Goal: Task Accomplishment & Management: Use online tool/utility

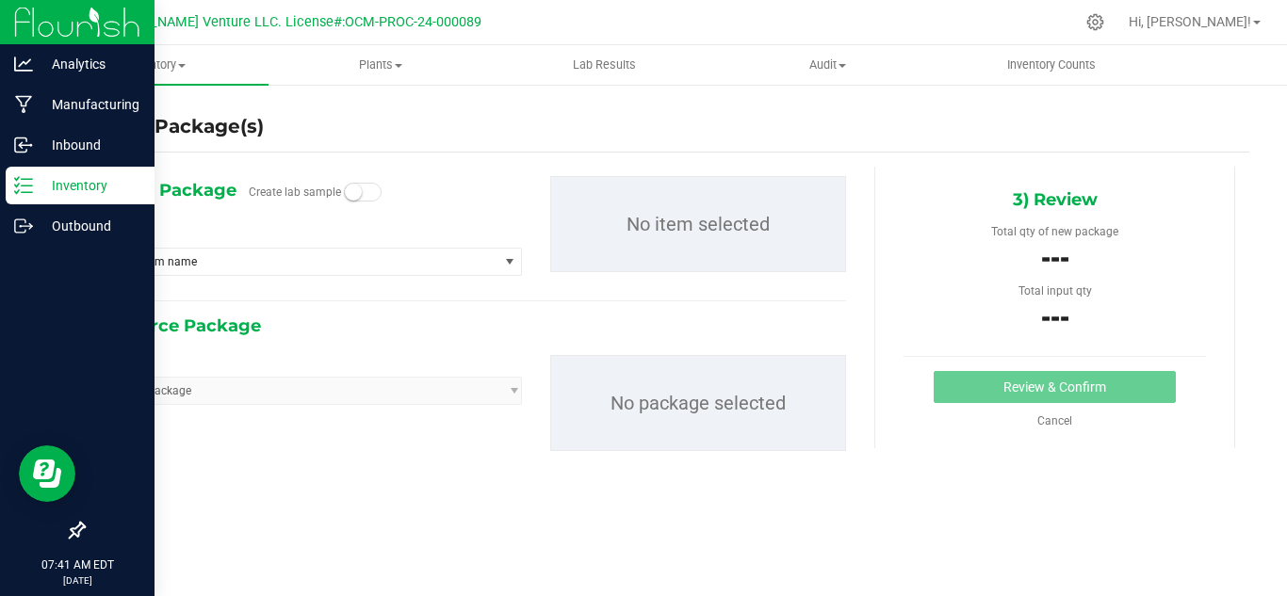
click at [40, 183] on p "Inventory" at bounding box center [89, 185] width 113 height 23
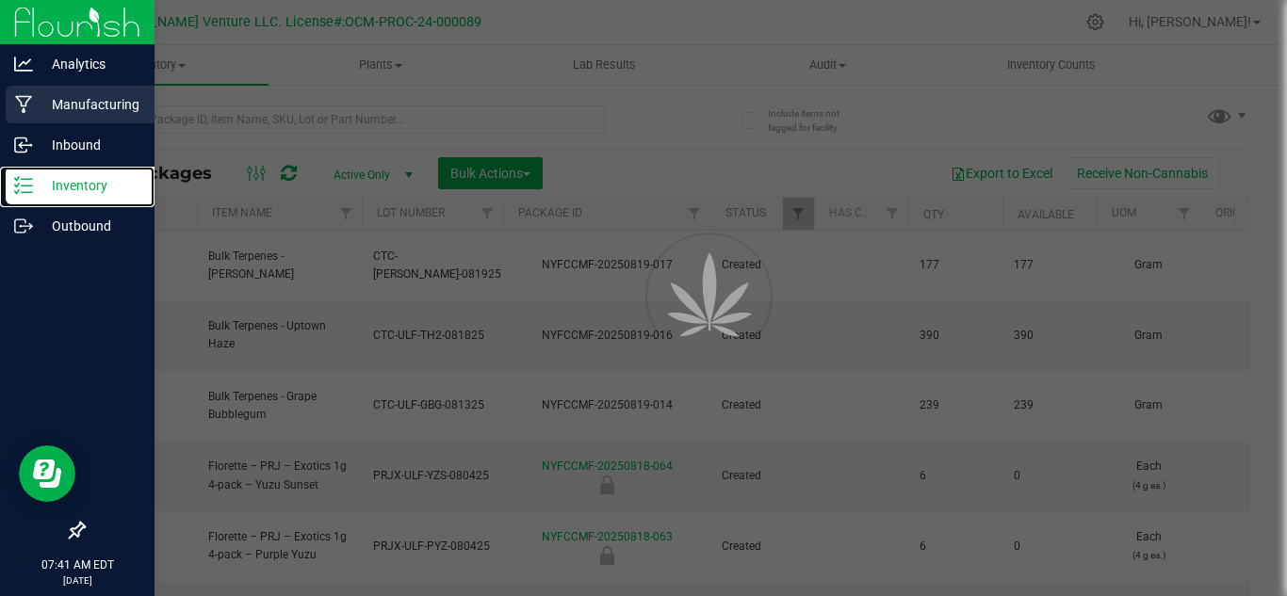
type input "[DATE]"
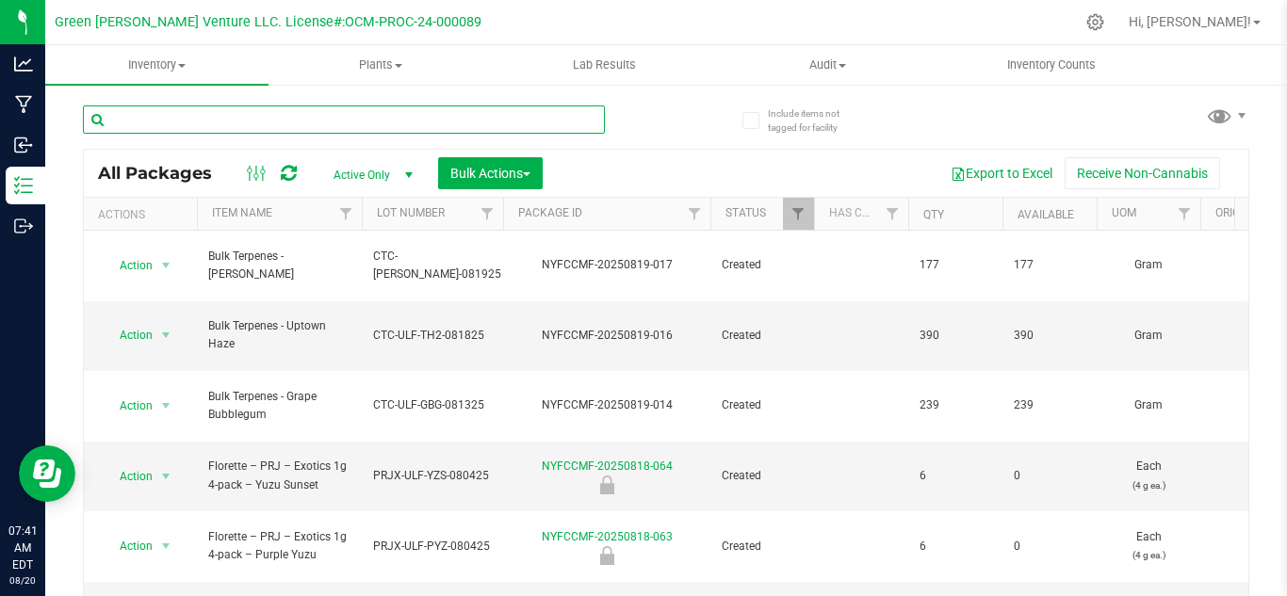
click at [264, 114] on input "text" at bounding box center [344, 120] width 522 height 28
click at [479, 221] on link "Filter" at bounding box center [487, 214] width 31 height 32
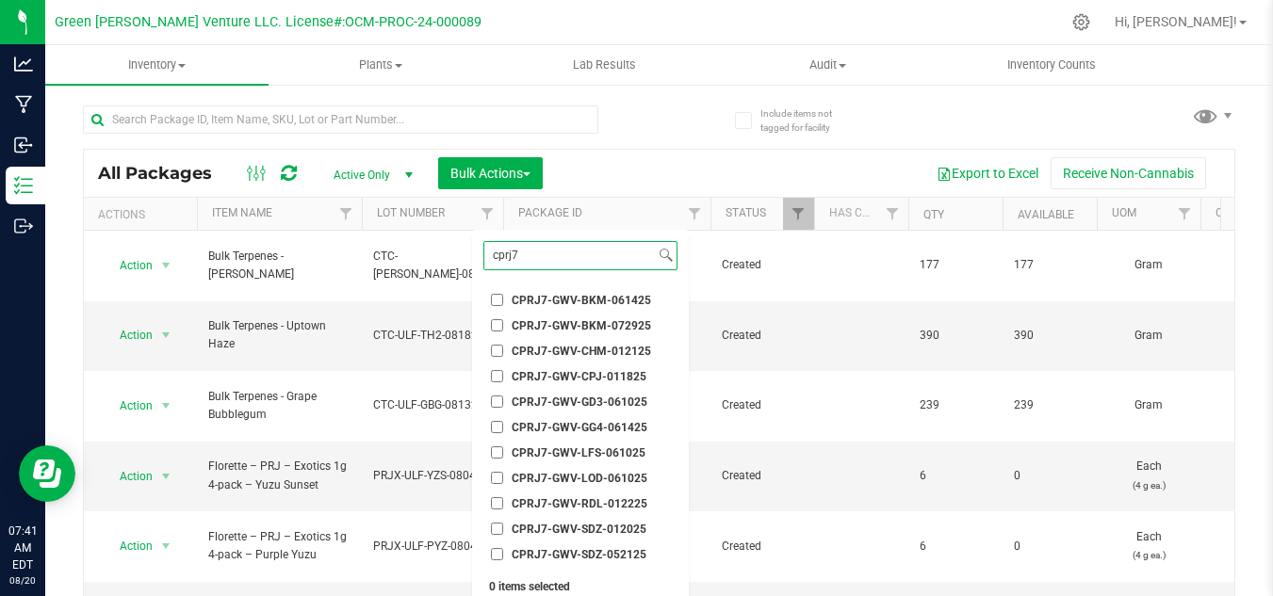
scroll to position [94, 0]
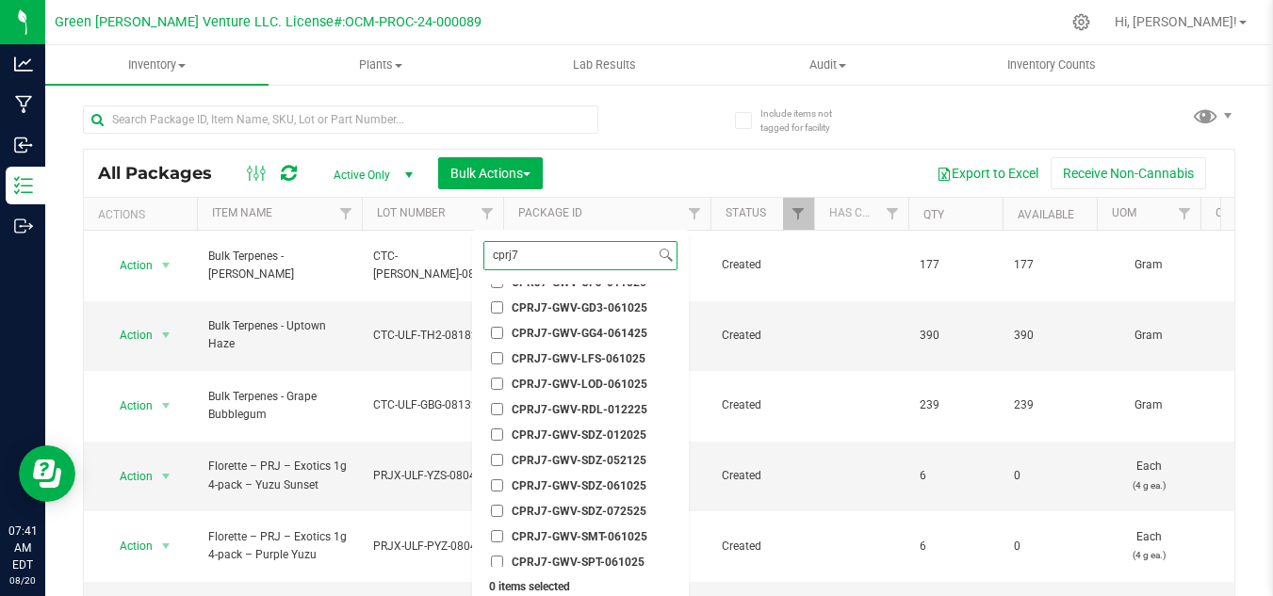
type input "cprj7"
click at [576, 404] on span "CPRJ7-GWV-RDL-012225" at bounding box center [580, 409] width 136 height 11
click at [503, 404] on input "CPRJ7-GWV-RDL-012225" at bounding box center [497, 409] width 12 height 12
checkbox input "true"
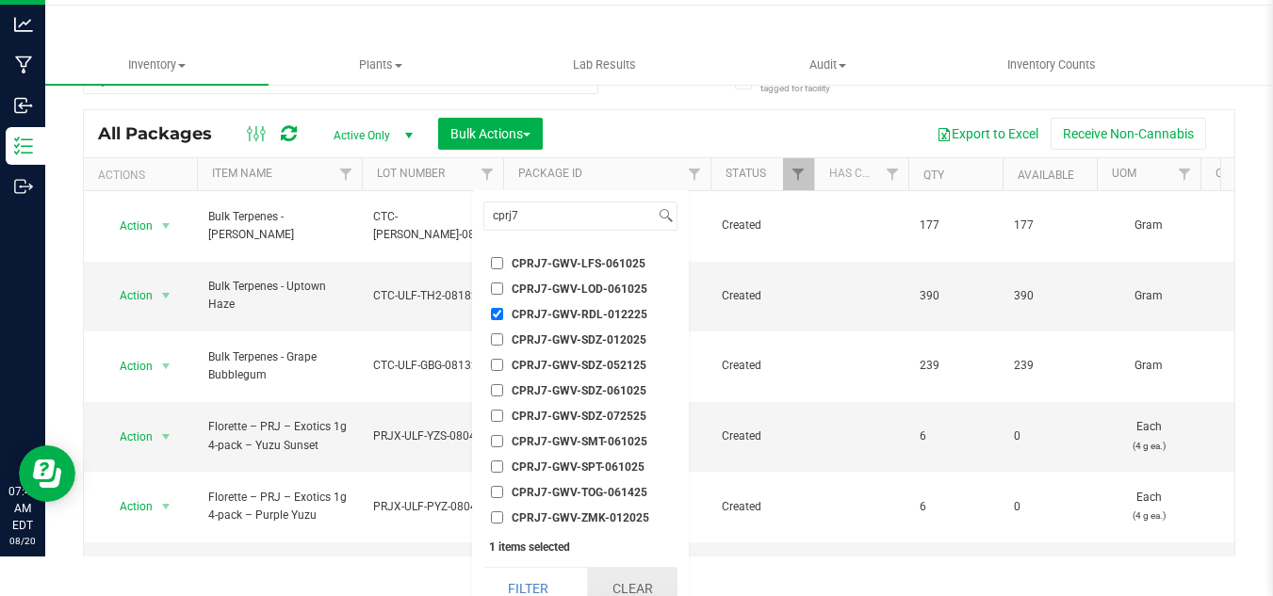
scroll to position [58, 0]
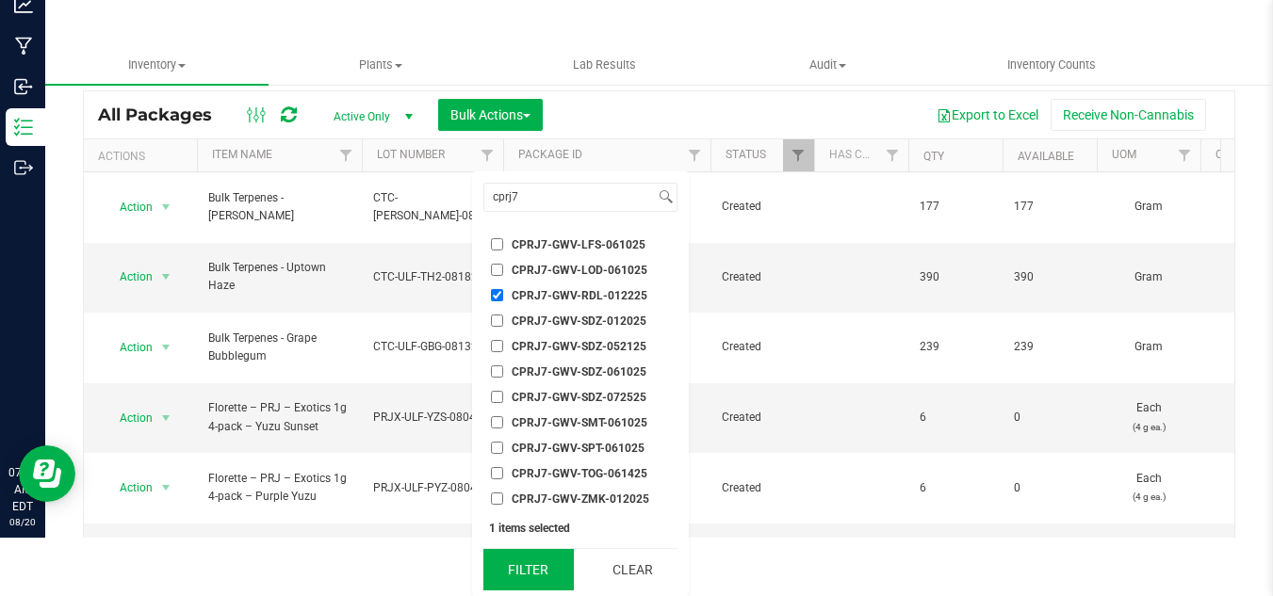
click at [550, 563] on button "Filter" at bounding box center [528, 569] width 90 height 41
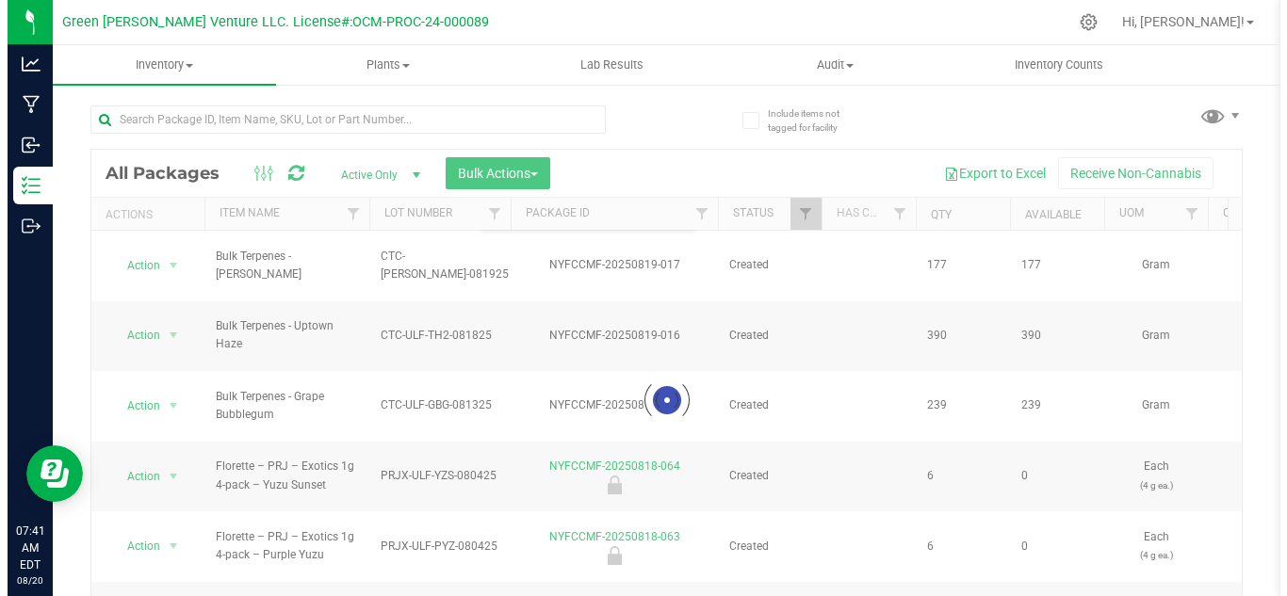
scroll to position [0, 0]
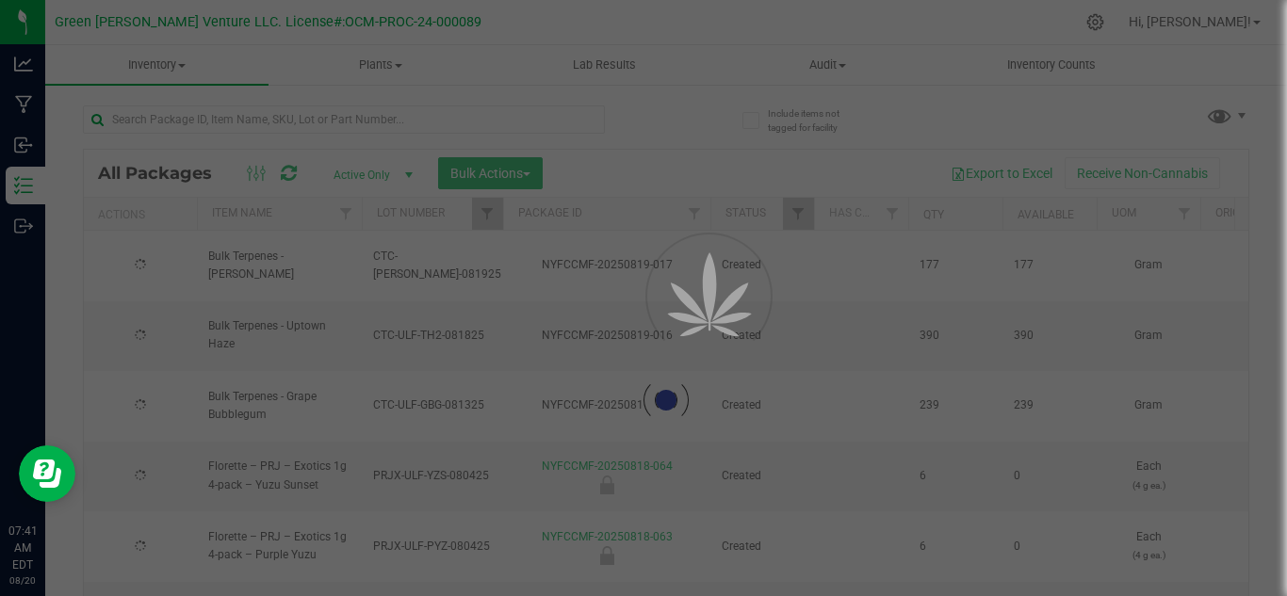
type input "[DATE]"
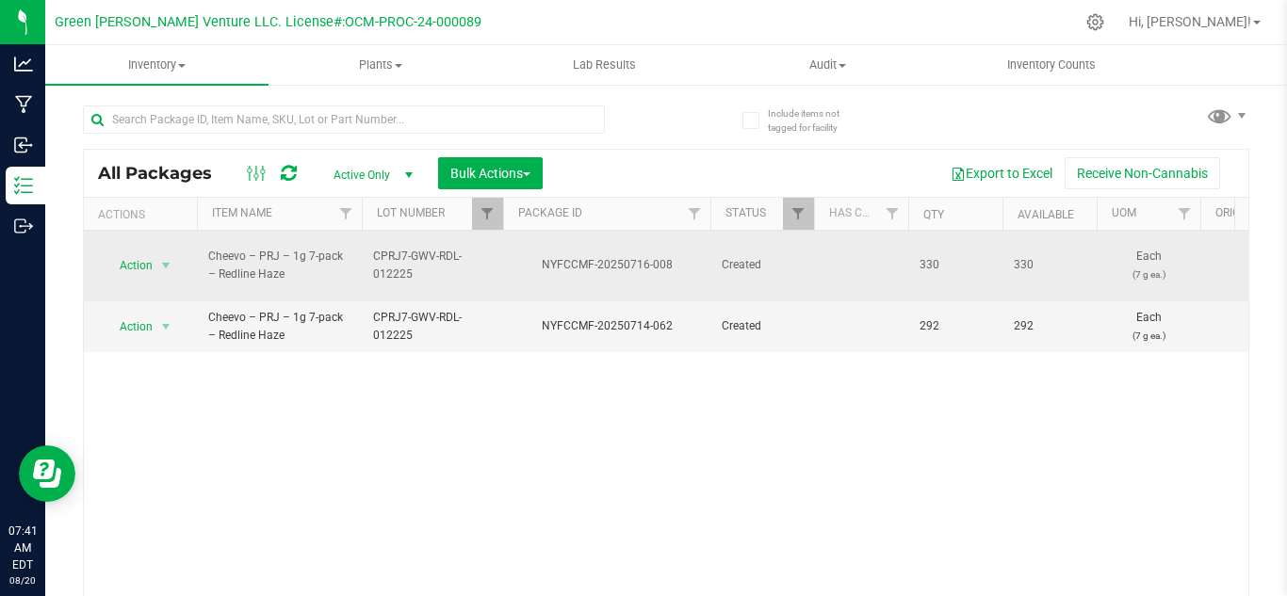
drag, startPoint x: 420, startPoint y: 265, endPoint x: 364, endPoint y: 257, distance: 57.0
click at [364, 257] on td "CPRJ7-GWV-RDL-012225" at bounding box center [432, 266] width 141 height 71
drag, startPoint x: 367, startPoint y: 251, endPoint x: 513, endPoint y: 274, distance: 147.9
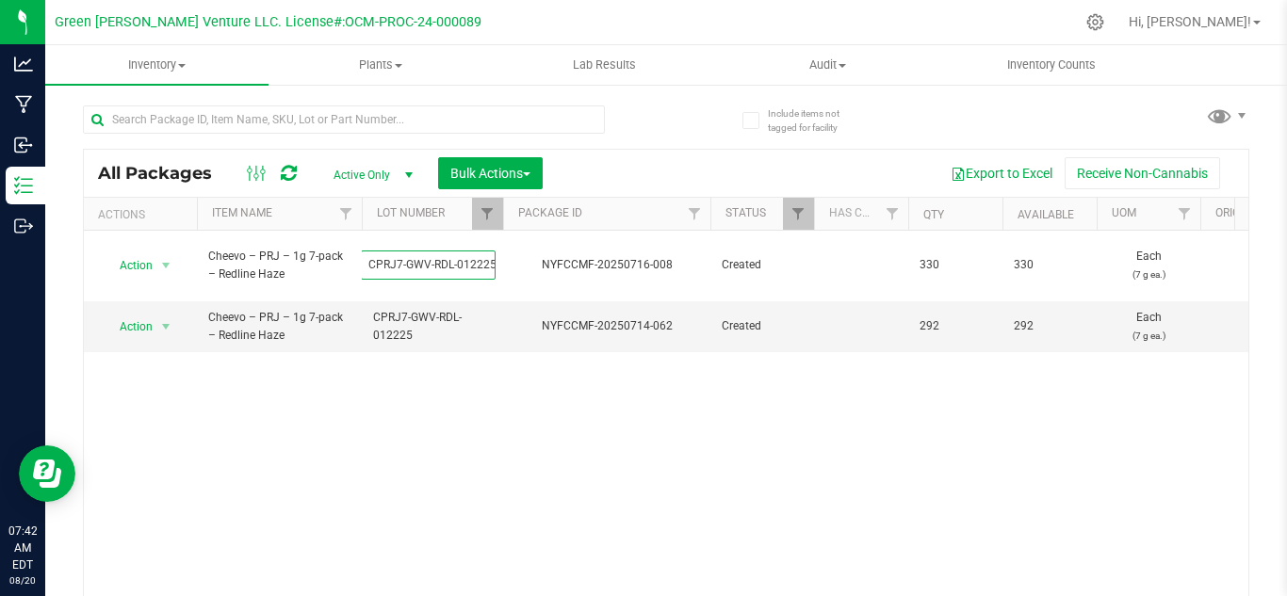
scroll to position [0, 0]
click at [446, 402] on div "Action Action Adjust qty Create package Edit attributes Global inventory Locate…" at bounding box center [666, 419] width 1165 height 376
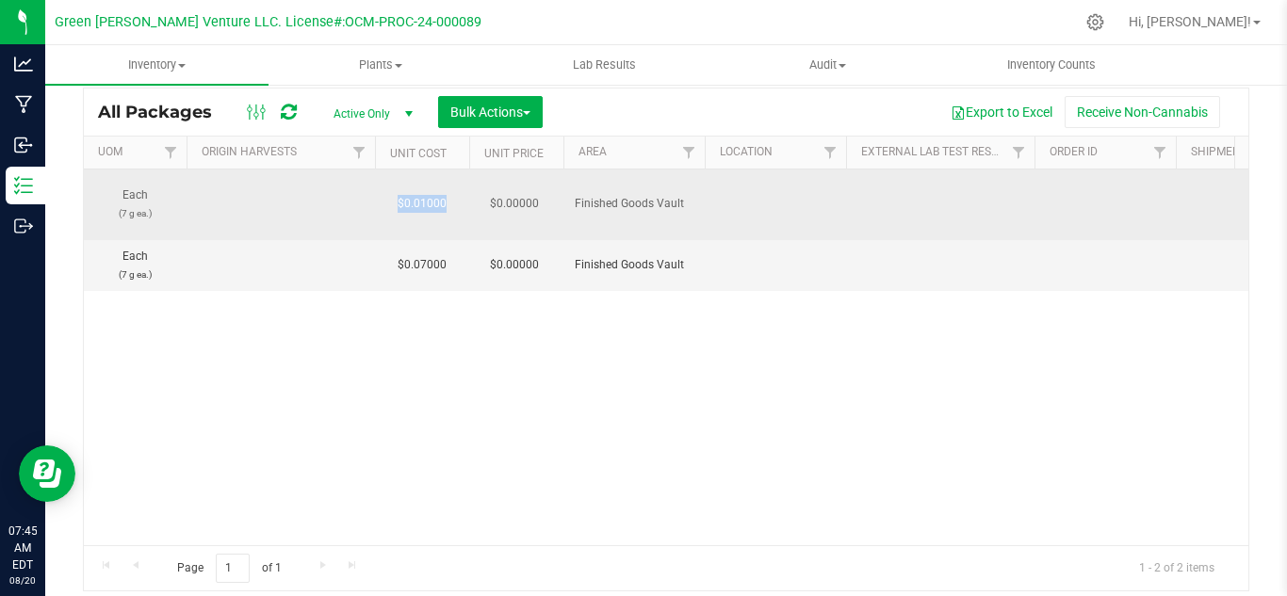
drag, startPoint x: 381, startPoint y: 188, endPoint x: 475, endPoint y: 202, distance: 95.1
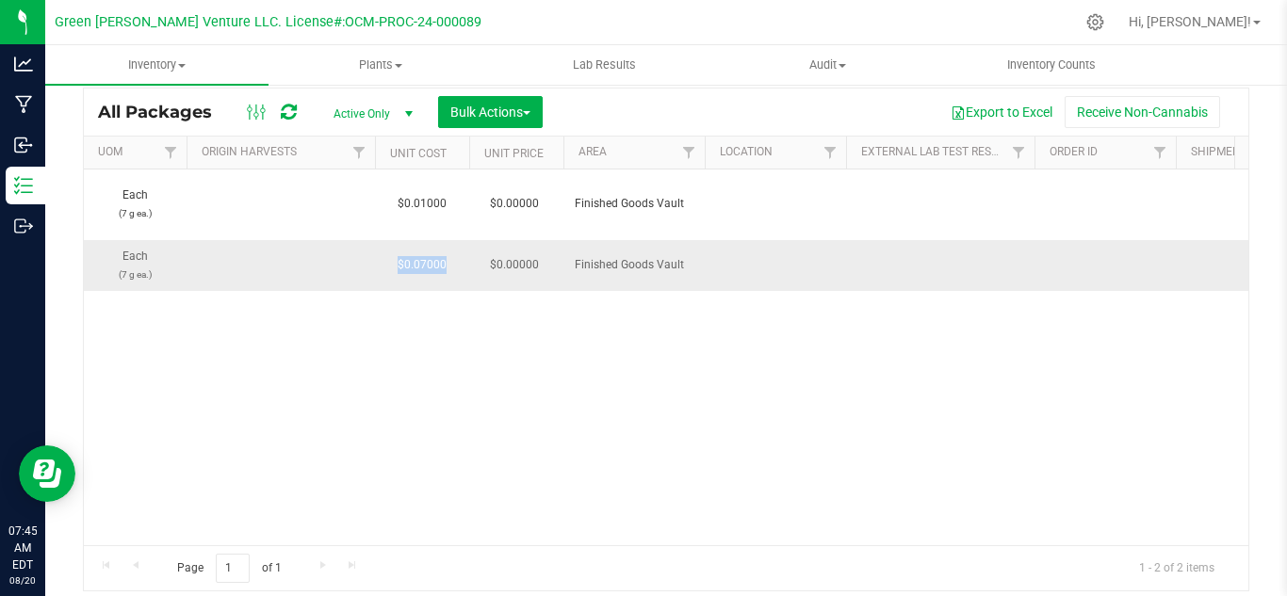
drag, startPoint x: 384, startPoint y: 251, endPoint x: 474, endPoint y: 264, distance: 90.5
click at [416, 360] on div "Action Action Adjust qty Create package Edit attributes Global inventory Locate…" at bounding box center [666, 358] width 1165 height 376
click at [343, 530] on div "Action Action Adjust qty Create package Edit attributes Global inventory Locate…" at bounding box center [666, 358] width 1165 height 376
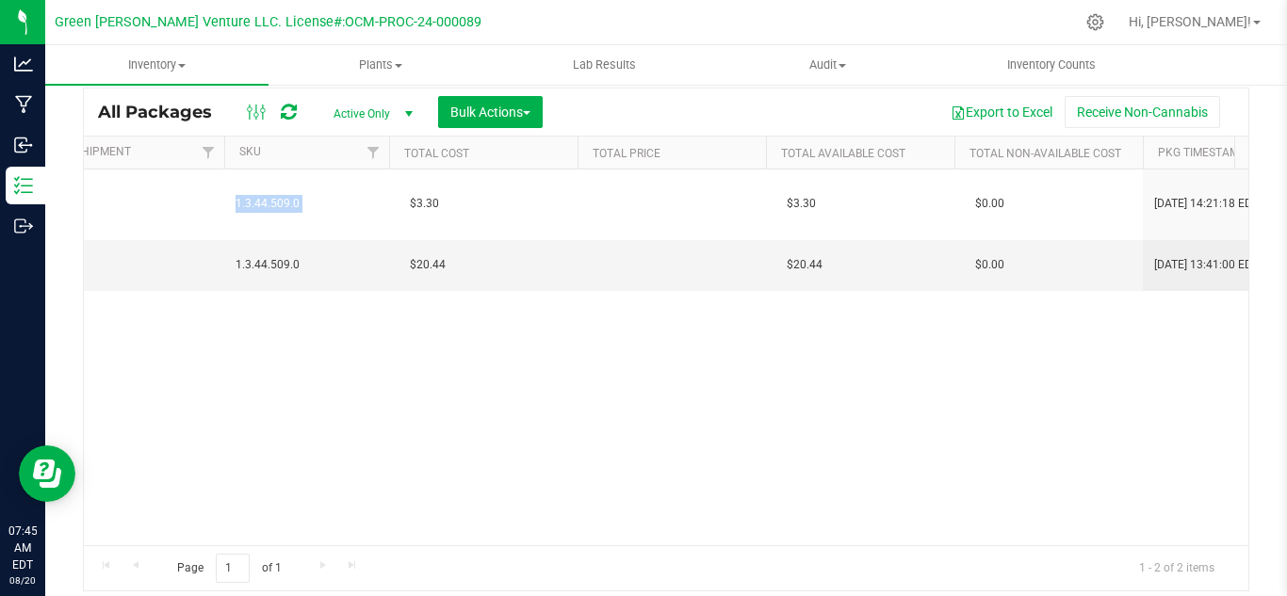
drag, startPoint x: 399, startPoint y: 197, endPoint x: 459, endPoint y: 317, distance: 133.6
click at [457, 307] on div "Action Action Adjust qty Create package Edit attributes Global inventory Locate…" at bounding box center [666, 358] width 1165 height 376
click at [481, 358] on div "Action Action Adjust qty Create package Edit attributes Global inventory Locate…" at bounding box center [666, 358] width 1165 height 376
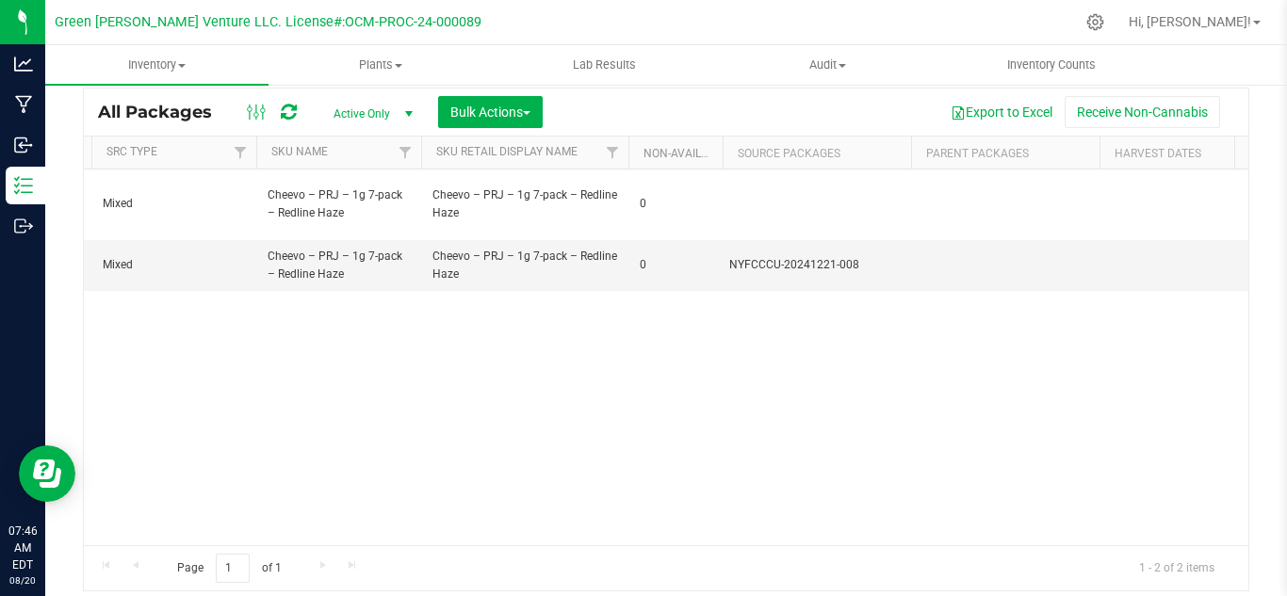
drag, startPoint x: 709, startPoint y: 257, endPoint x: 911, endPoint y: 342, distance: 218.7
click at [921, 293] on div "Action Action Adjust qty Create package Edit attributes Global inventory Locate…" at bounding box center [666, 358] width 1165 height 376
click at [905, 367] on div "Action Action Adjust qty Create package Edit attributes Global inventory Locate…" at bounding box center [666, 358] width 1165 height 376
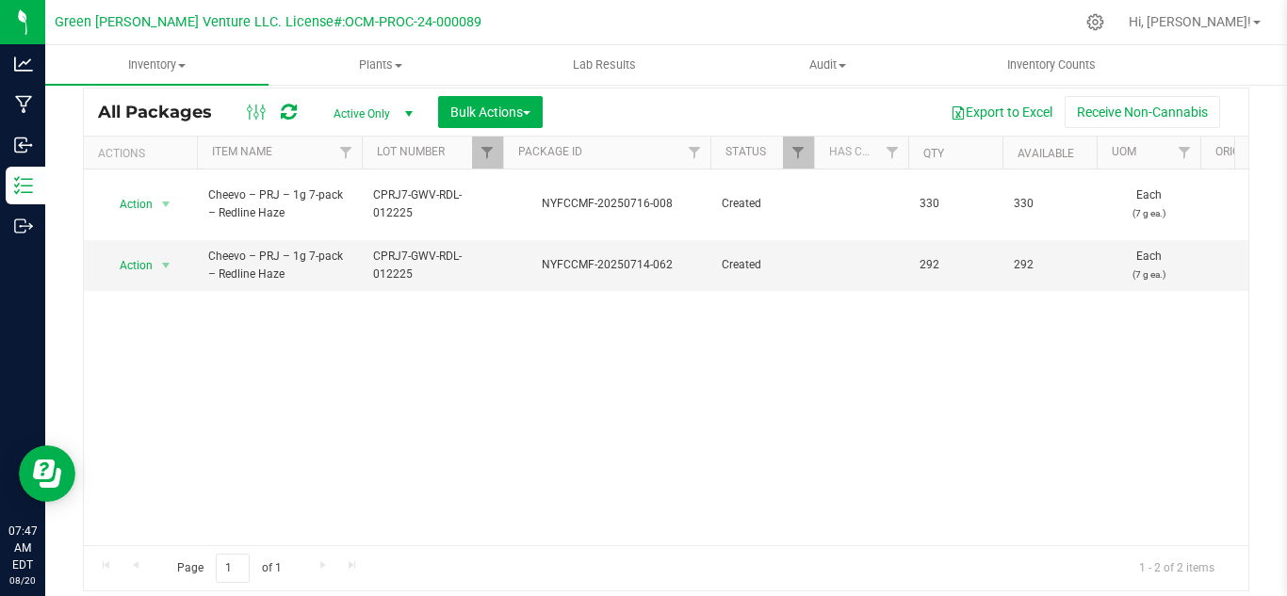
click at [564, 381] on div "Action Action Adjust qty Create package Edit attributes Global inventory Locate…" at bounding box center [666, 358] width 1165 height 376
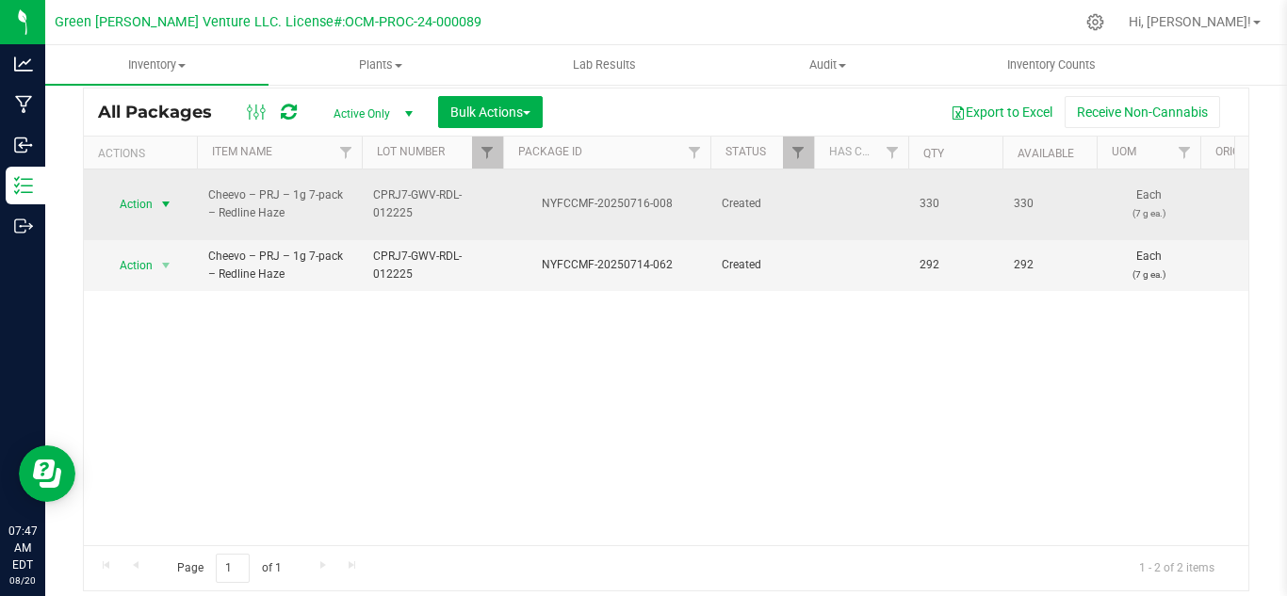
click at [121, 198] on span "Action" at bounding box center [128, 204] width 51 height 26
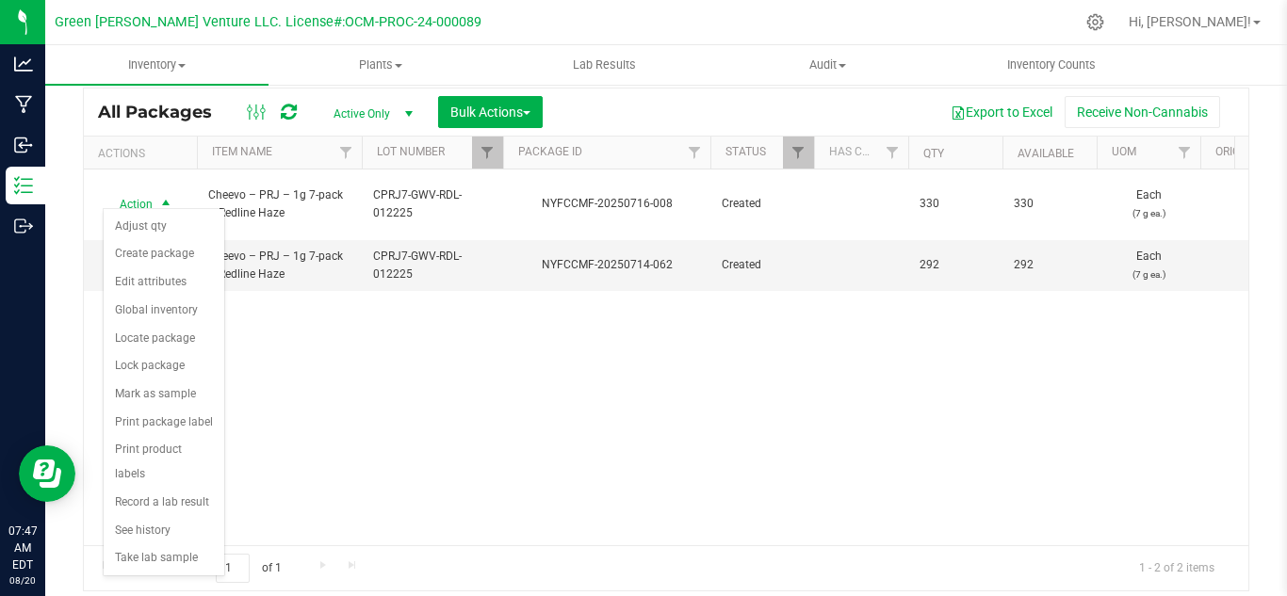
drag, startPoint x: 839, startPoint y: 498, endPoint x: 856, endPoint y: 483, distance: 22.7
click at [841, 498] on div "Action Action Adjust qty Create package Edit attributes Global inventory Locate…" at bounding box center [666, 358] width 1165 height 376
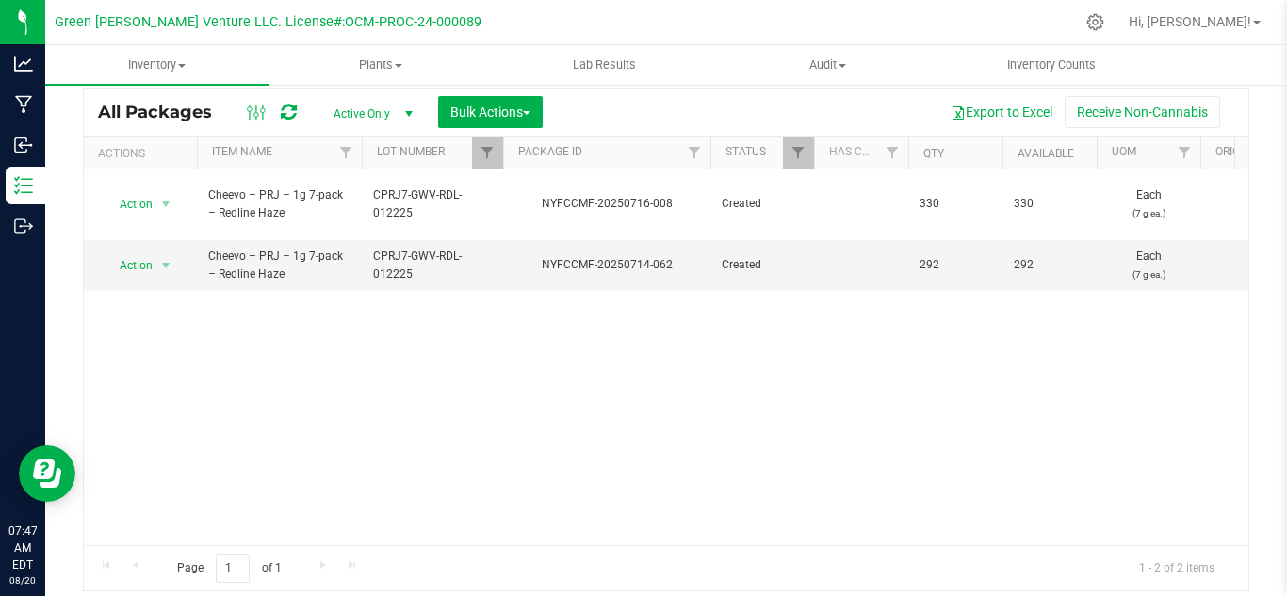
drag, startPoint x: 682, startPoint y: 432, endPoint x: 693, endPoint y: 423, distance: 14.0
click at [682, 432] on div "Action Action Adjust qty Create package Edit attributes Global inventory Locate…" at bounding box center [666, 358] width 1165 height 376
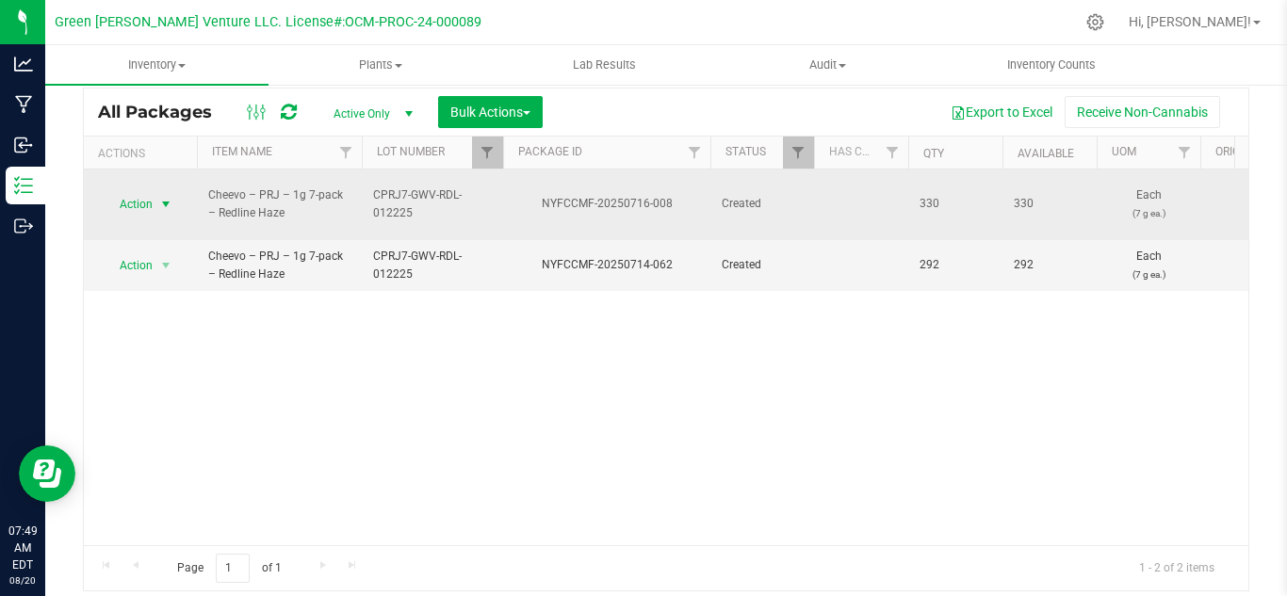
click at [128, 196] on span "Action" at bounding box center [128, 204] width 51 height 26
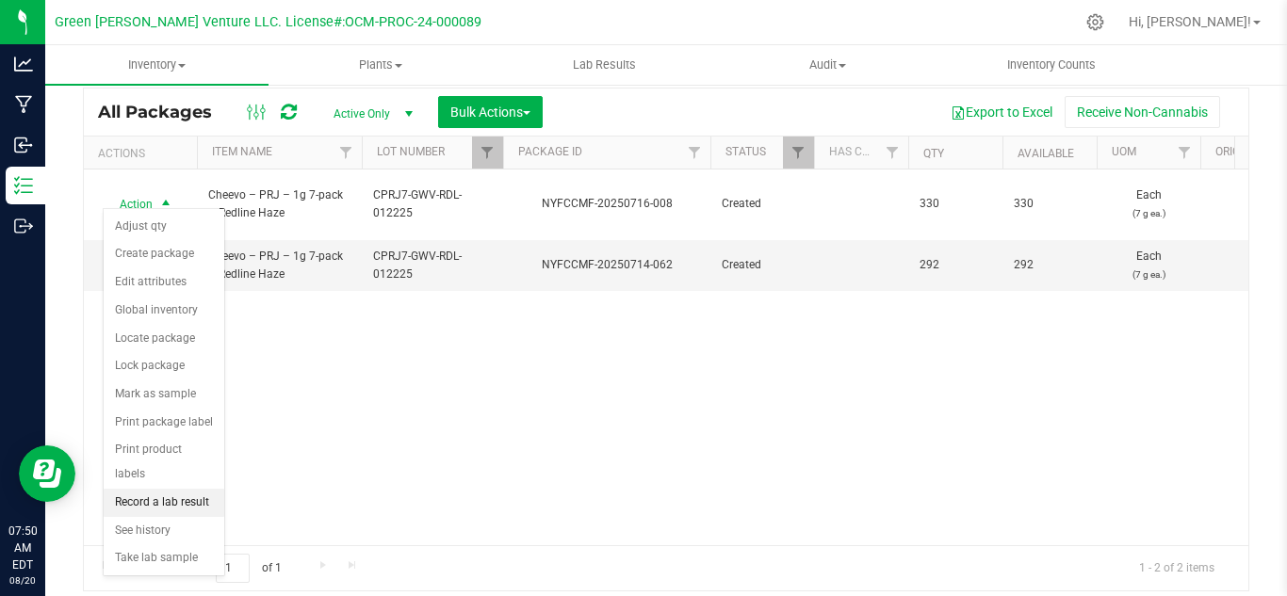
click at [164, 489] on li "Record a lab result" at bounding box center [164, 503] width 121 height 28
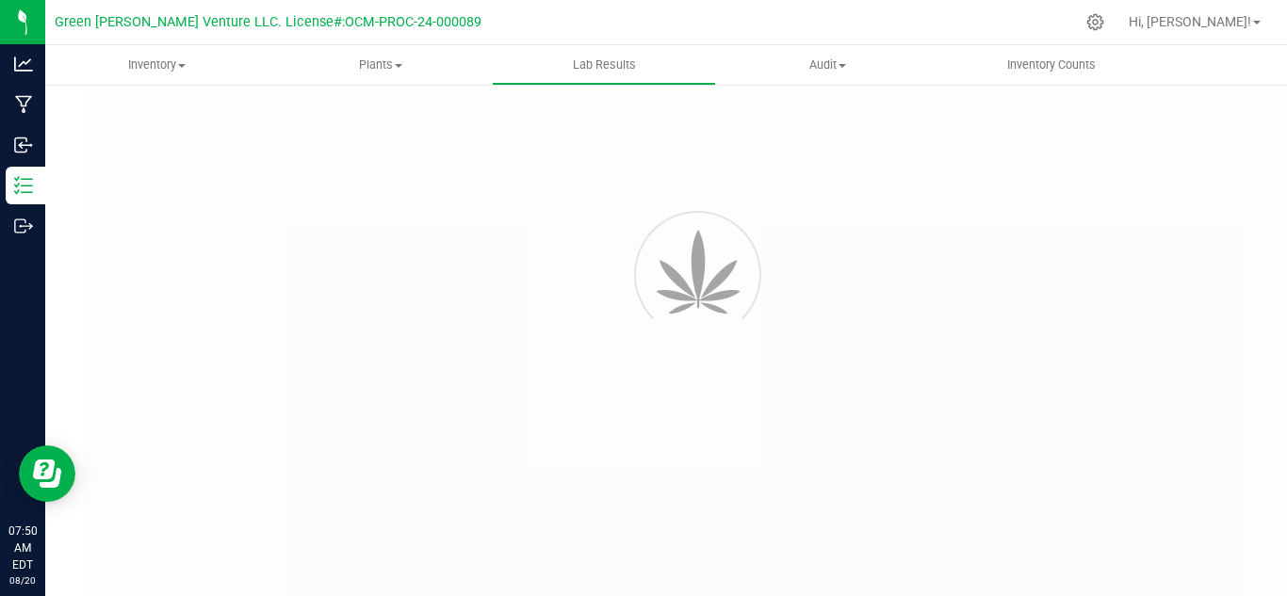
type input "NYFCCMF-20250716-008"
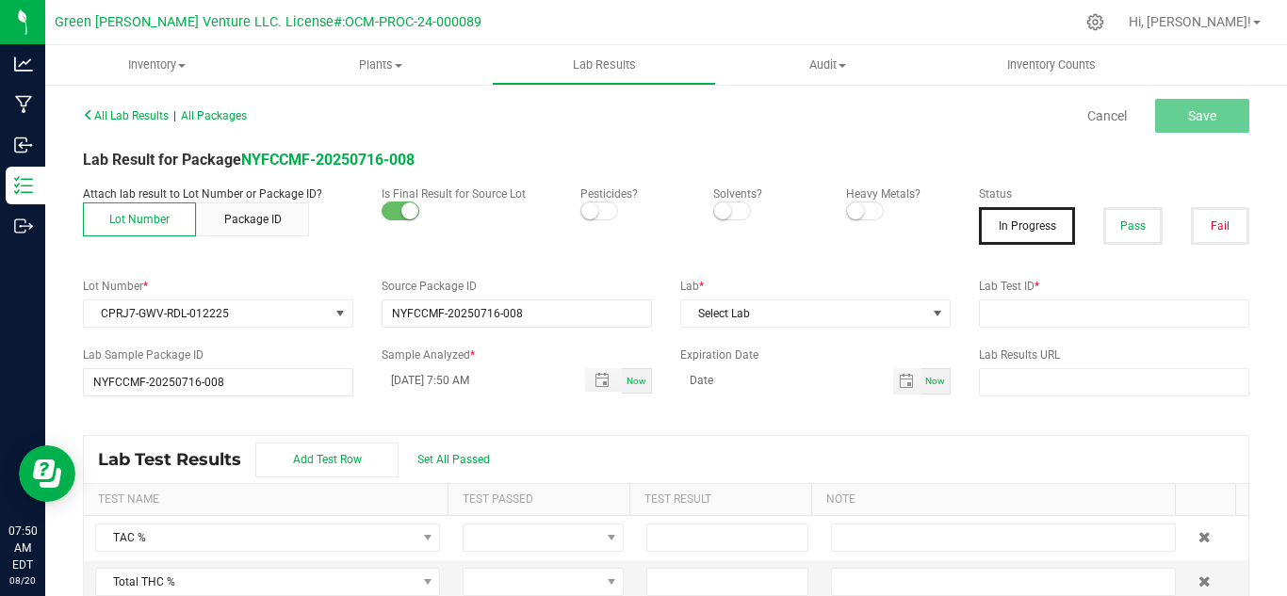
click at [595, 205] on span at bounding box center [599, 211] width 38 height 19
click at [849, 213] on small at bounding box center [855, 211] width 17 height 17
click at [1106, 223] on button "Pass" at bounding box center [1132, 226] width 58 height 38
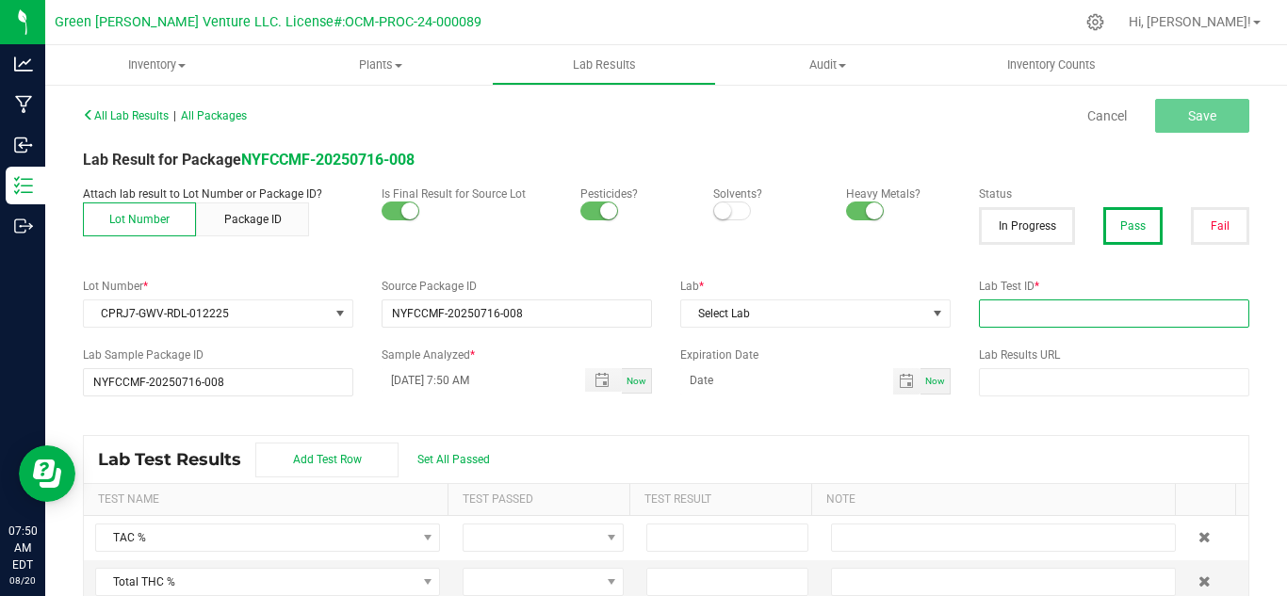
click at [1006, 309] on input "text" at bounding box center [1114, 314] width 270 height 28
paste input "AL50614004-005"
type input "AL50614004-005"
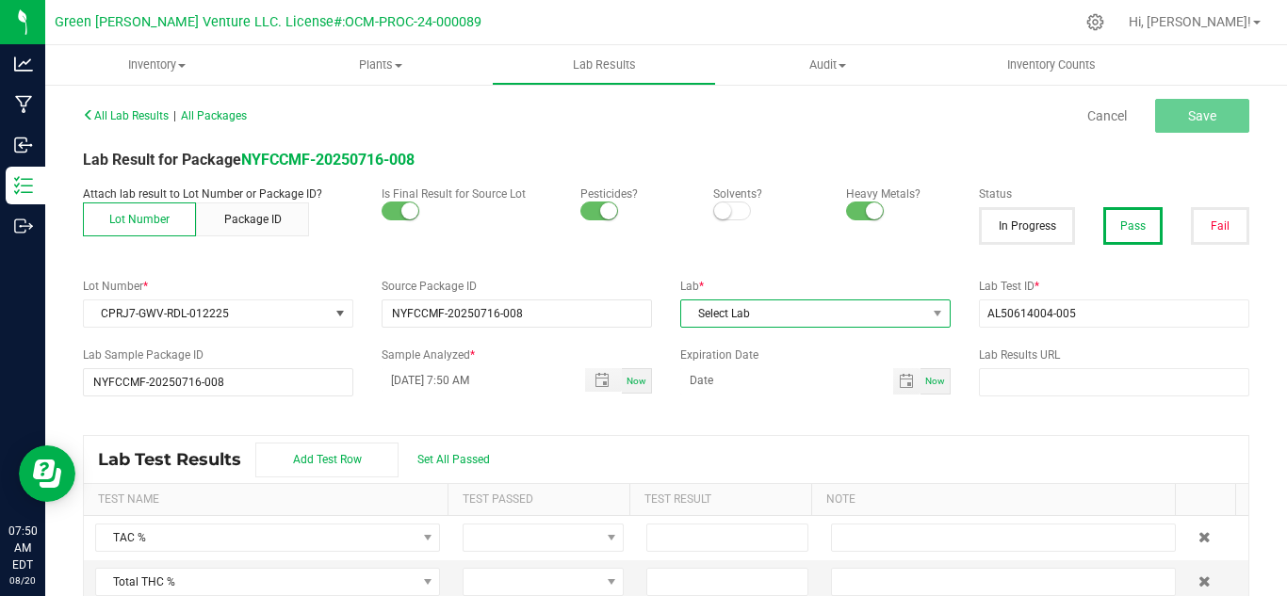
click at [786, 325] on span "Select Lab" at bounding box center [803, 314] width 245 height 26
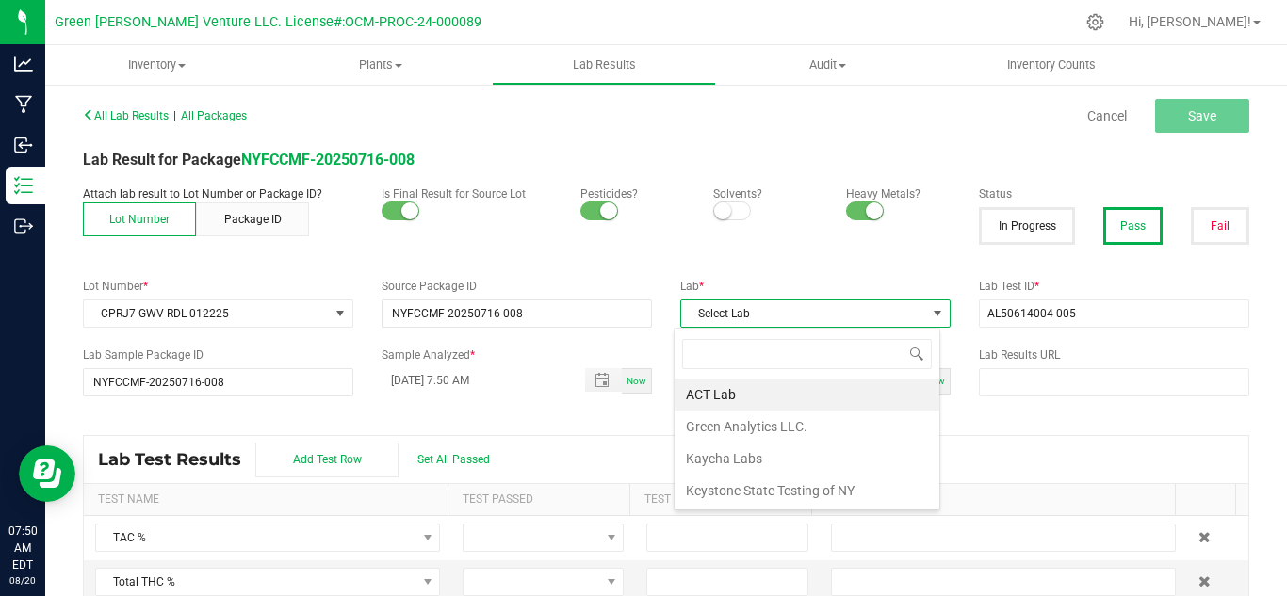
scroll to position [28, 268]
click at [750, 453] on li "Kaycha Labs" at bounding box center [807, 459] width 265 height 32
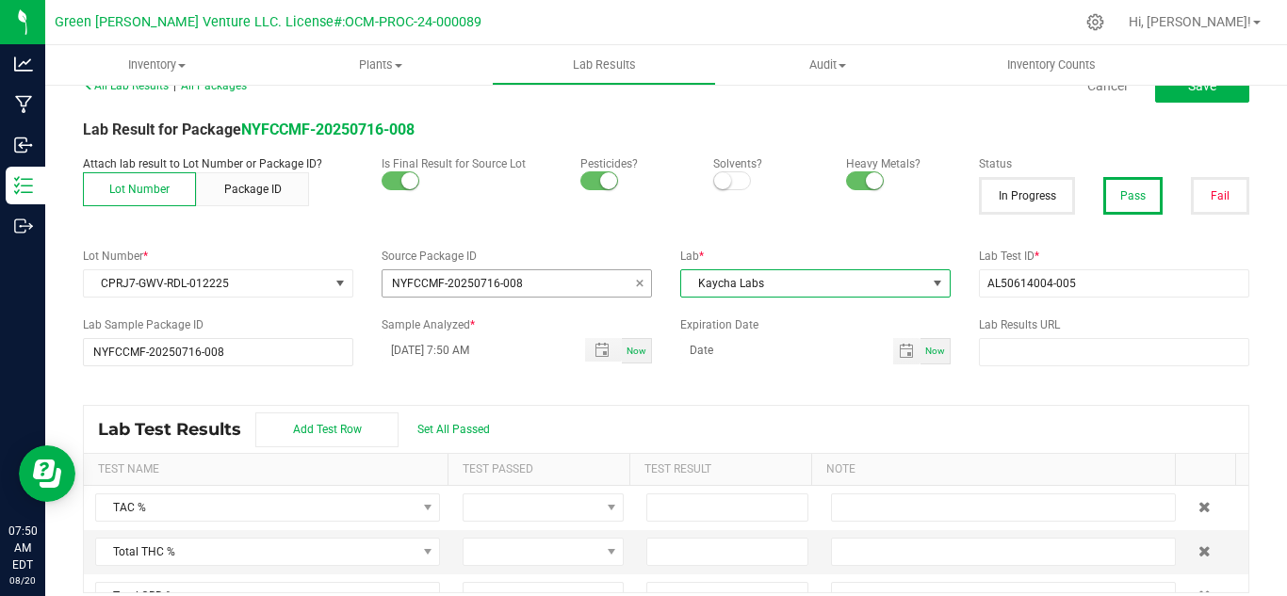
scroll to position [46, 0]
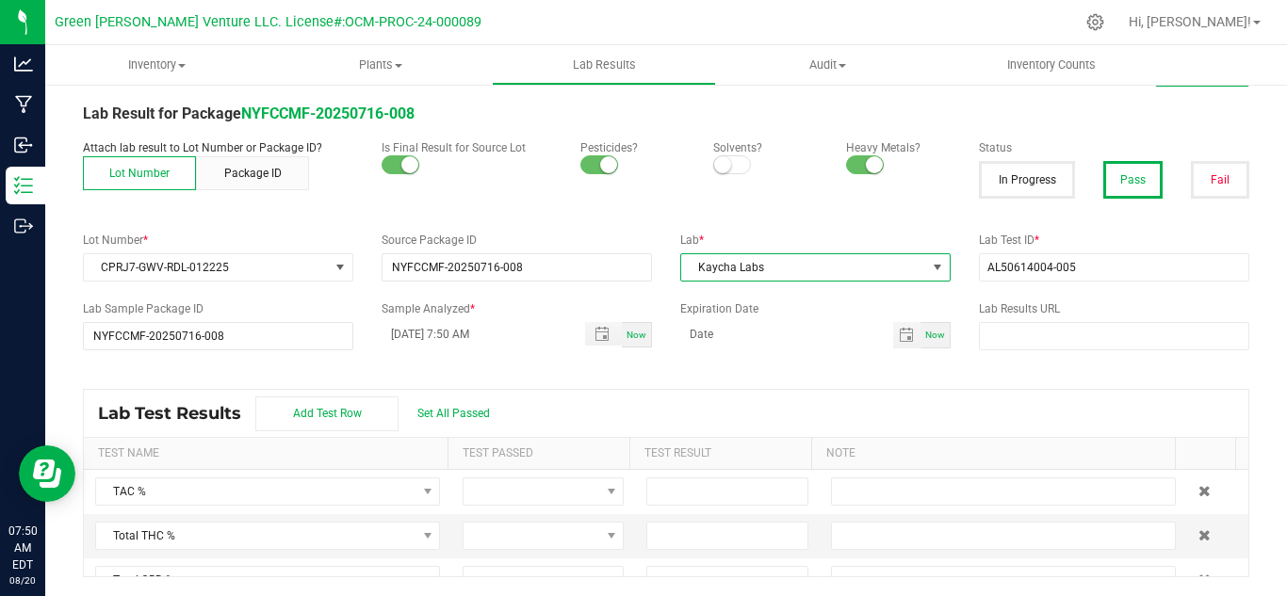
click at [631, 341] on div "Now" at bounding box center [637, 334] width 30 height 25
click at [400, 338] on input "[DATE] 7:50 AM" at bounding box center [474, 334] width 184 height 24
click at [394, 329] on input "[DATE] 7:50 AM" at bounding box center [474, 334] width 184 height 24
type input "[DATE] 7:50 AM"
click at [749, 342] on input at bounding box center [786, 334] width 213 height 24
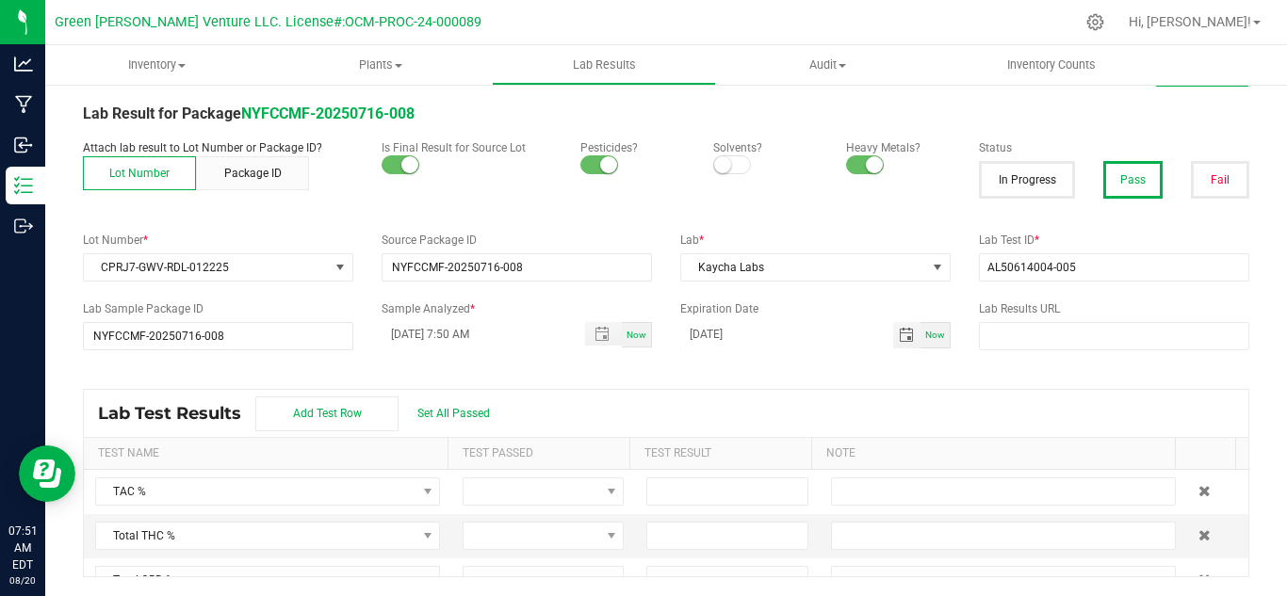
type input "[DATE]"
click at [785, 367] on div "All Lab Results | All Packages Cancel Save Lab Result for Package NYFCCMF-20250…" at bounding box center [666, 317] width 1166 height 522
click at [1029, 346] on input "text" at bounding box center [1114, 336] width 270 height 28
paste input "[URL][DOMAIN_NAME]"
type input "[URL][DOMAIN_NAME]"
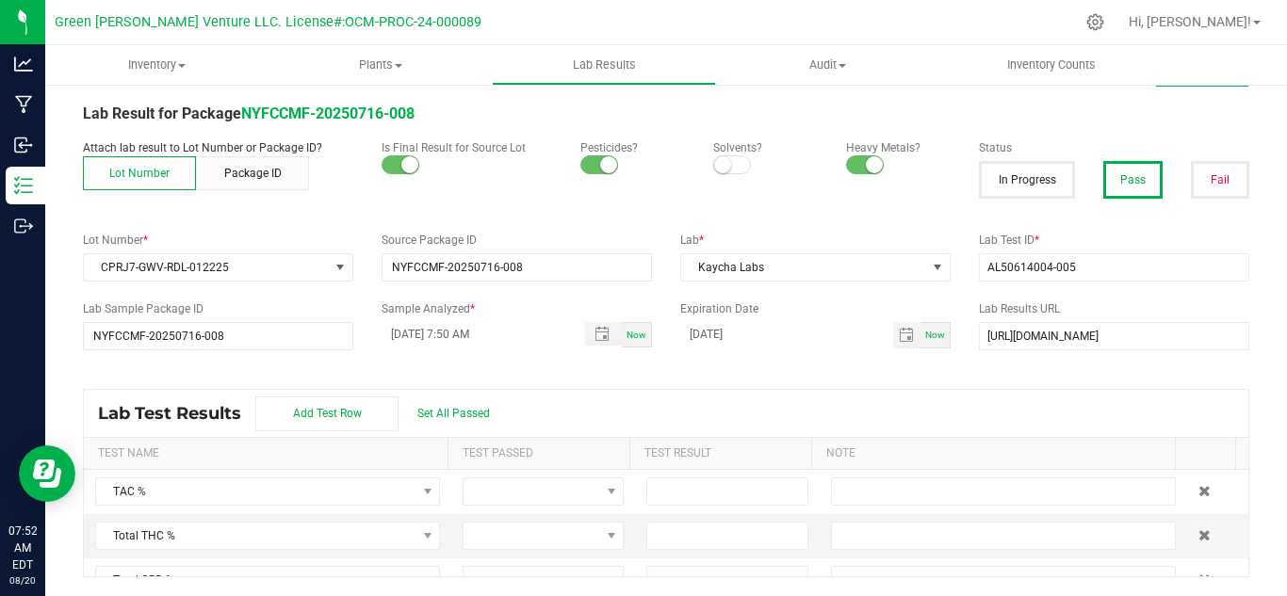
click at [970, 415] on div "Lab Test Results Add Test Row Set All Passed" at bounding box center [666, 413] width 1165 height 47
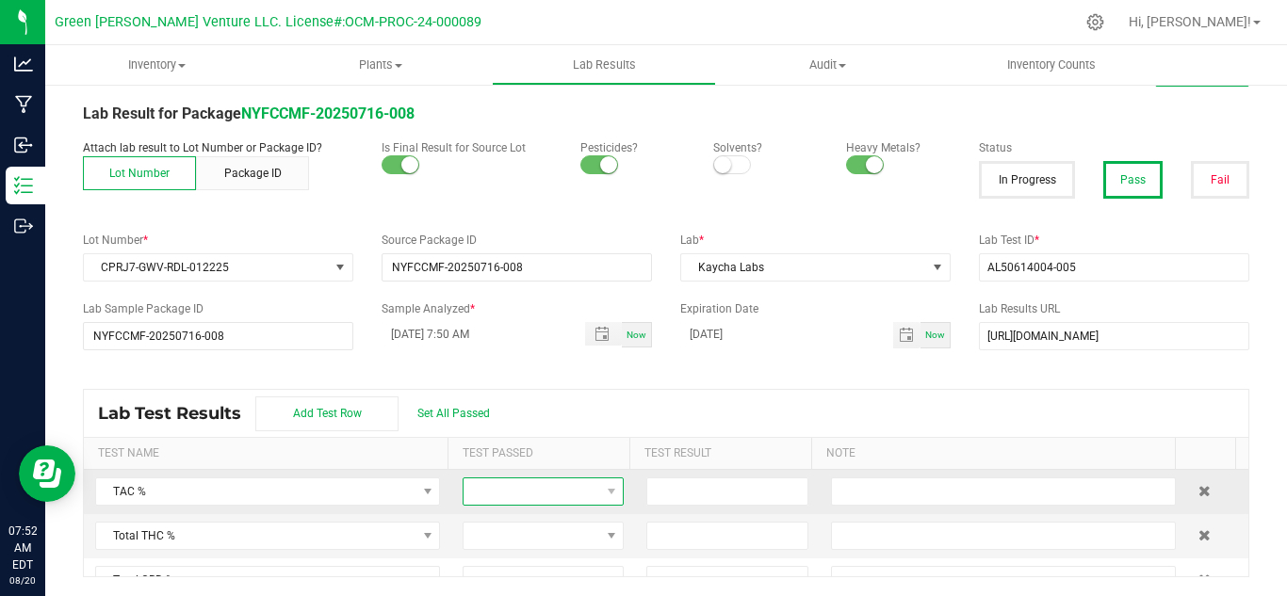
click at [583, 488] on span at bounding box center [532, 492] width 136 height 26
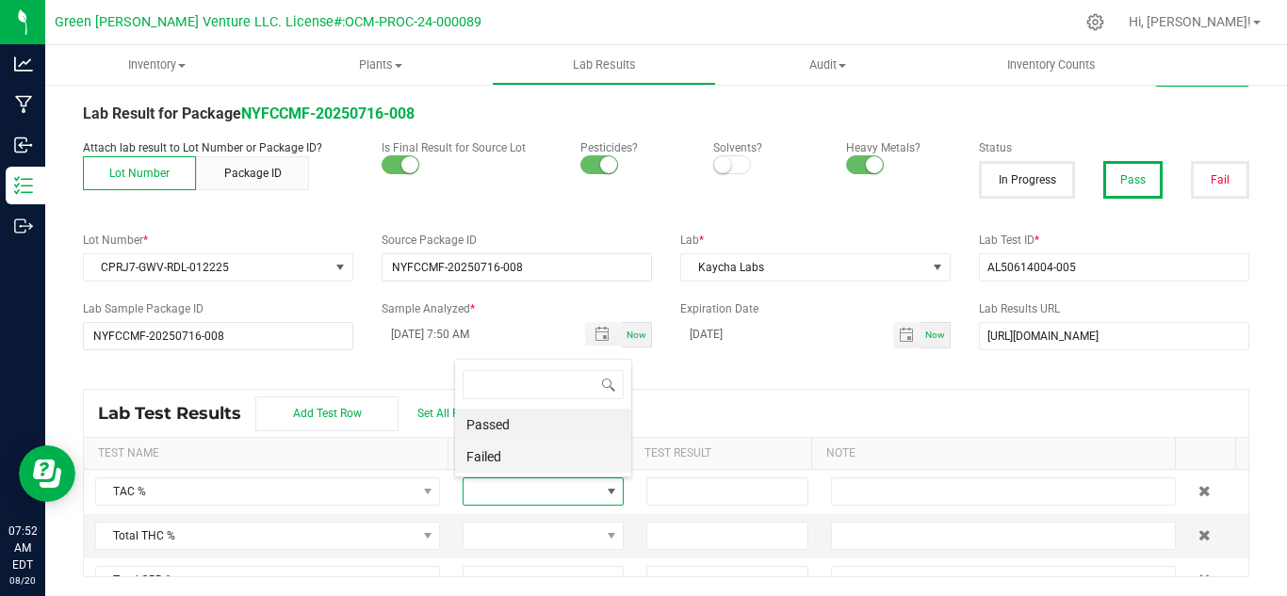
scroll to position [28, 155]
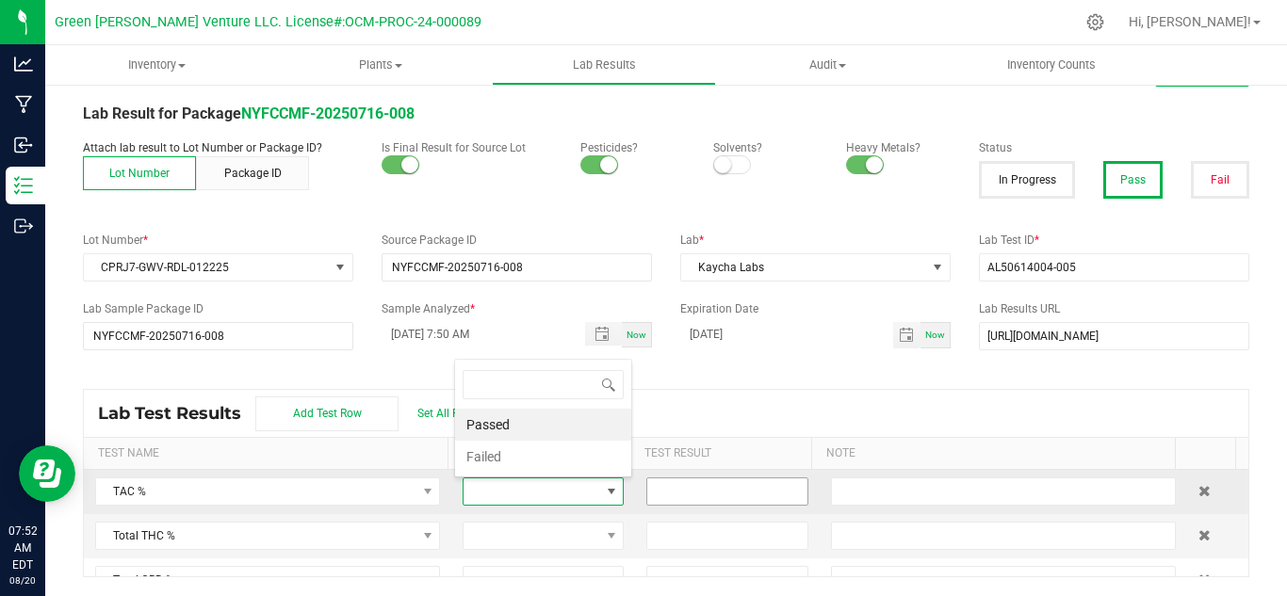
click at [522, 424] on li "Passed" at bounding box center [543, 425] width 176 height 32
click at [689, 498] on input at bounding box center [726, 492] width 159 height 26
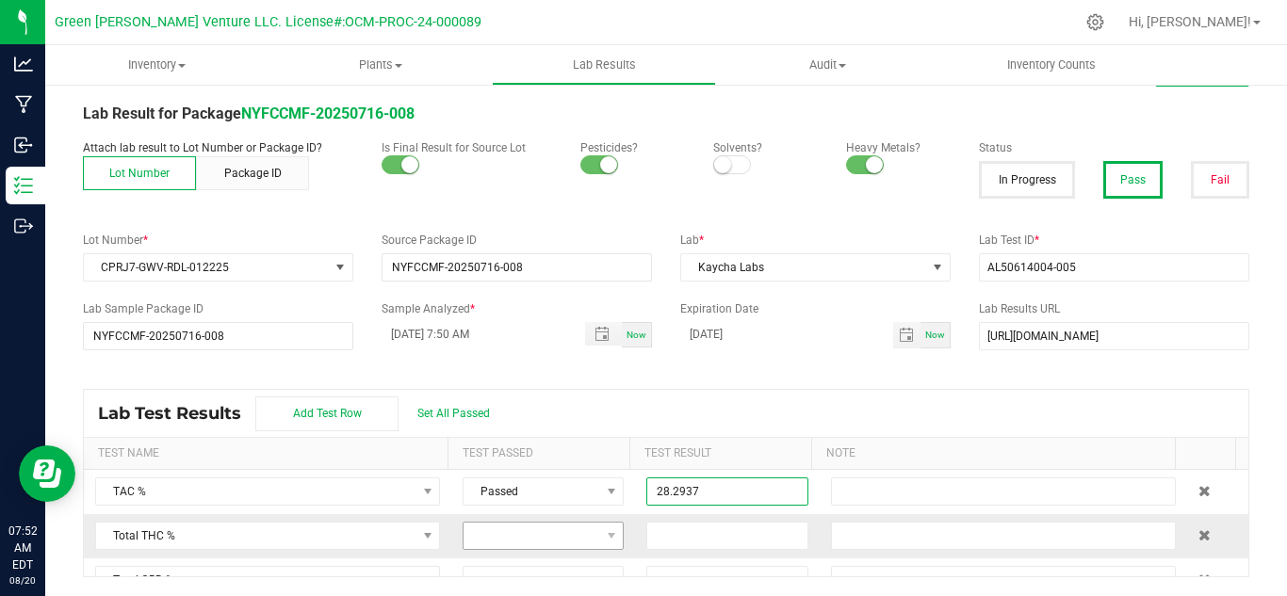
type input "28.2937"
click at [565, 543] on span at bounding box center [532, 536] width 136 height 26
click at [519, 475] on li "Passed" at bounding box center [543, 469] width 176 height 32
click at [692, 542] on input at bounding box center [726, 536] width 159 height 26
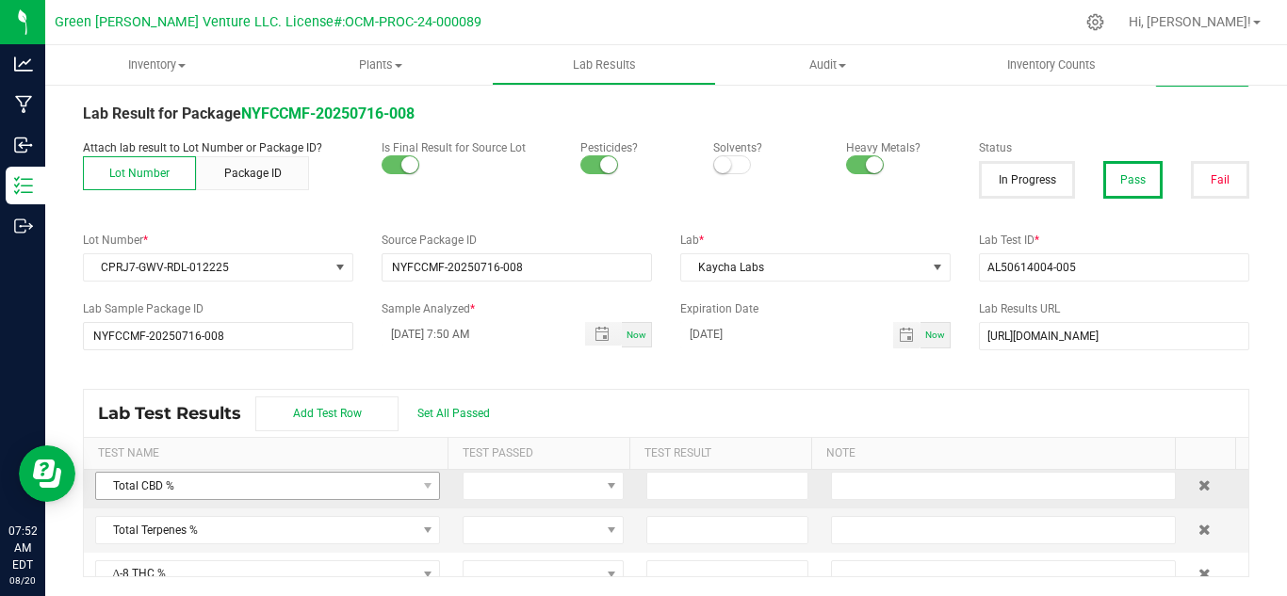
type input "24.3464"
click at [360, 482] on span "Total CBD %" at bounding box center [255, 486] width 319 height 26
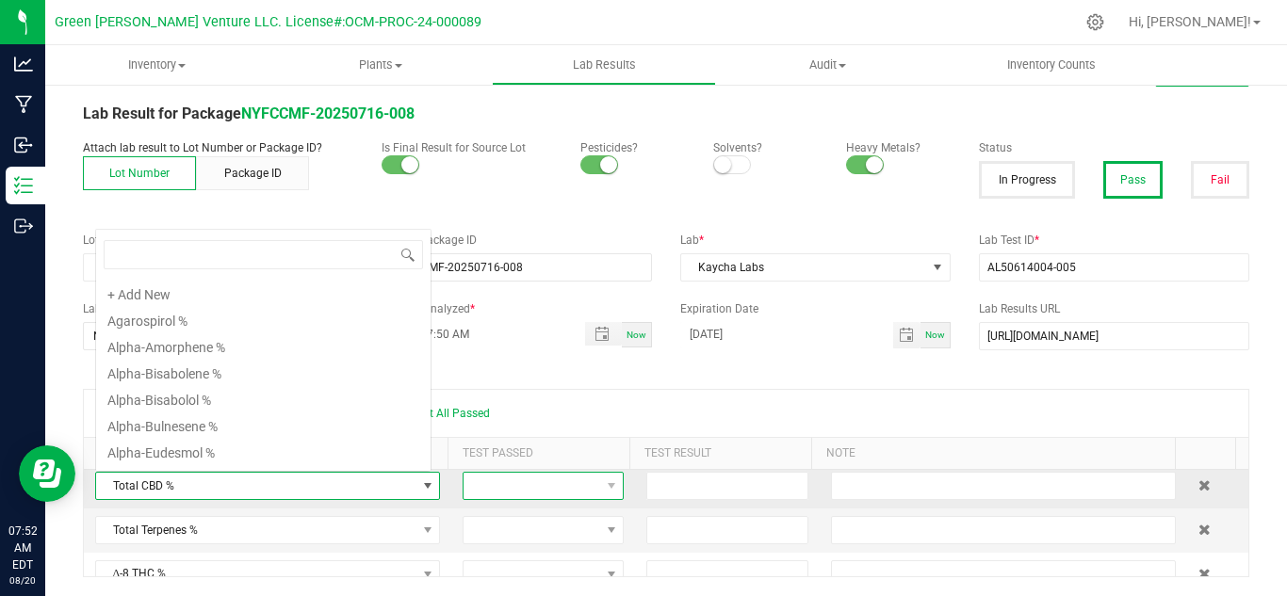
click at [539, 482] on span at bounding box center [532, 486] width 136 height 26
click at [535, 488] on span at bounding box center [532, 486] width 136 height 26
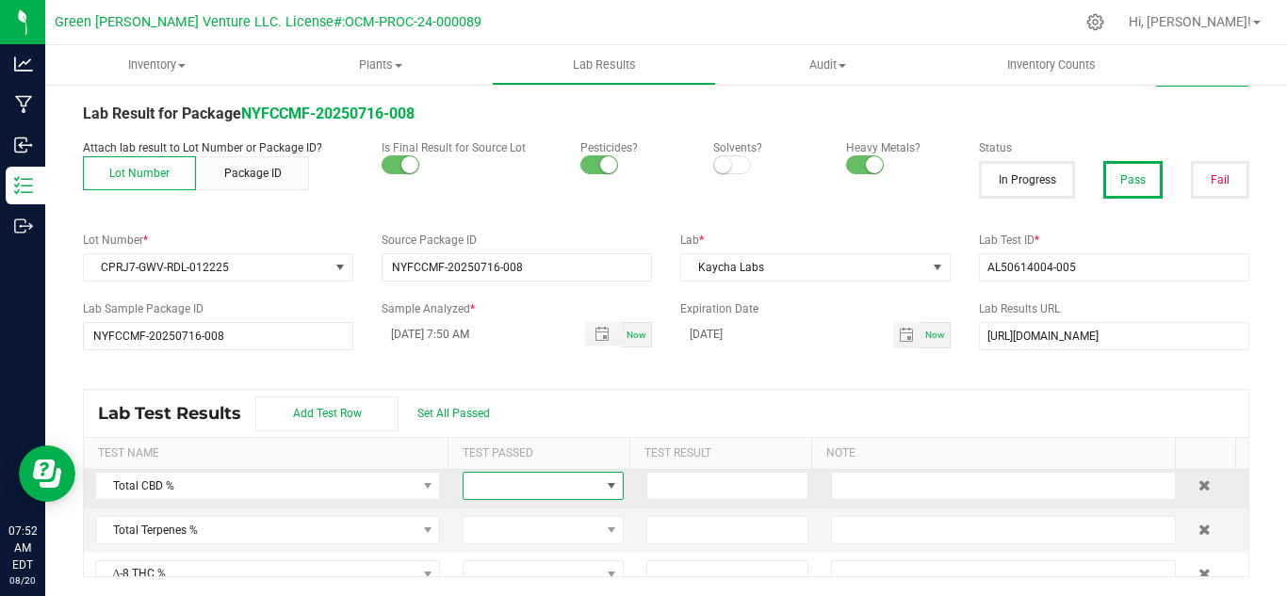
click at [495, 489] on span at bounding box center [532, 486] width 136 height 26
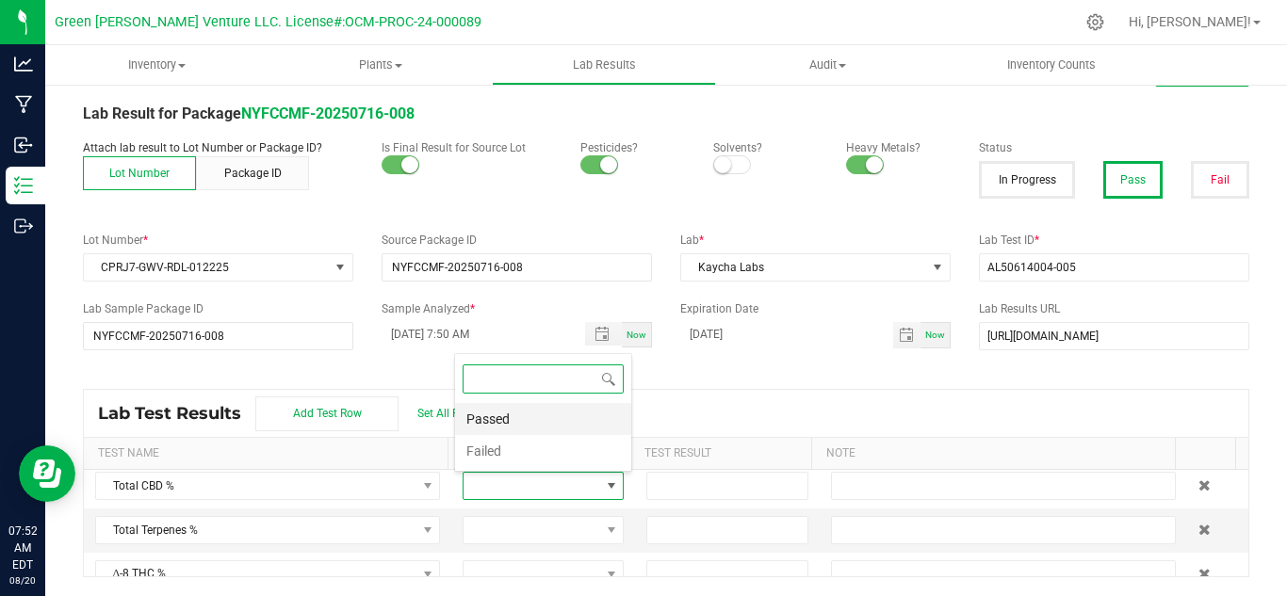
scroll to position [28, 155]
click at [514, 417] on li "Passed" at bounding box center [543, 419] width 176 height 32
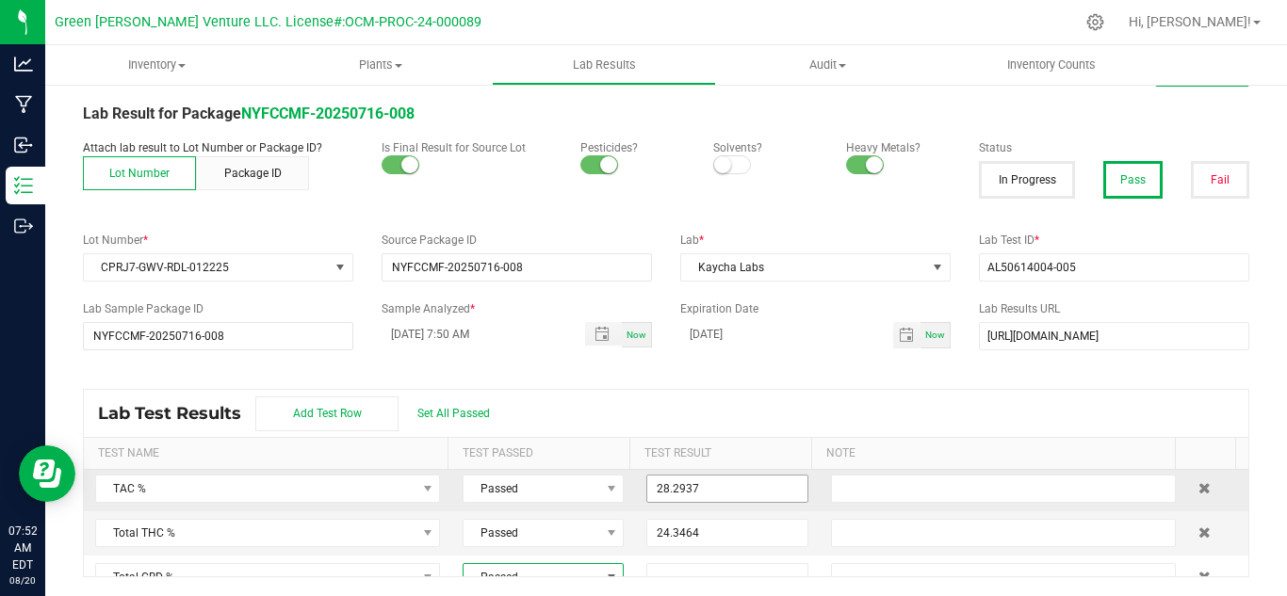
scroll to position [0, 0]
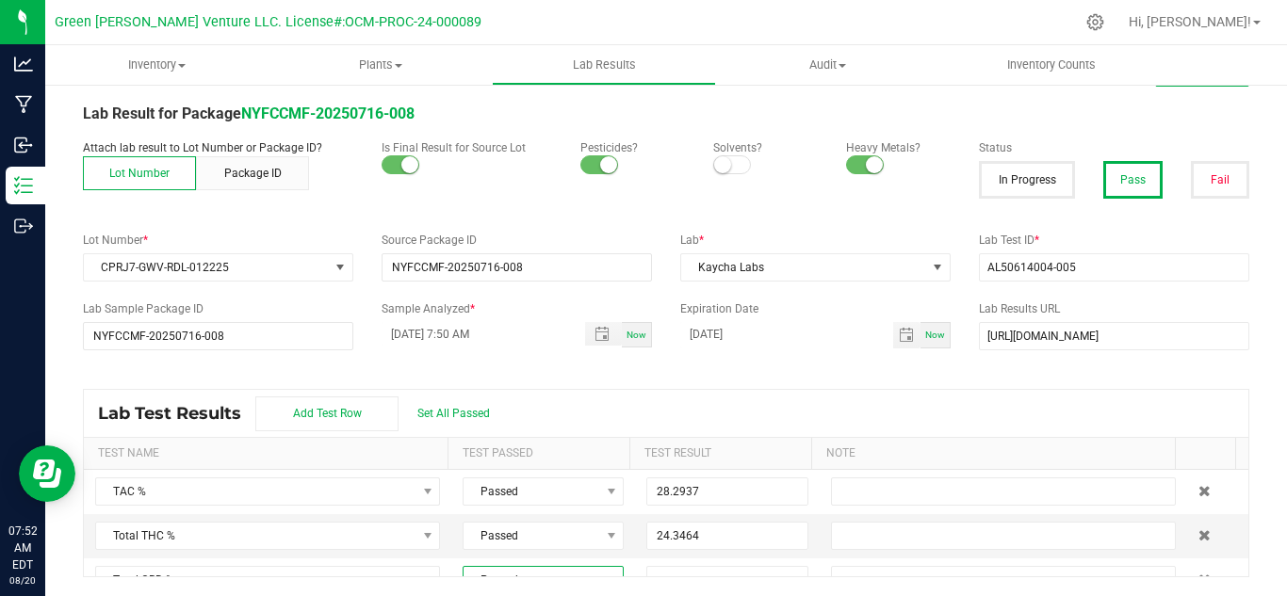
click at [866, 385] on div "All Lab Results | All Packages Cancel Save Lab Result for Package NYFCCMF-20250…" at bounding box center [666, 317] width 1166 height 522
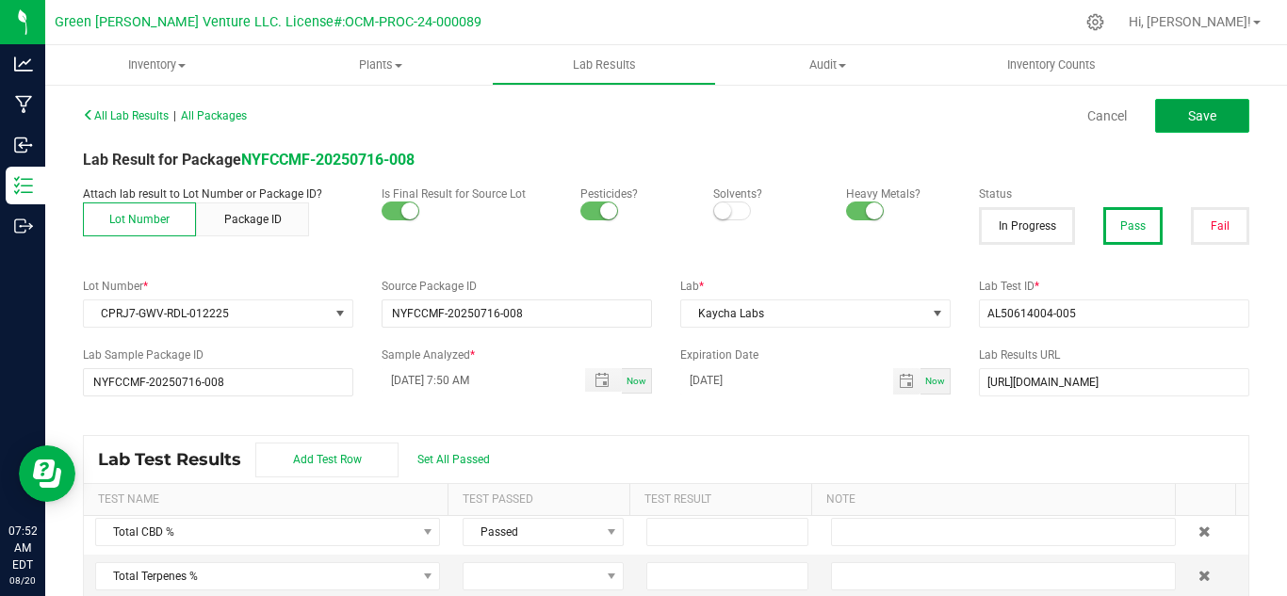
click at [1207, 118] on button "Save" at bounding box center [1202, 116] width 94 height 34
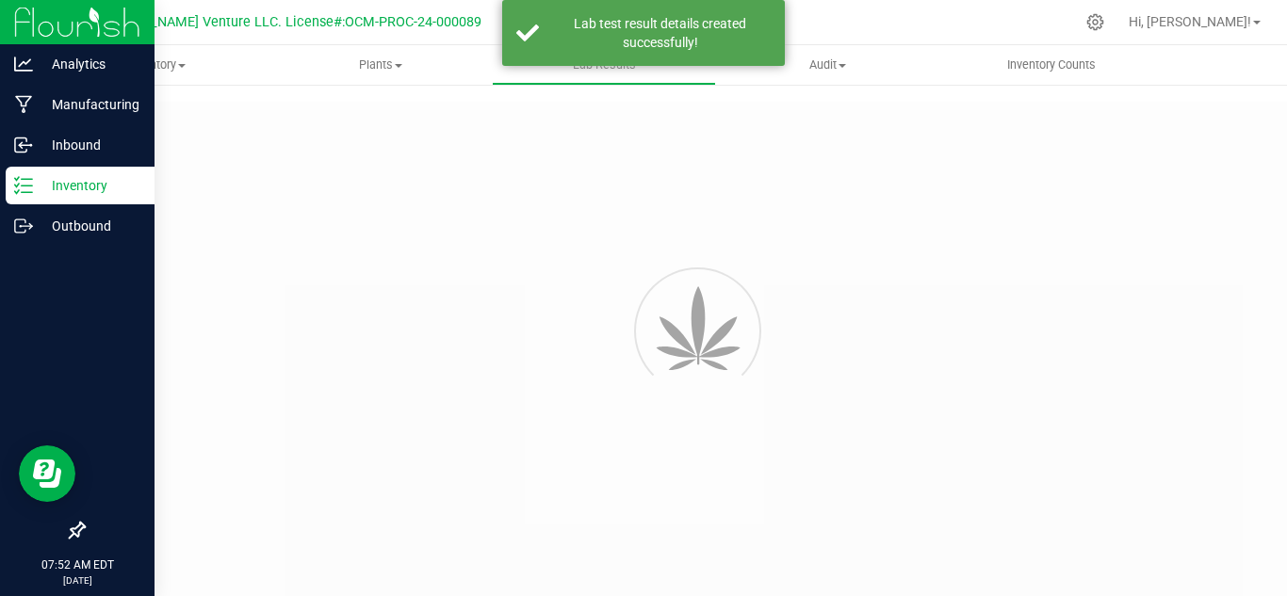
type input "NYFCCMF-20250716-008"
type input "AL50614004-005"
type input "NYFCCMF-20250716-008"
type input "[DATE] 7:50 AM"
type input "[DATE]"
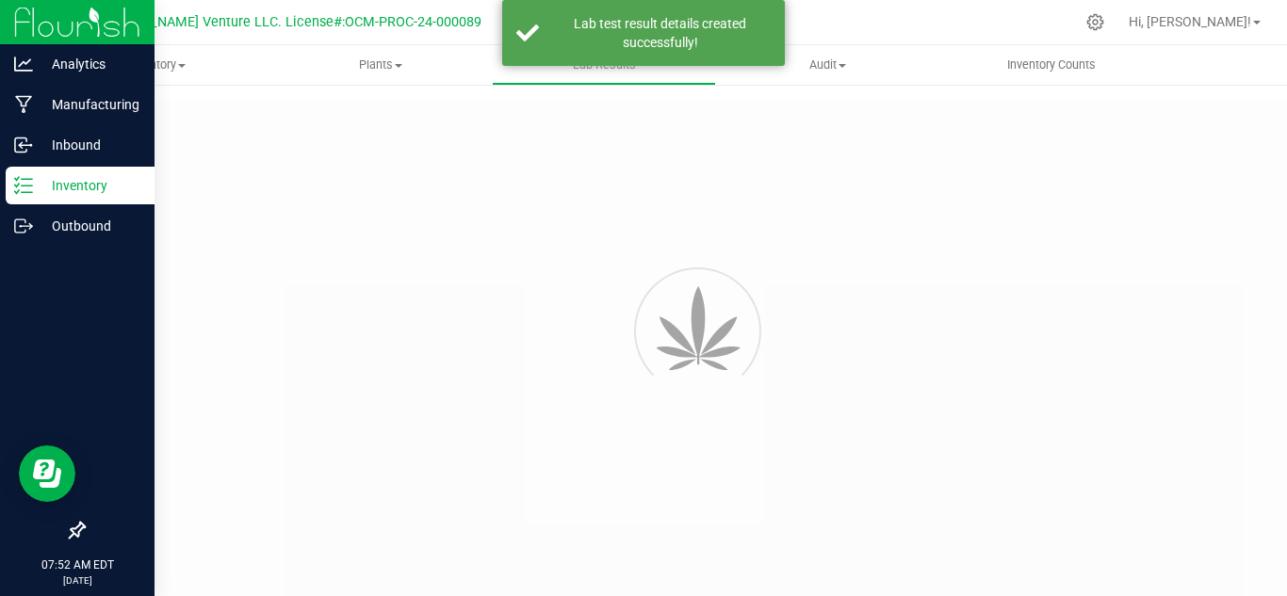
type input "[URL][DOMAIN_NAME]"
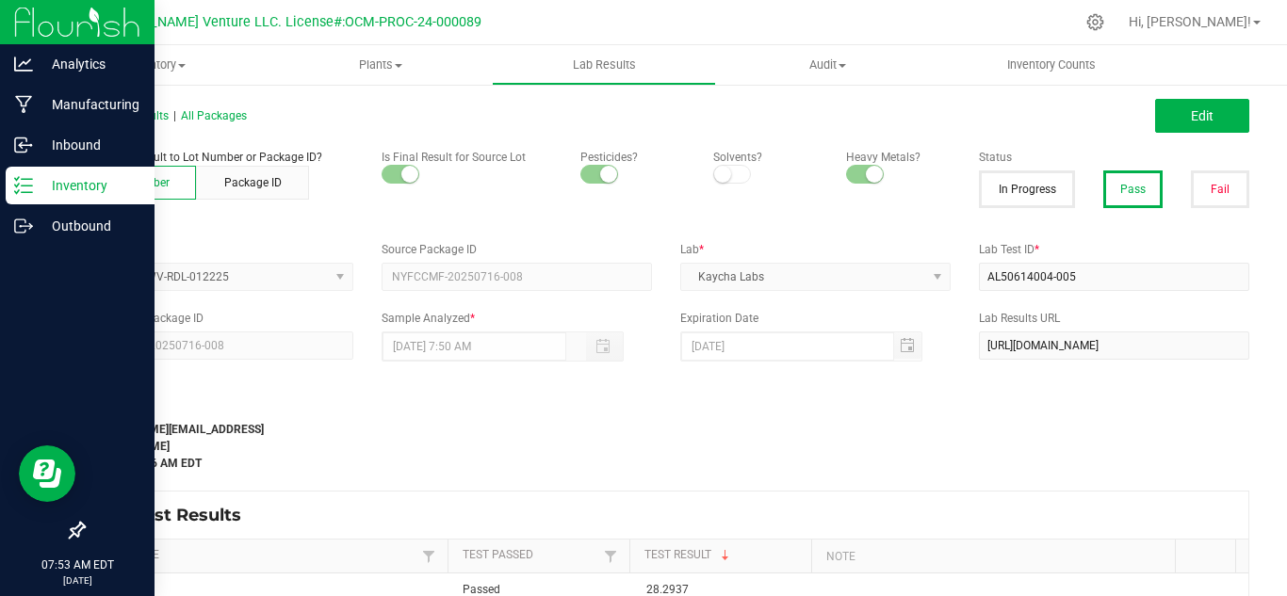
click at [34, 187] on p "Inventory" at bounding box center [89, 185] width 113 height 23
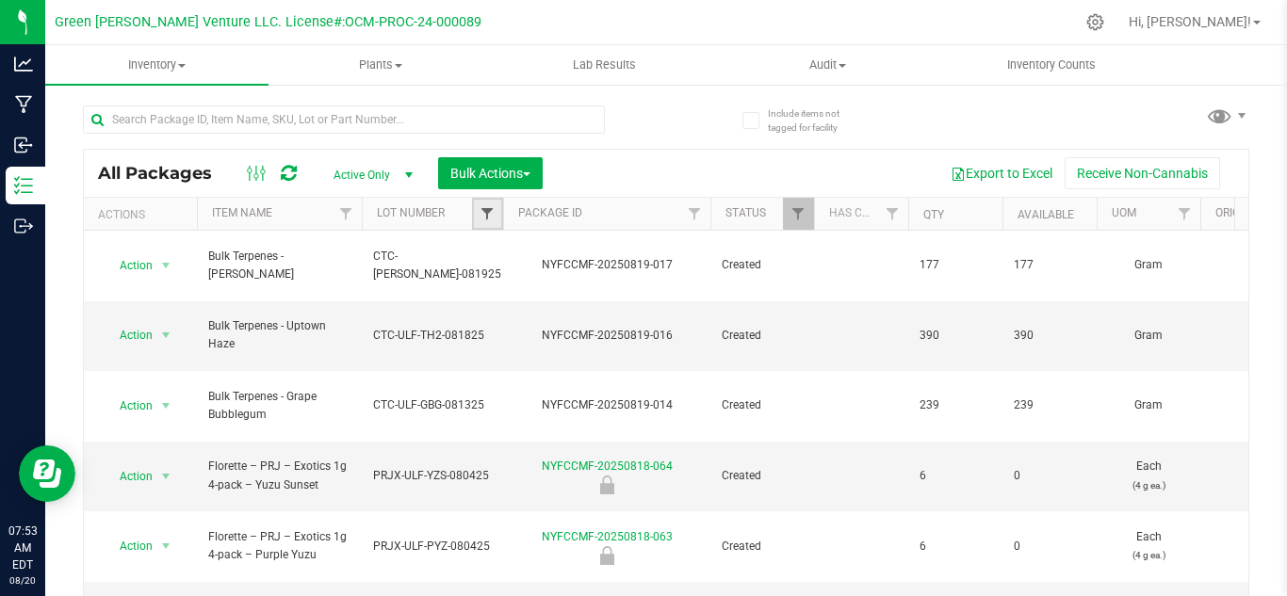
click at [485, 210] on span "Filter" at bounding box center [487, 213] width 15 height 15
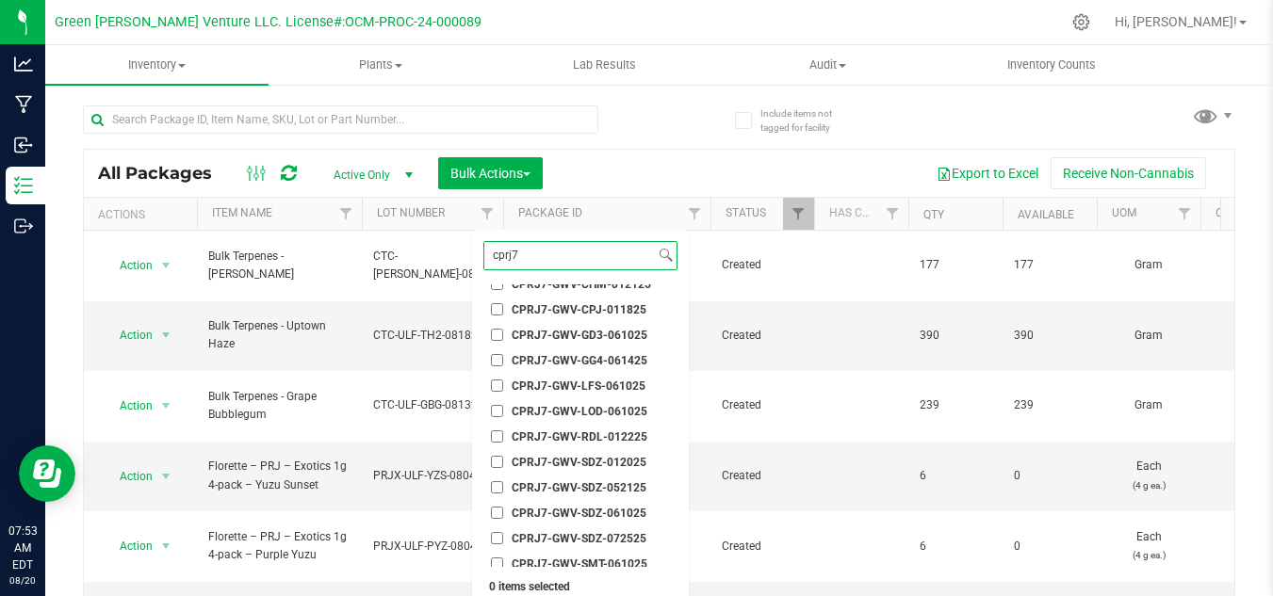
scroll to position [94, 0]
type input "cprj7"
click at [556, 408] on span "CPRJ7-GWV-RDL-012225" at bounding box center [580, 409] width 136 height 11
click at [503, 408] on input "CPRJ7-GWV-RDL-012225" at bounding box center [497, 409] width 12 height 12
checkbox input "true"
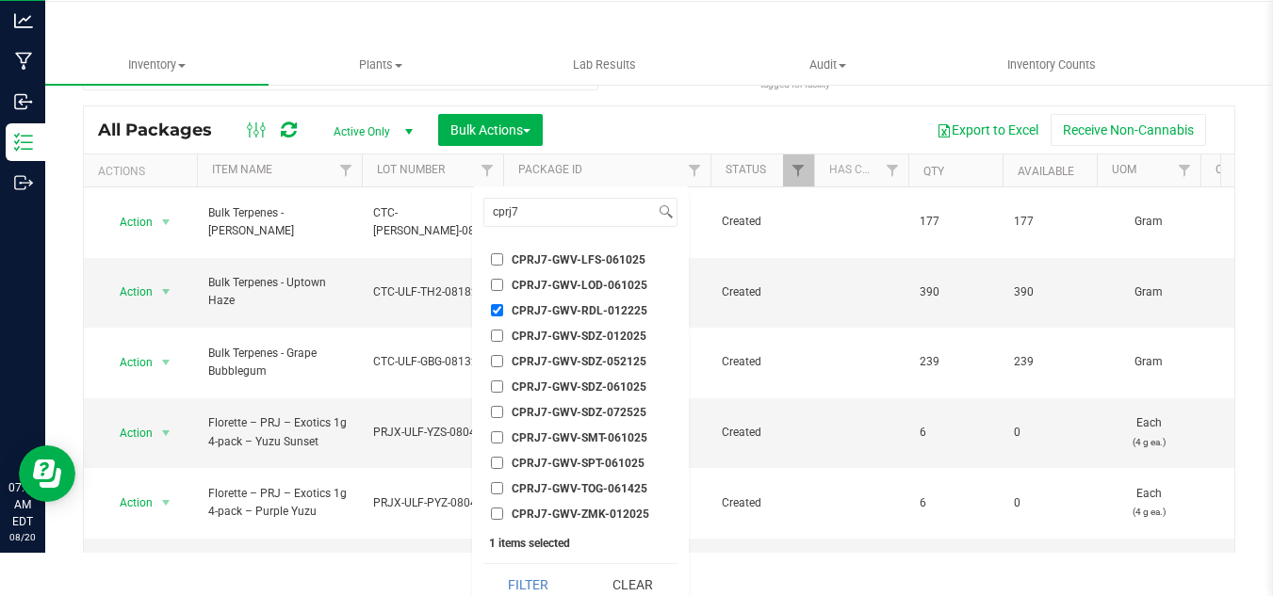
scroll to position [58, 0]
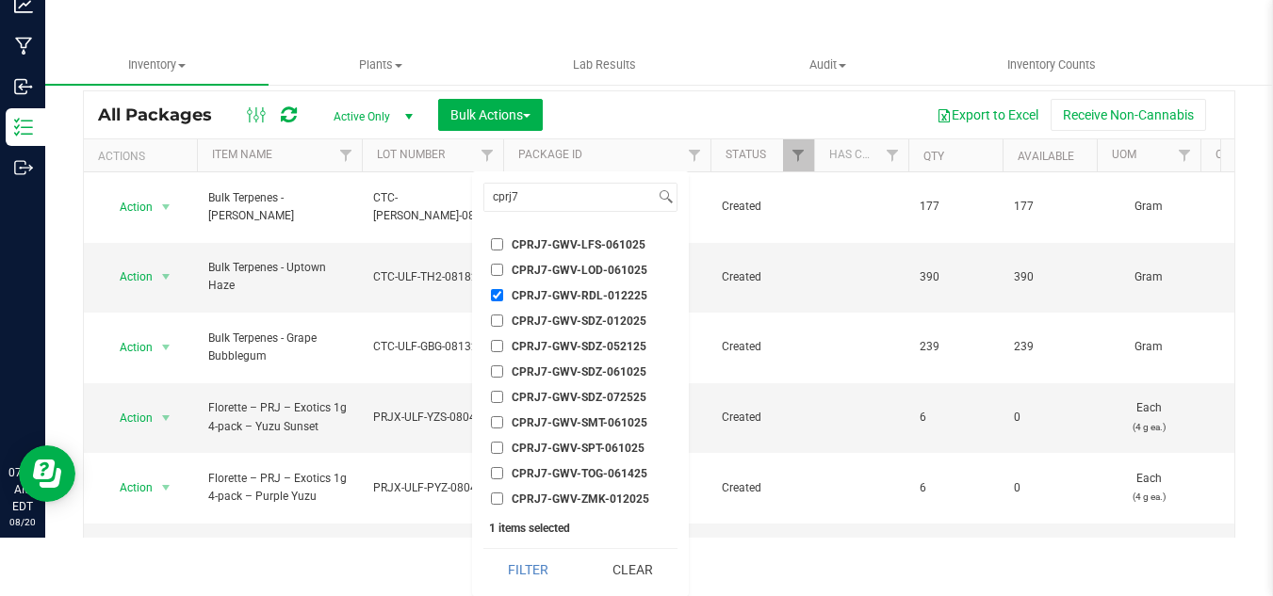
click at [531, 574] on button "Filter" at bounding box center [528, 569] width 90 height 41
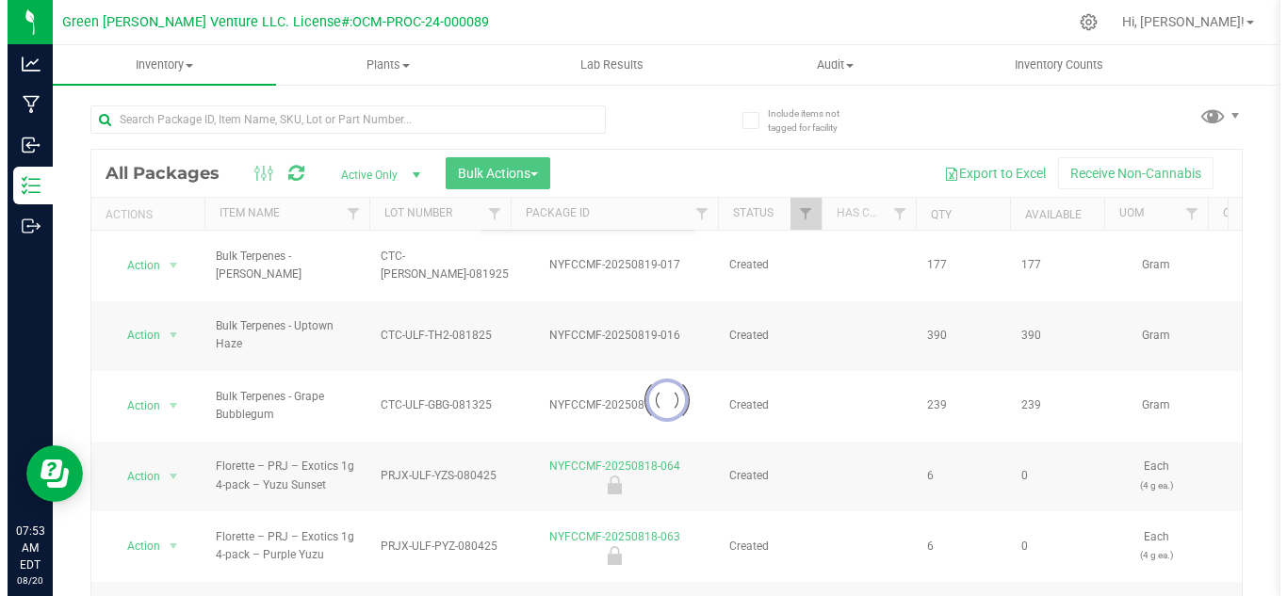
scroll to position [0, 0]
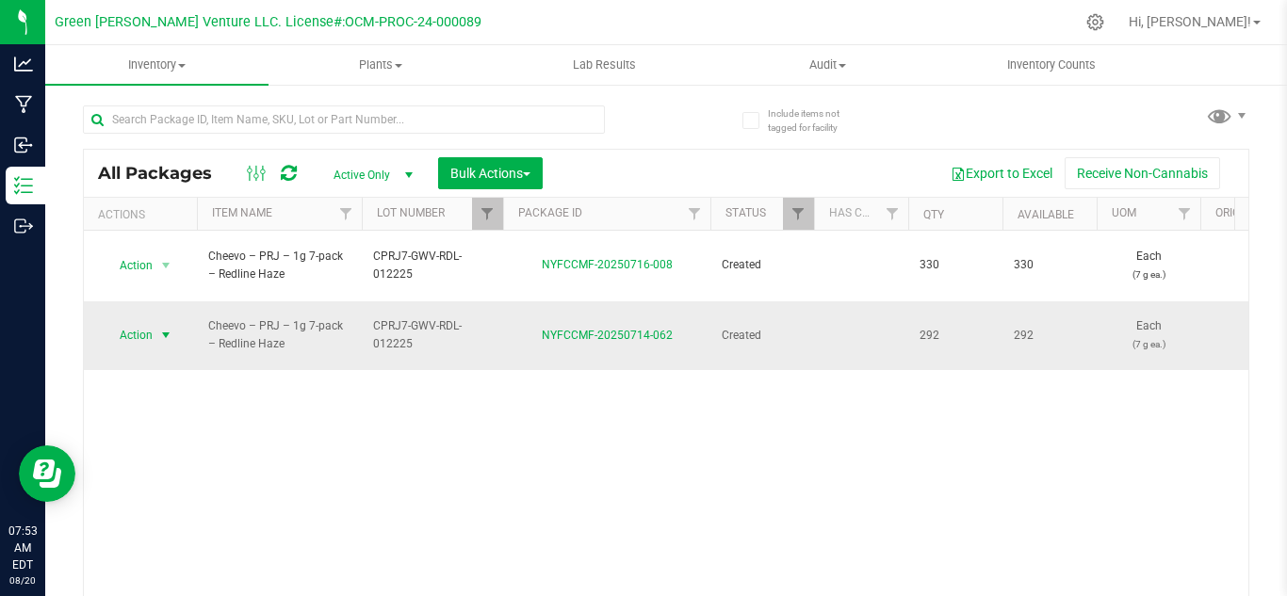
click at [148, 322] on span "Action" at bounding box center [128, 335] width 51 height 26
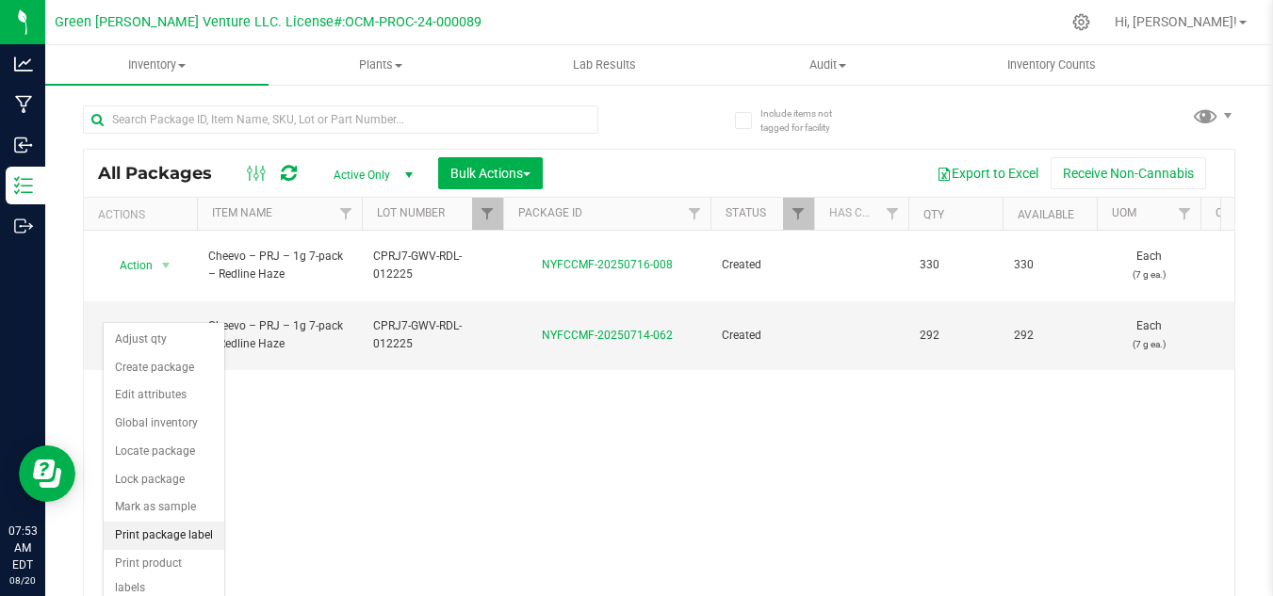
click at [165, 535] on li "Print package label" at bounding box center [164, 536] width 121 height 28
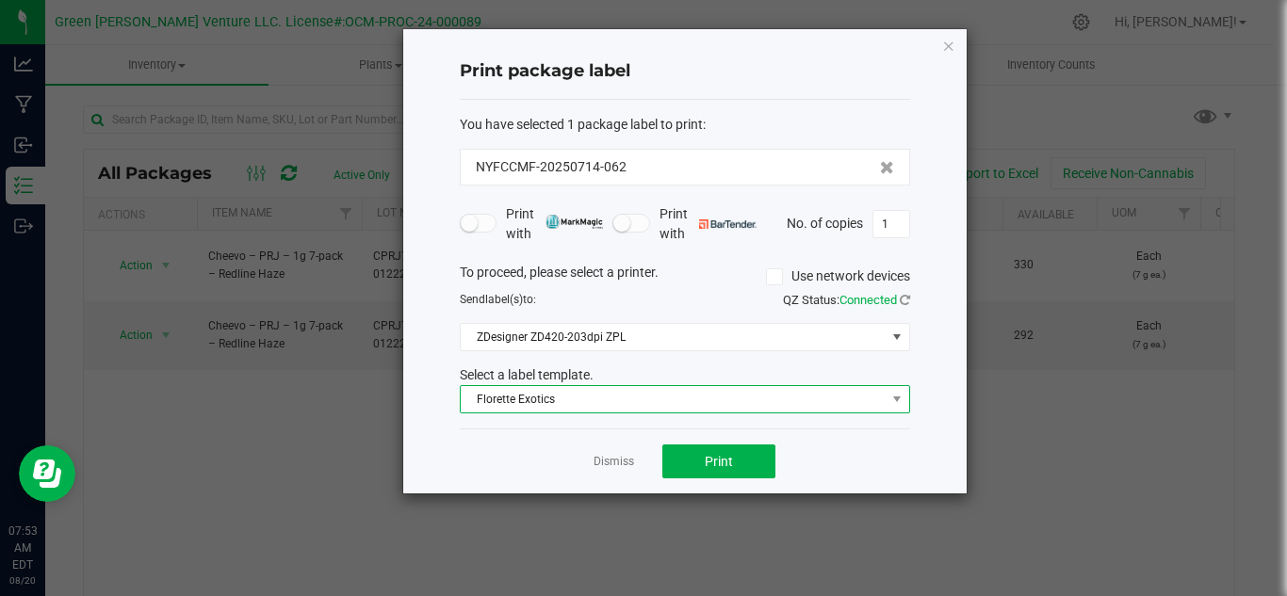
click at [484, 406] on span "Florette Exotics" at bounding box center [673, 399] width 425 height 26
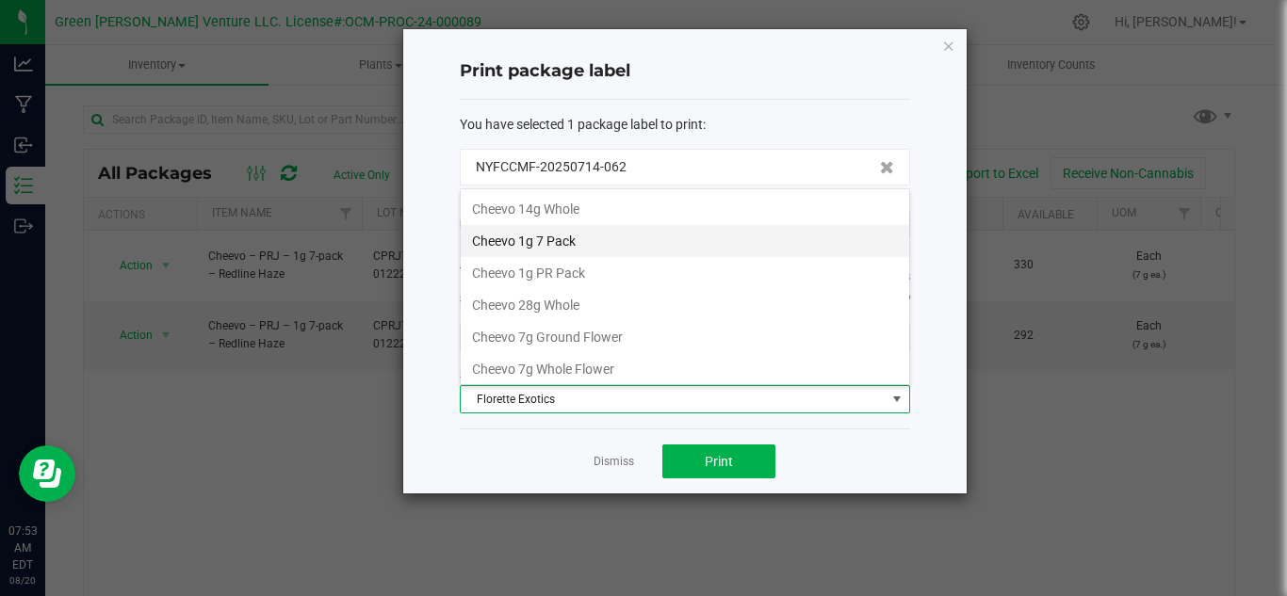
click at [586, 238] on li "Cheevo 1g 7 Pack" at bounding box center [685, 241] width 448 height 32
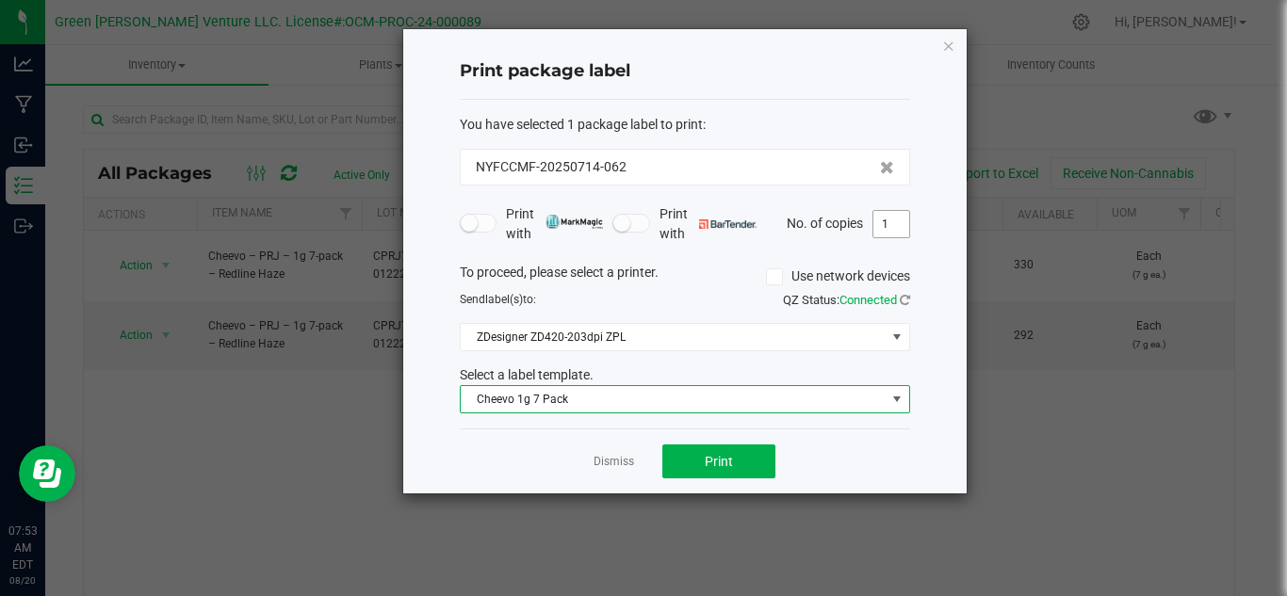
click at [890, 224] on input "1" at bounding box center [891, 224] width 36 height 26
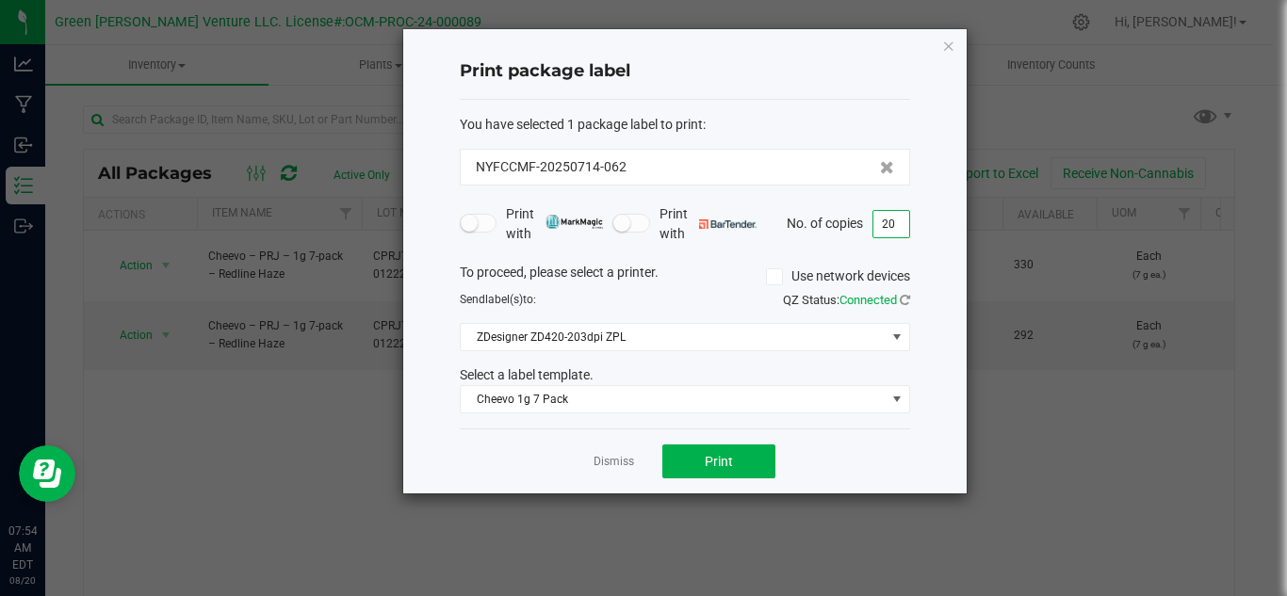
type input "2"
type input "1"
click at [675, 464] on button "Print" at bounding box center [718, 462] width 113 height 34
click at [604, 461] on link "Dismiss" at bounding box center [614, 462] width 41 height 16
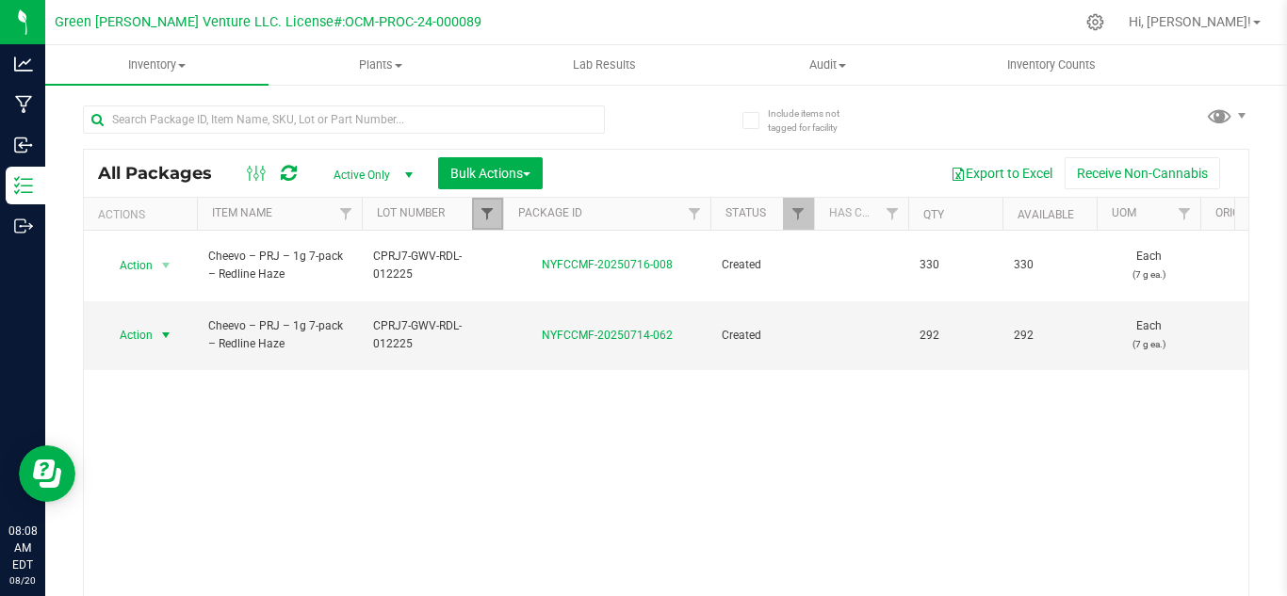
click at [480, 215] on span "Filter" at bounding box center [487, 213] width 15 height 15
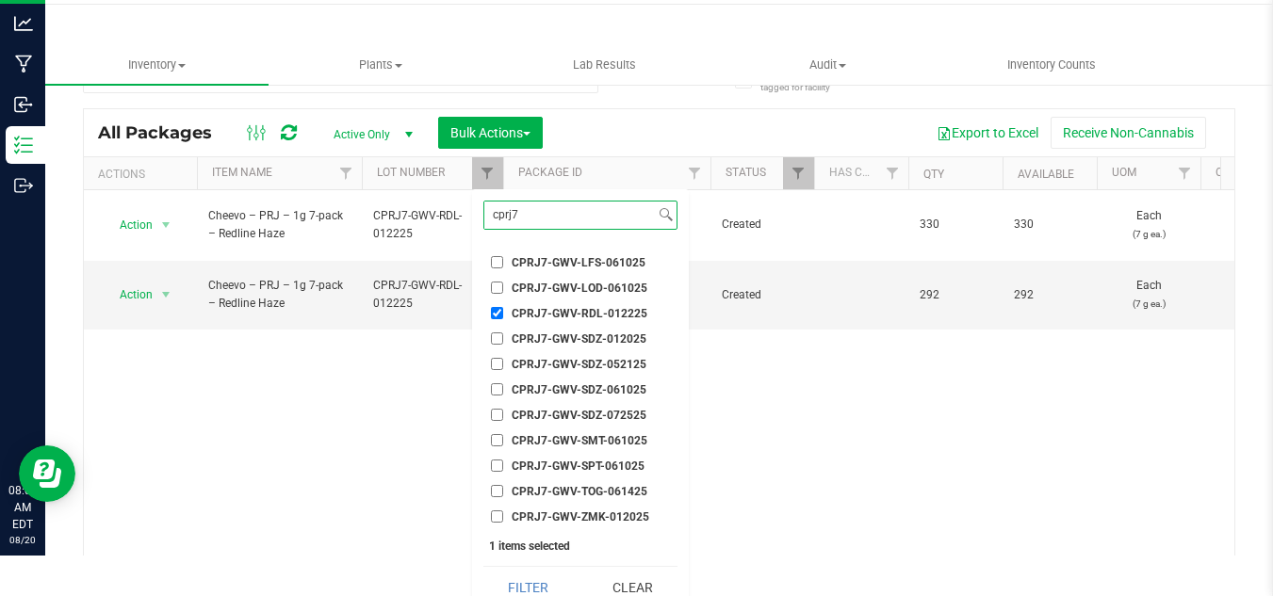
scroll to position [58, 0]
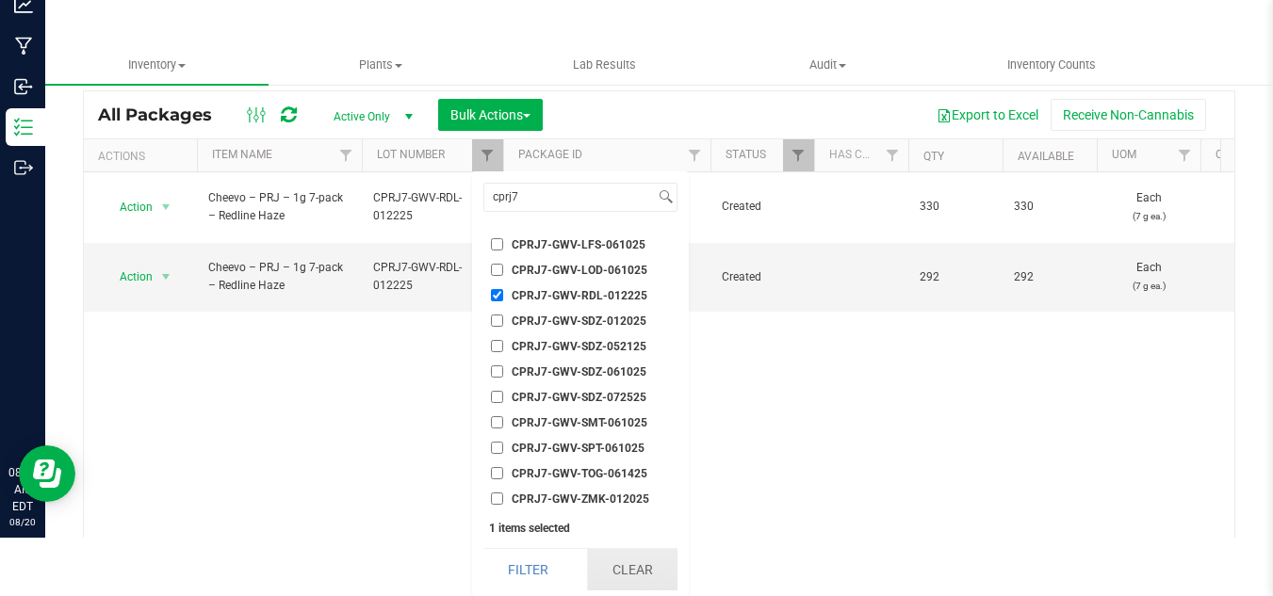
click at [613, 579] on button "Clear" at bounding box center [632, 569] width 90 height 41
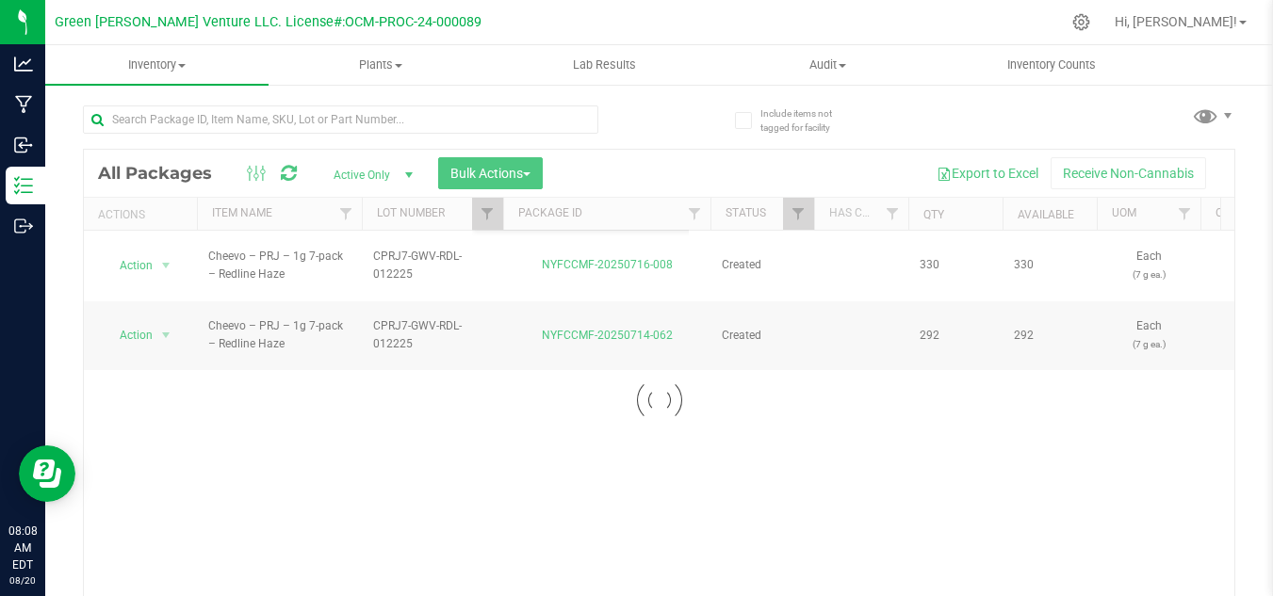
scroll to position [0, 0]
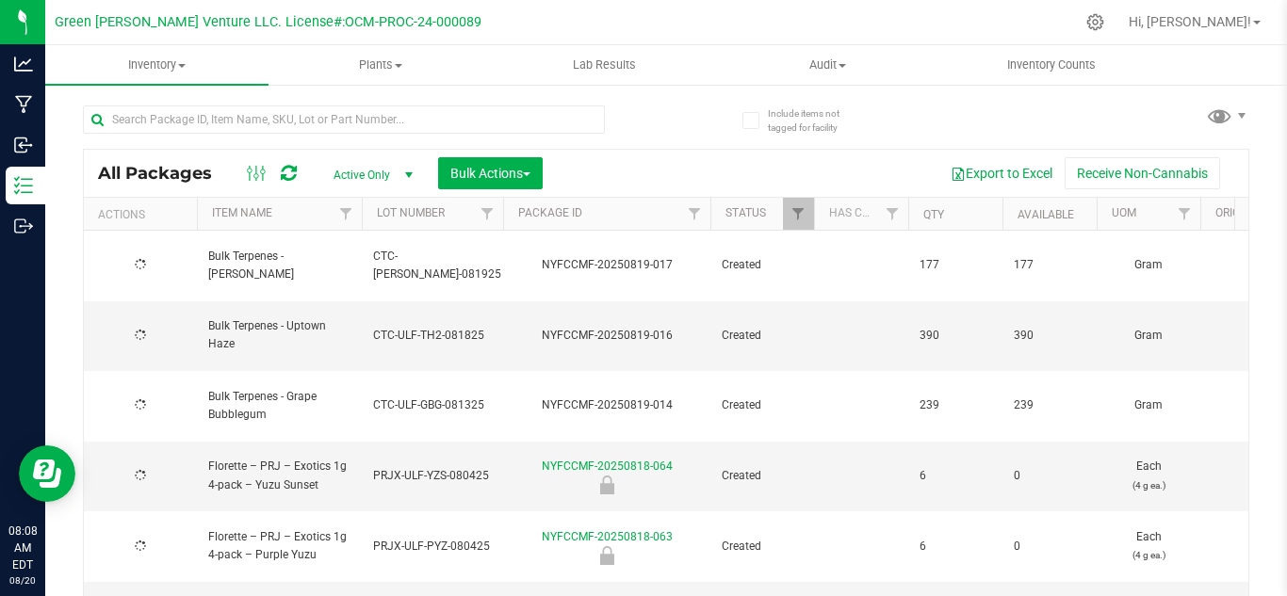
type input "[DATE]"
click at [481, 208] on span "Filter" at bounding box center [487, 213] width 15 height 15
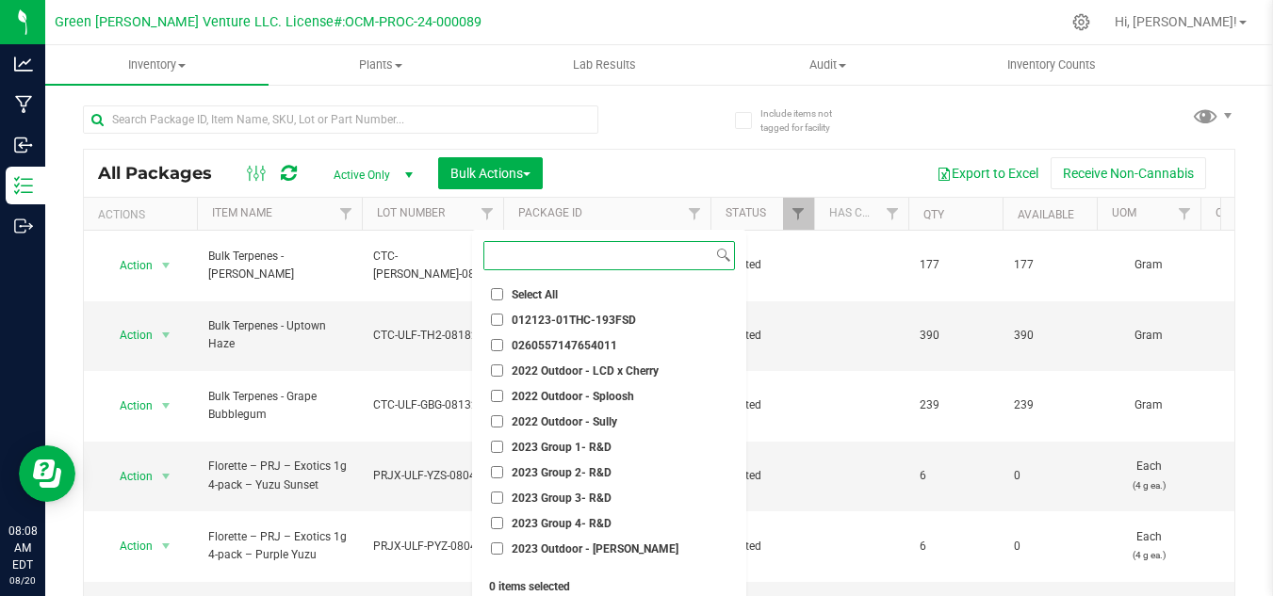
paste input "PRJX-ULF-LCD-071825"
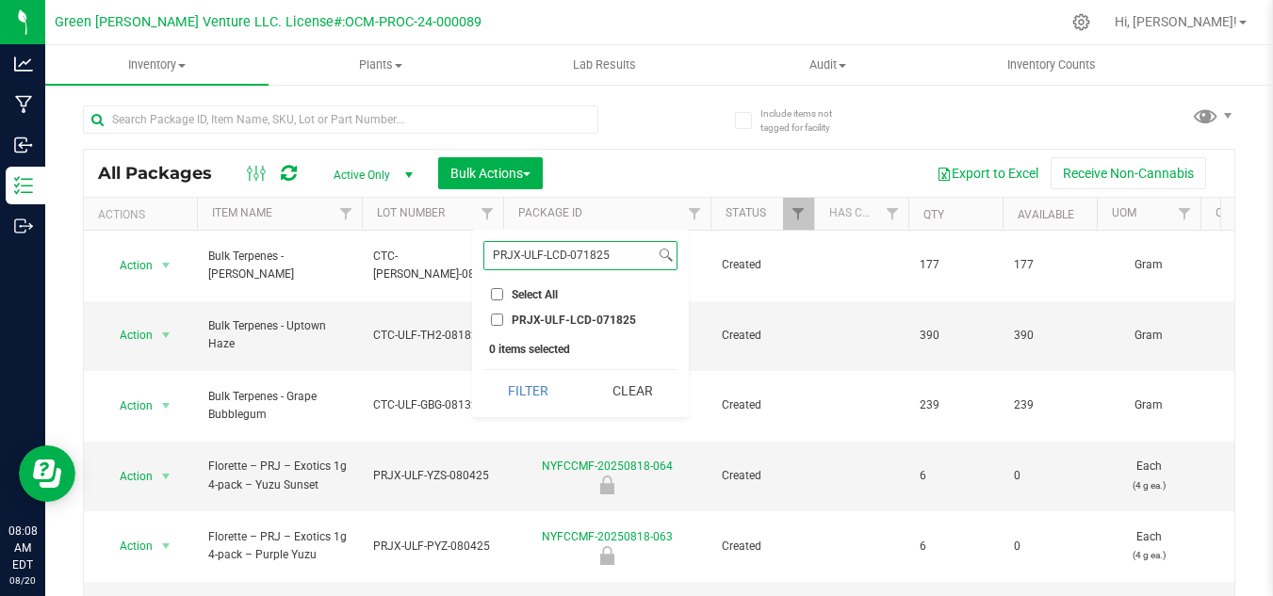
type input "PRJX-ULF-LCD-071825"
click at [528, 315] on span "PRJX-ULF-LCD-071825" at bounding box center [574, 320] width 124 height 11
click at [503, 314] on input "PRJX-ULF-LCD-071825" at bounding box center [497, 320] width 12 height 12
checkbox input "true"
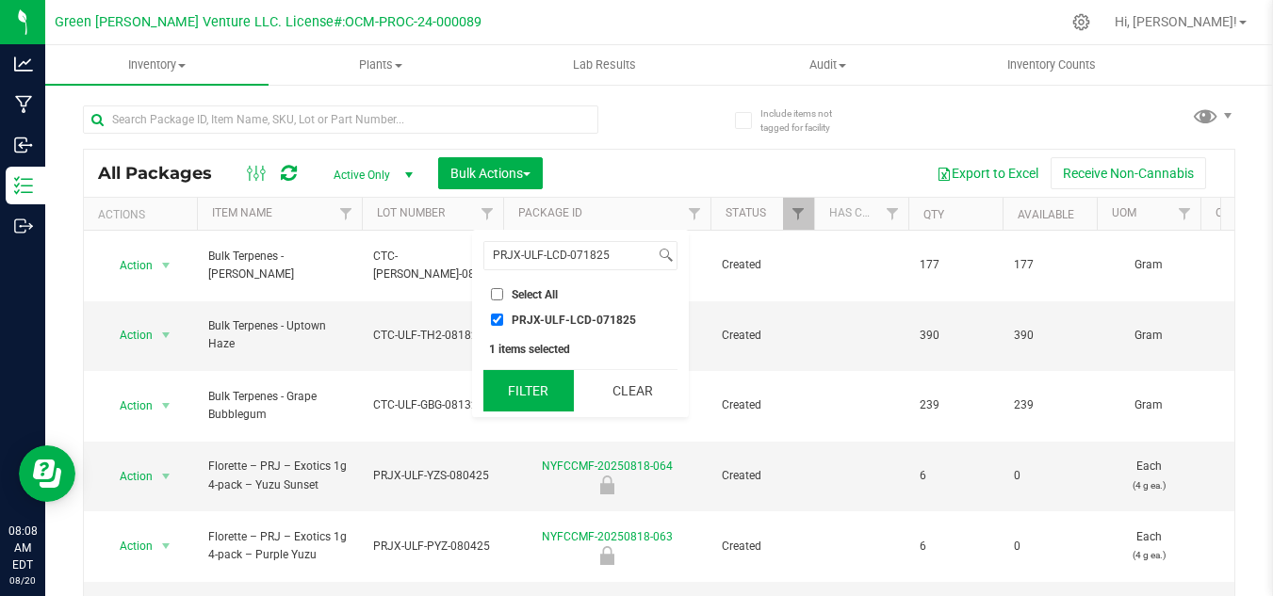
click at [519, 377] on button "Filter" at bounding box center [528, 390] width 90 height 41
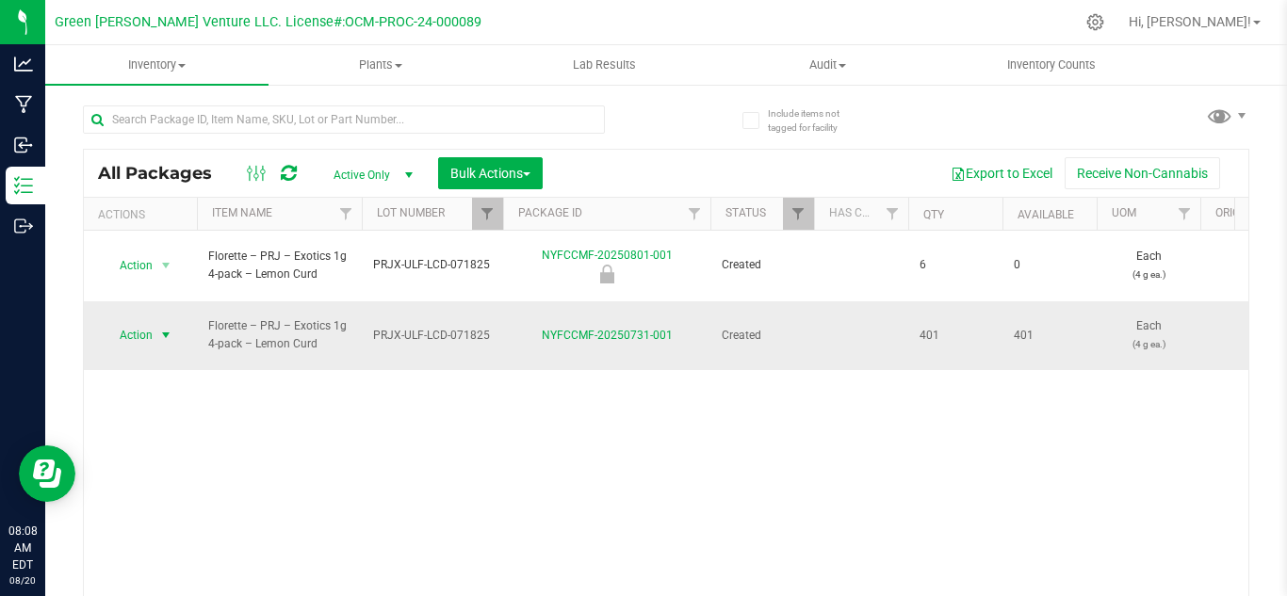
click at [130, 322] on span "Action" at bounding box center [128, 335] width 51 height 26
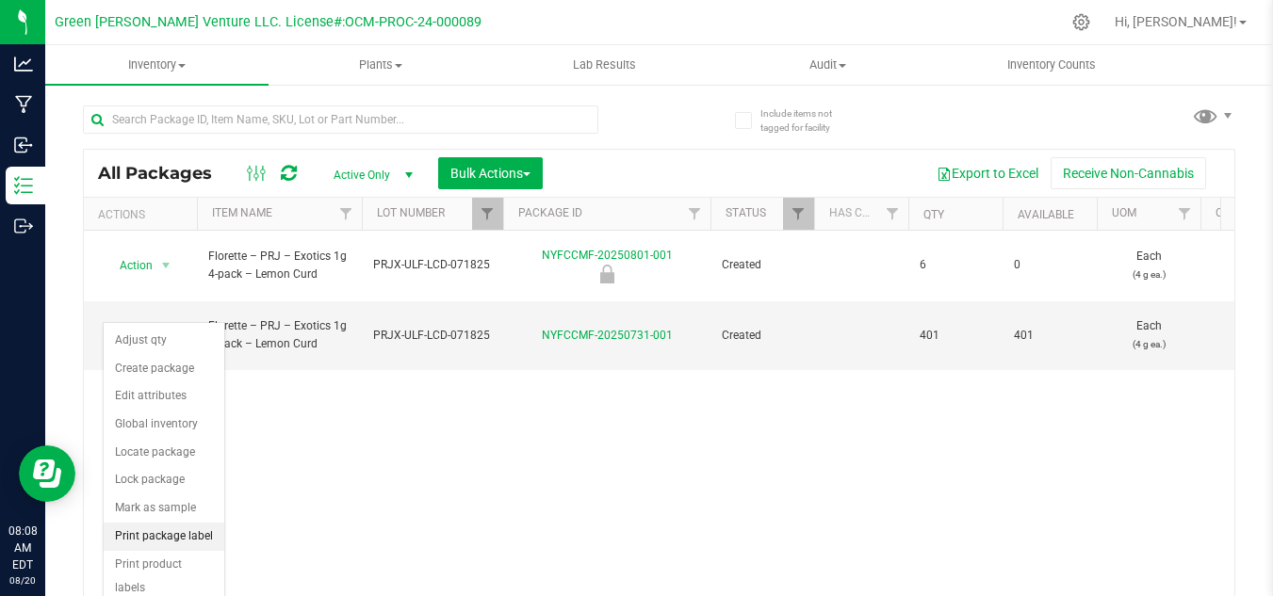
click at [168, 540] on li "Print package label" at bounding box center [164, 537] width 121 height 28
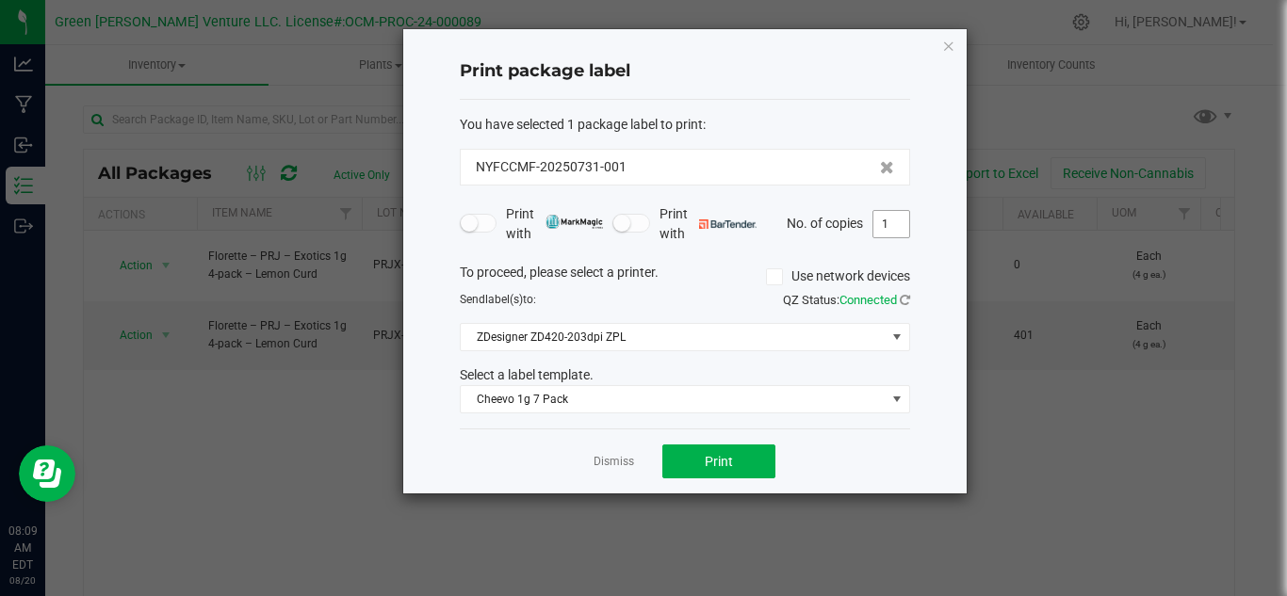
click at [896, 227] on input "1" at bounding box center [891, 224] width 36 height 26
type input "12"
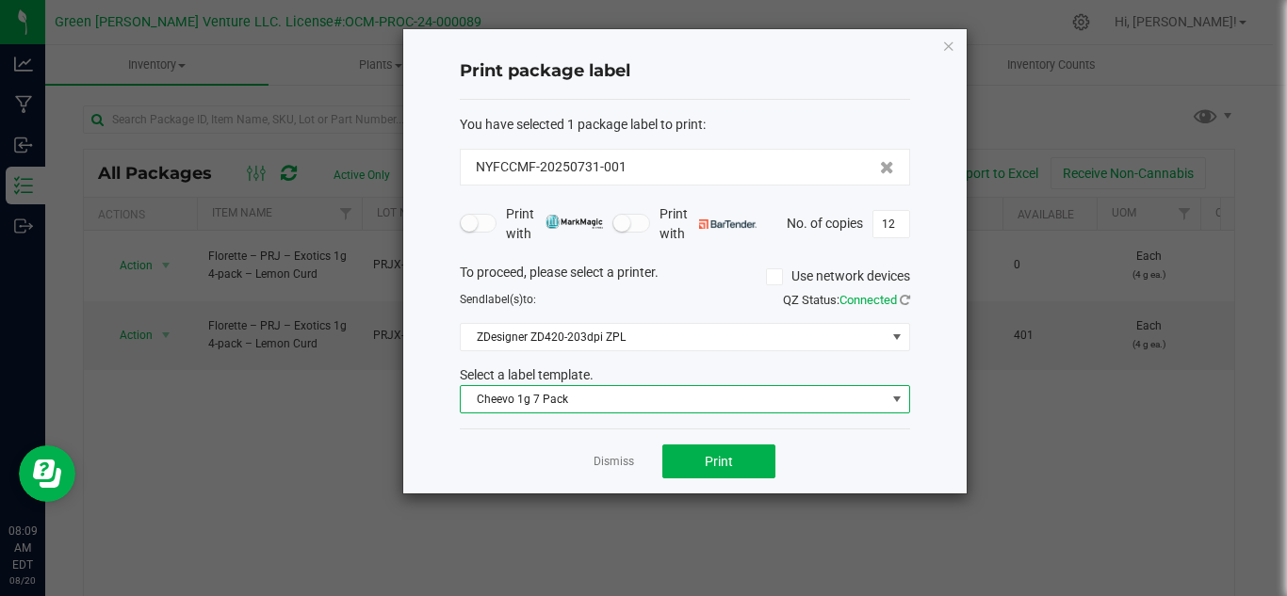
click at [701, 406] on span "Cheevo 1g 7 Pack" at bounding box center [673, 399] width 425 height 26
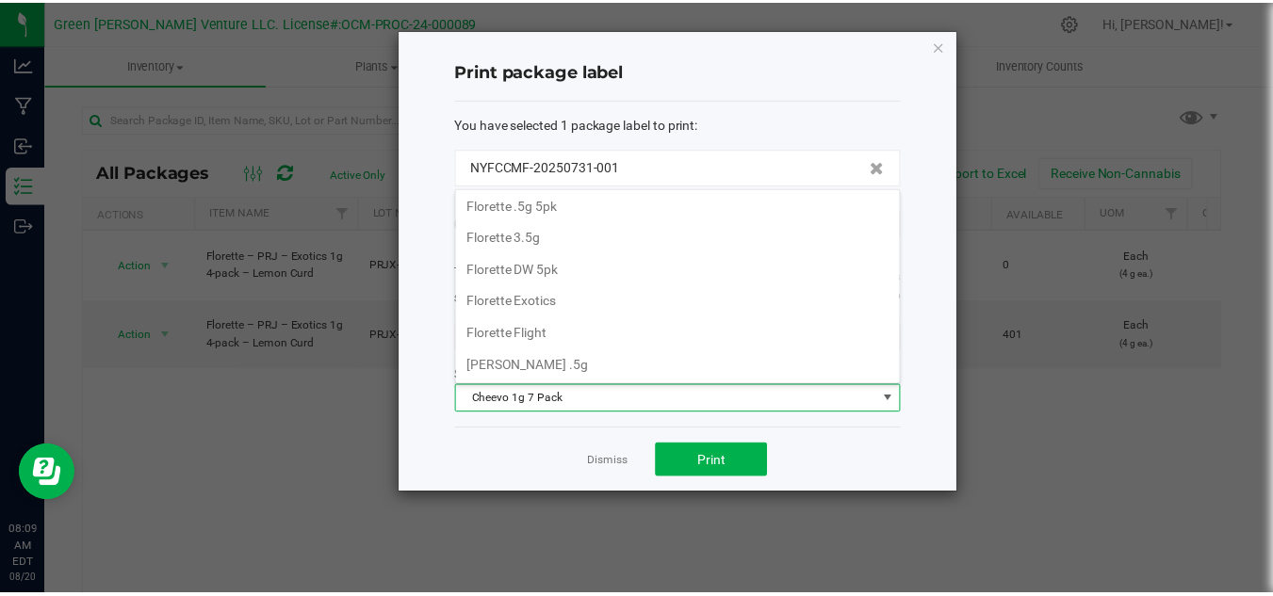
scroll to position [324, 0]
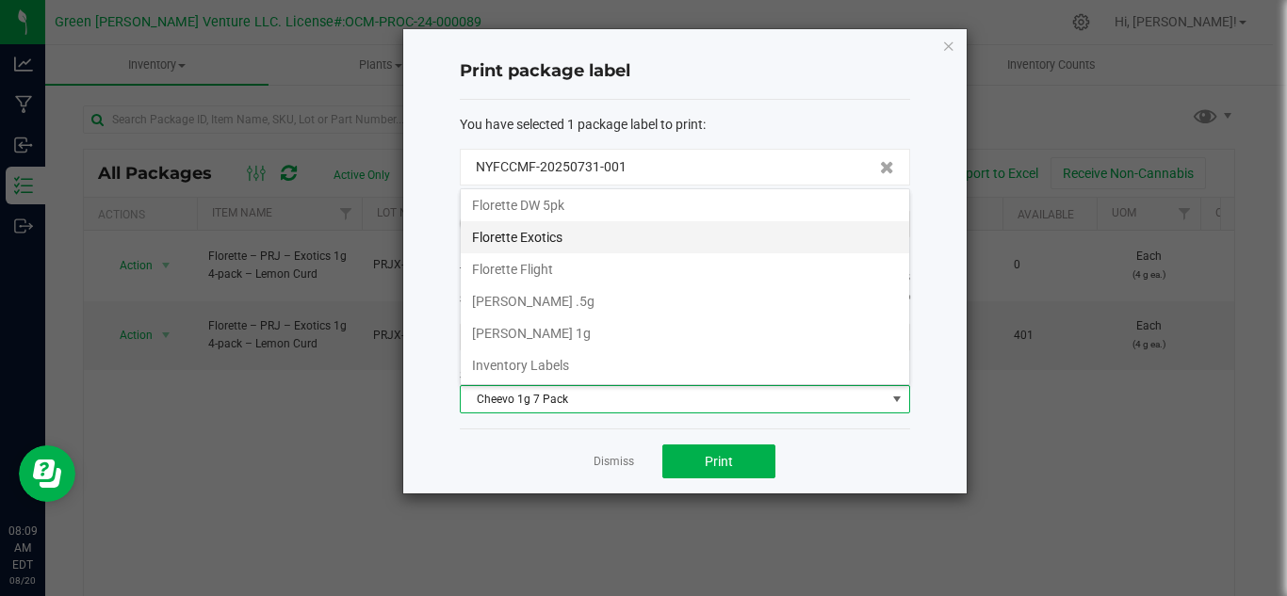
click at [556, 236] on li "Florette Exotics" at bounding box center [685, 237] width 448 height 32
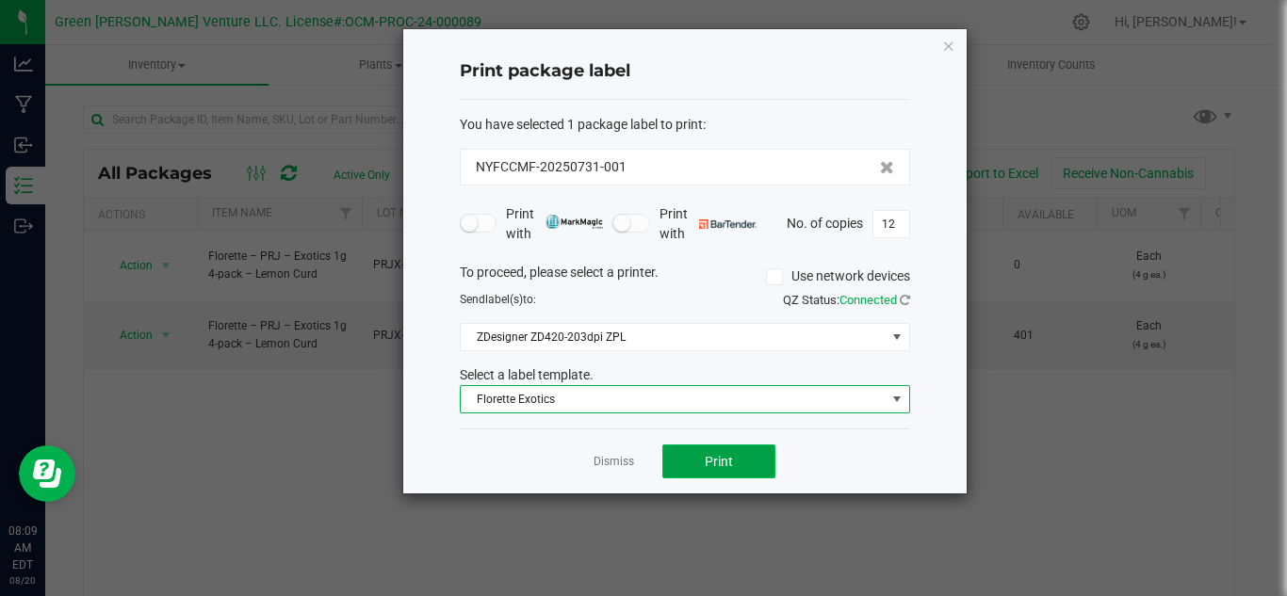
click at [694, 467] on button "Print" at bounding box center [718, 462] width 113 height 34
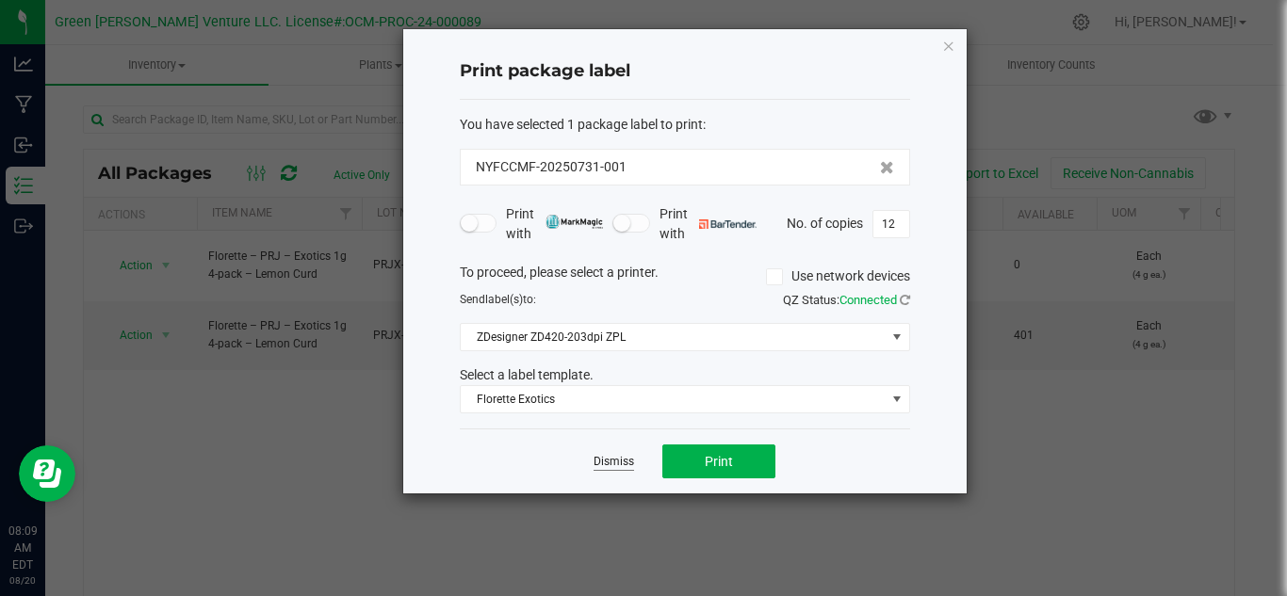
click at [619, 465] on link "Dismiss" at bounding box center [614, 462] width 41 height 16
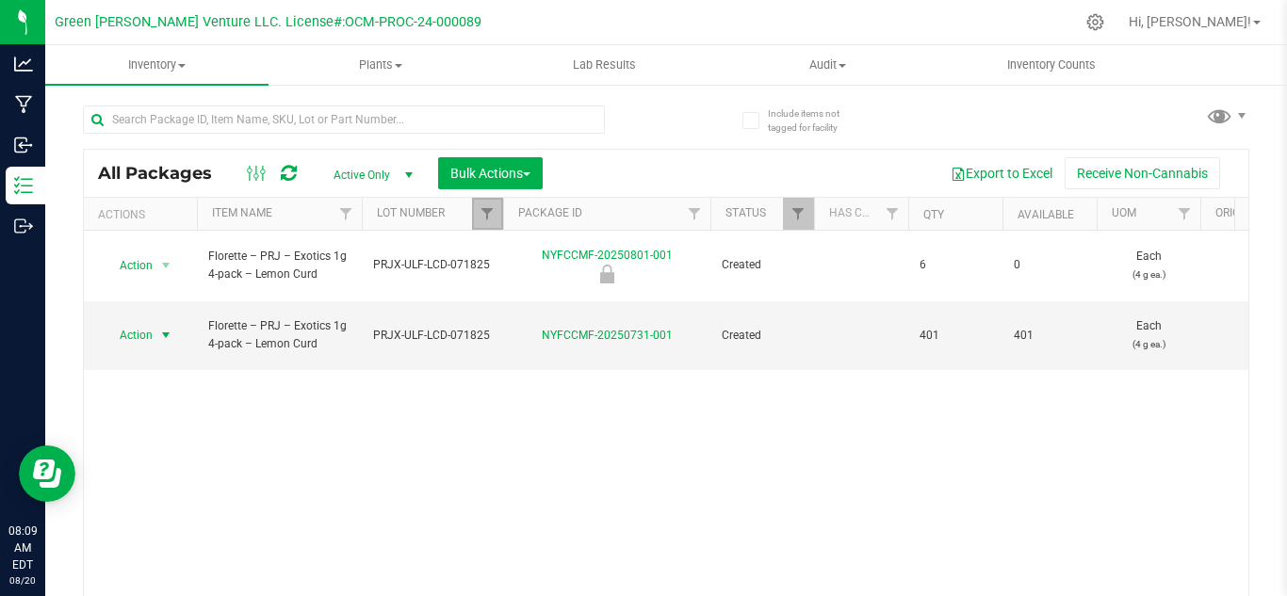
click at [485, 222] on link "Filter" at bounding box center [487, 214] width 31 height 32
checkbox input "true"
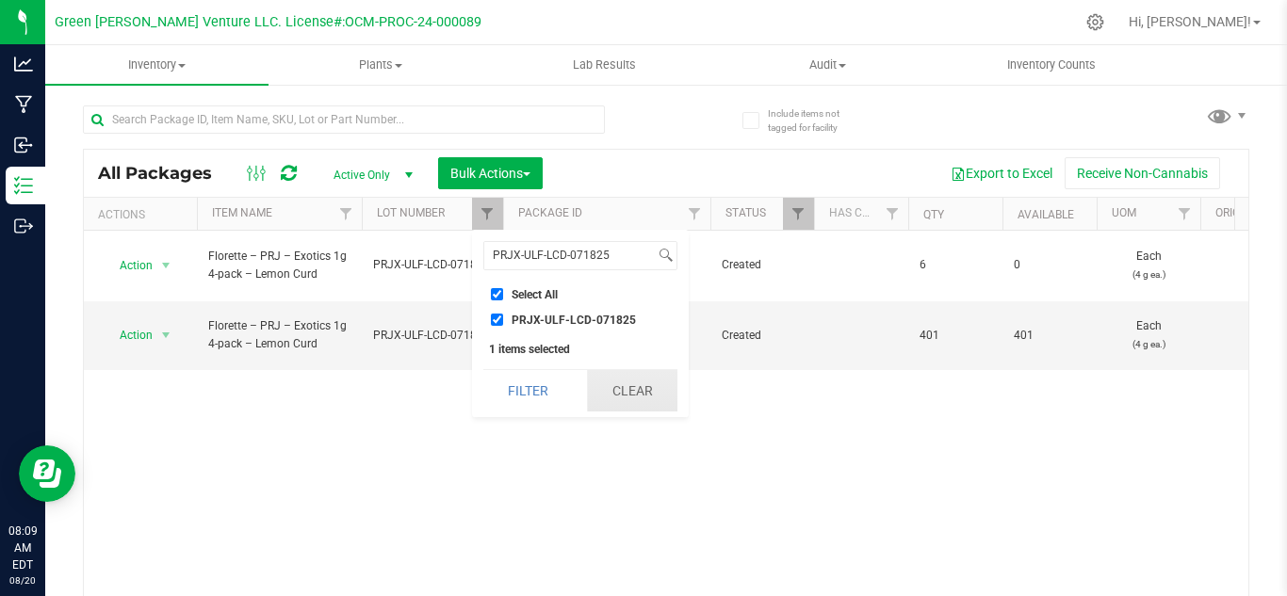
click at [667, 394] on button "Clear" at bounding box center [632, 390] width 90 height 41
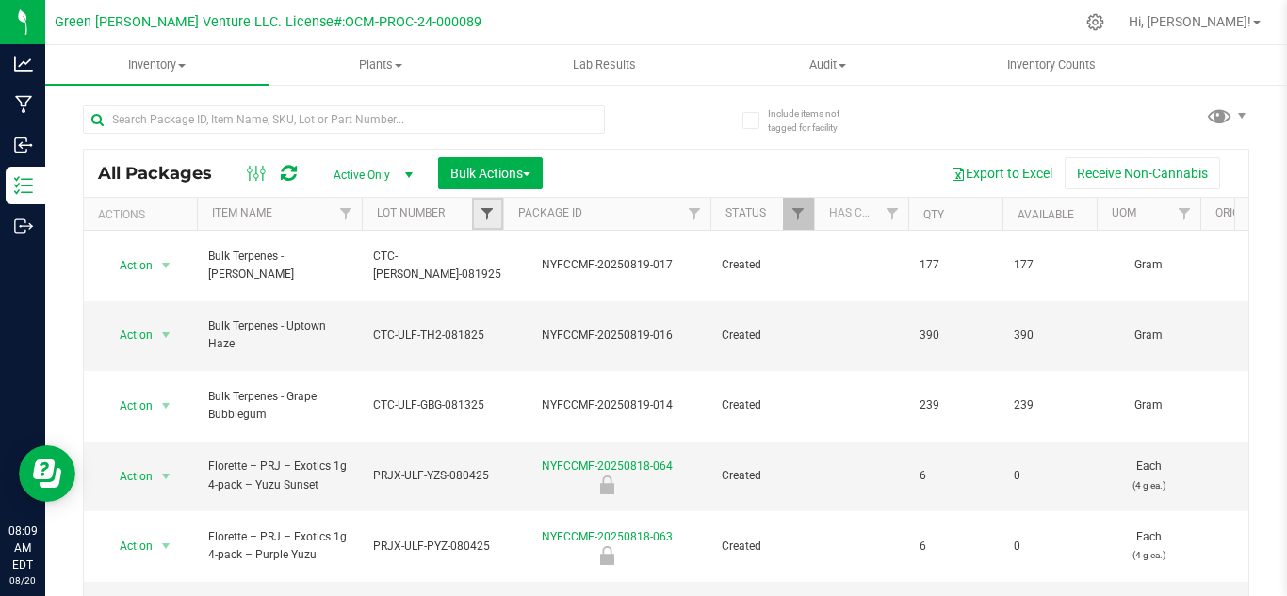
click at [492, 211] on span "Filter" at bounding box center [487, 213] width 15 height 15
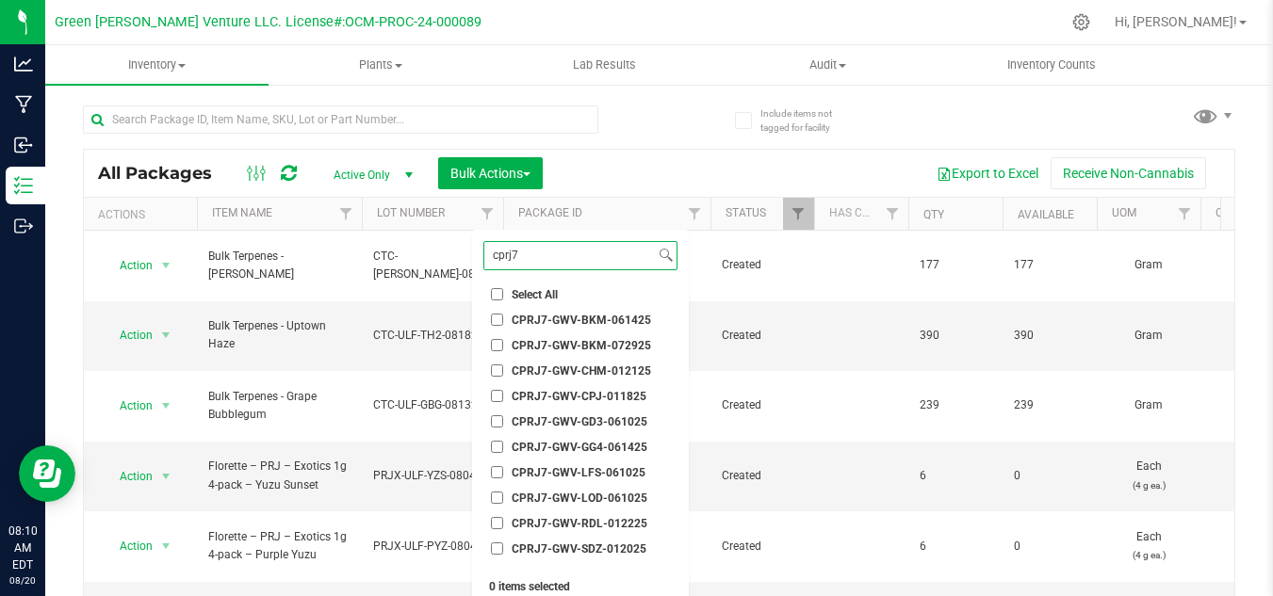
type input "cprj7"
click at [619, 485] on ul "Select All 012123-01THC-193FSD 0260557147654011 2022 Outdoor - LCD x Cherry 202…" at bounding box center [580, 426] width 194 height 283
click at [599, 493] on span "CPRJ7-GWV-LOD-061025" at bounding box center [580, 498] width 136 height 11
click at [503, 493] on input "CPRJ7-GWV-LOD-061025" at bounding box center [497, 498] width 12 height 12
checkbox input "true"
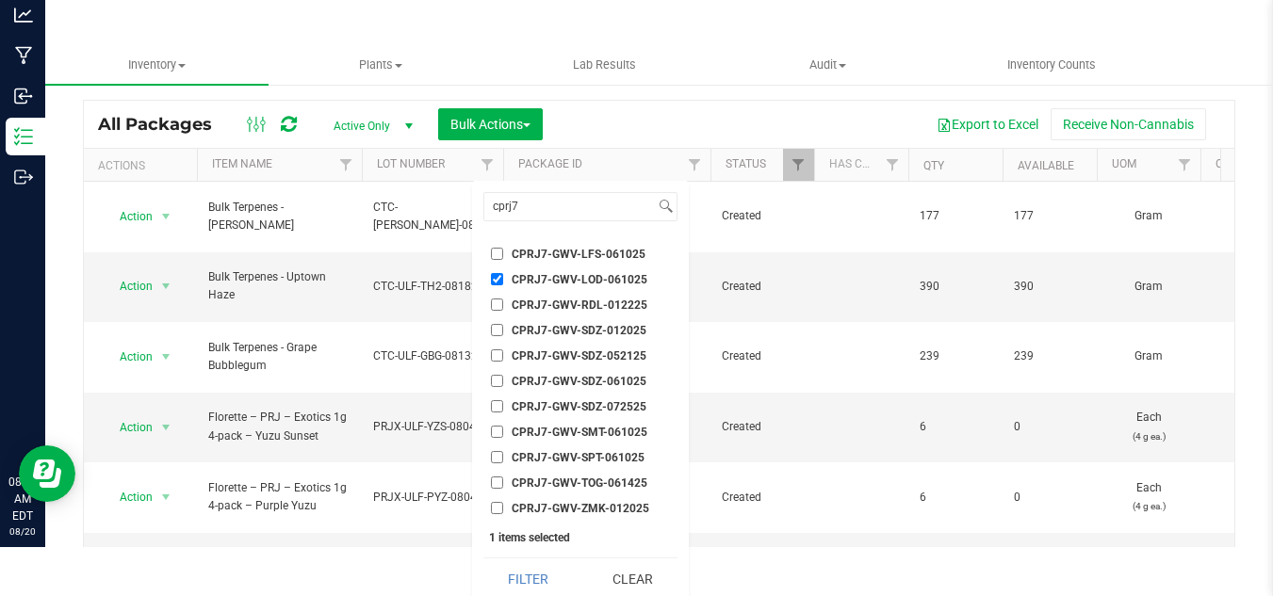
scroll to position [58, 0]
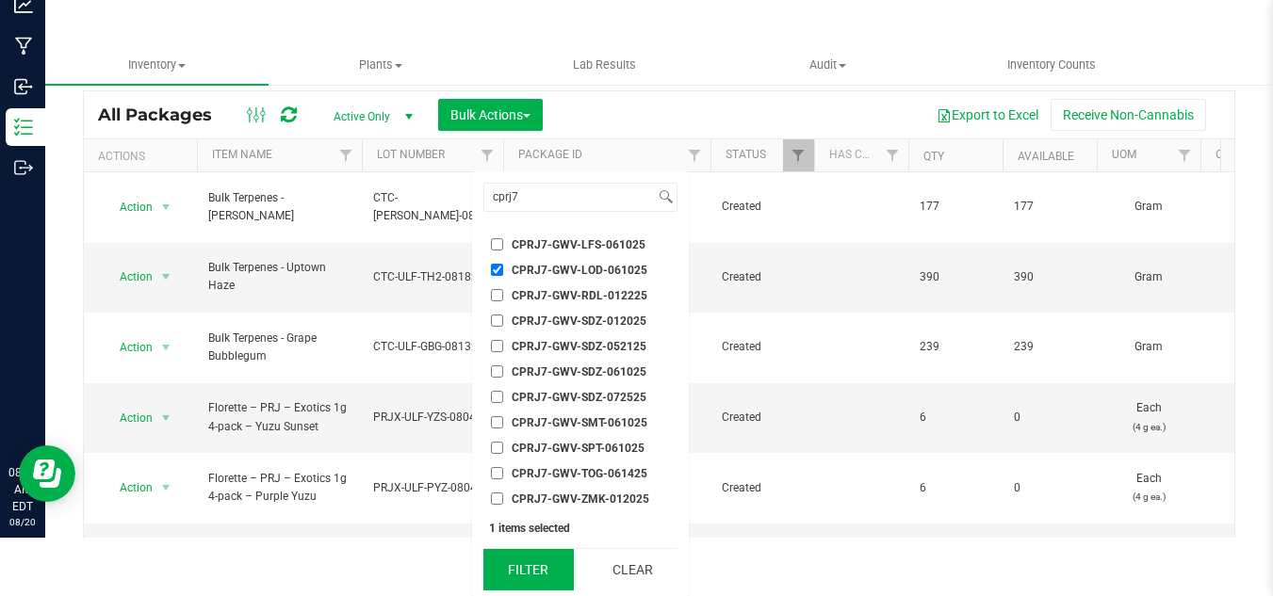
click at [522, 562] on button "Filter" at bounding box center [528, 569] width 90 height 41
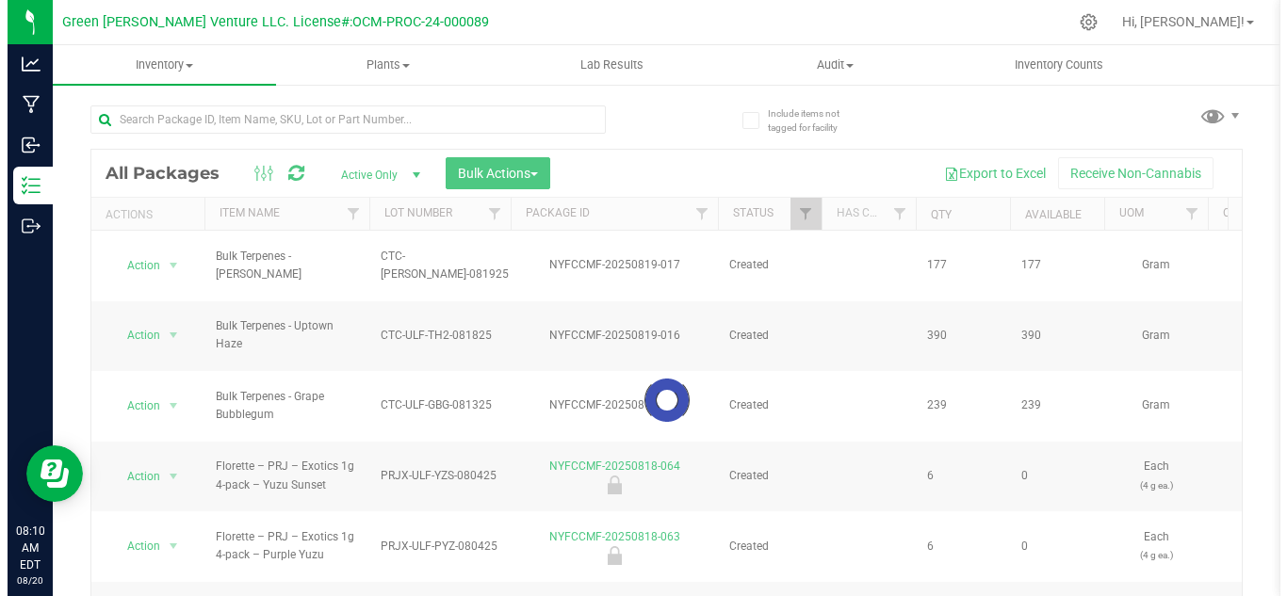
scroll to position [0, 0]
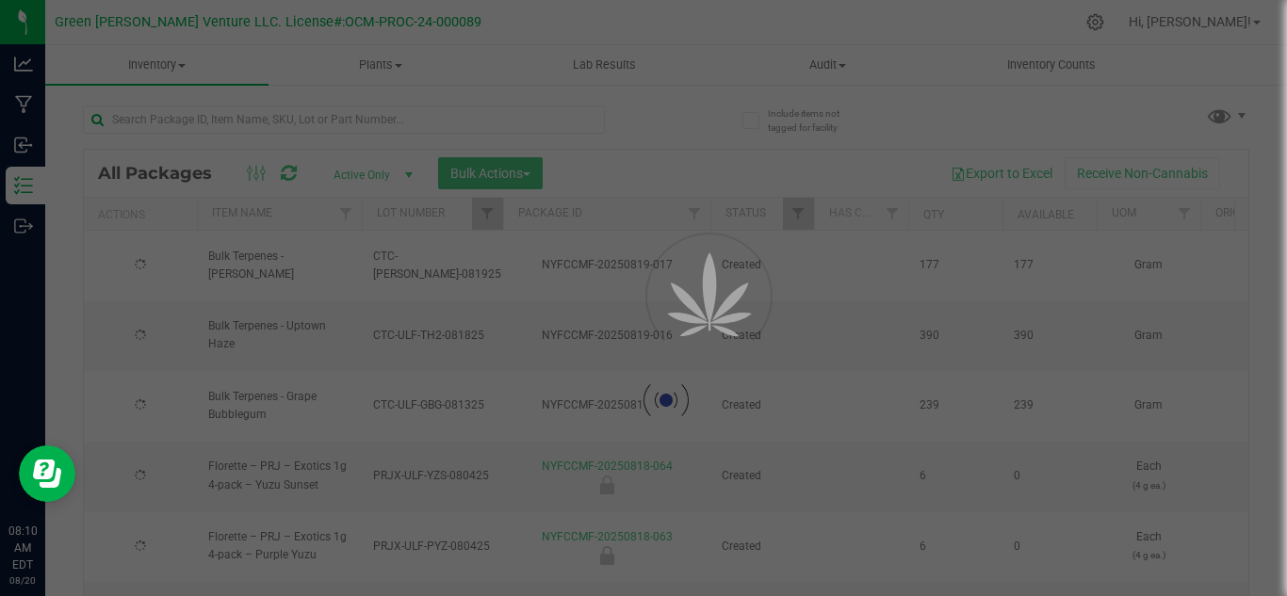
type input "[DATE]"
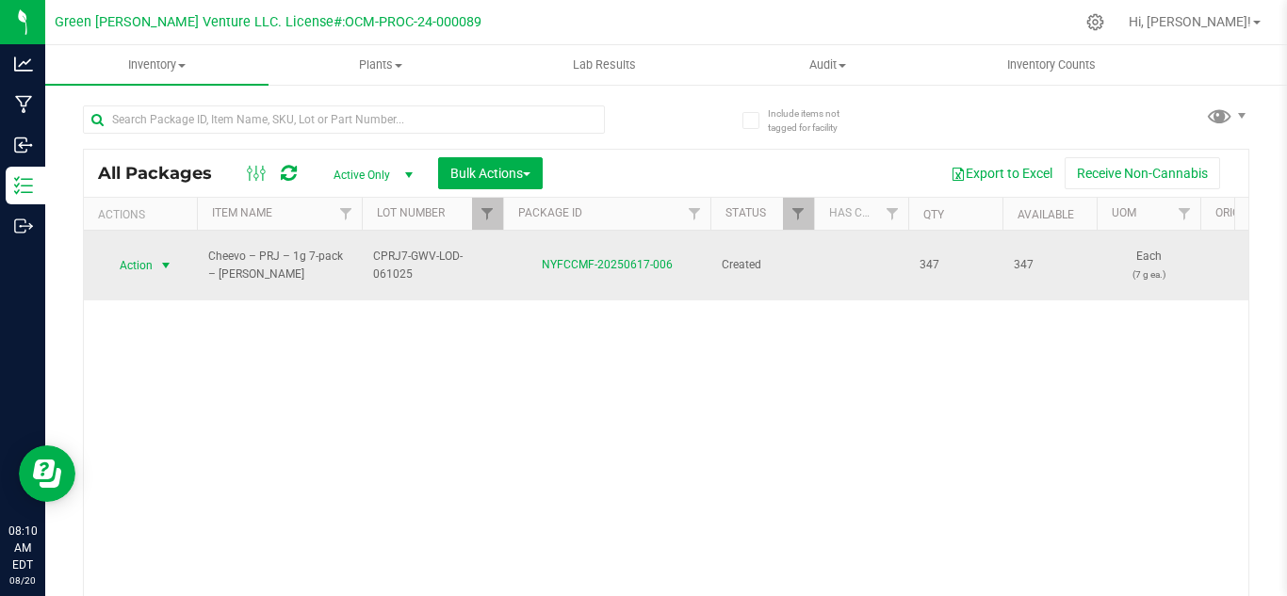
click at [155, 256] on span "select" at bounding box center [167, 266] width 24 height 26
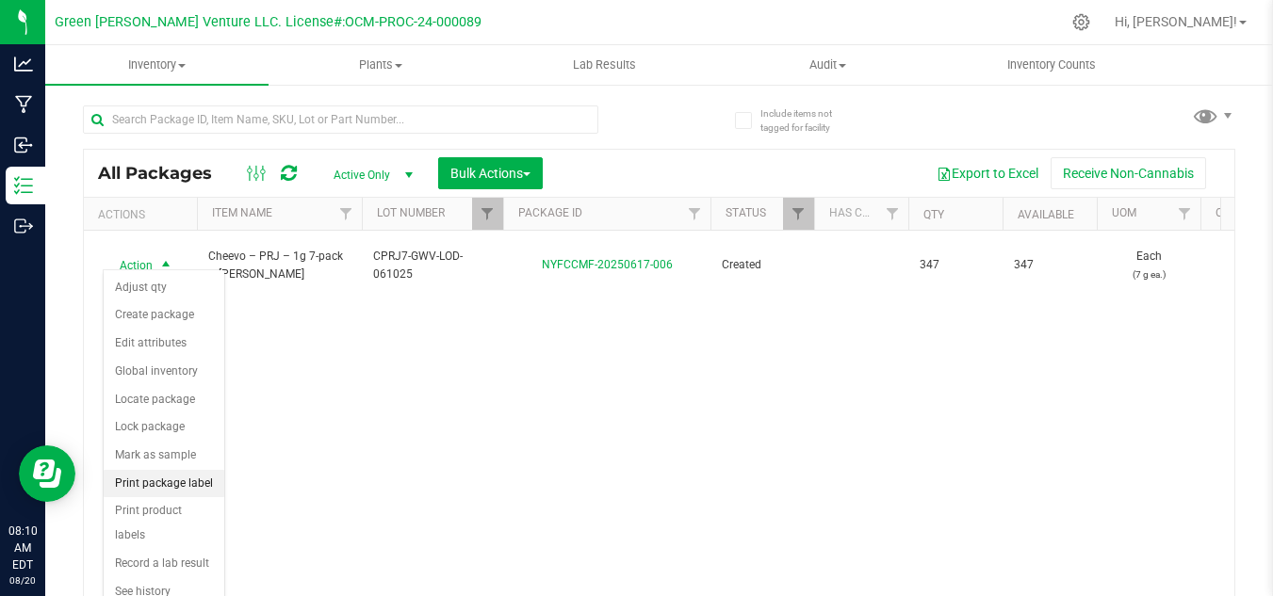
click at [156, 494] on li "Print package label" at bounding box center [164, 484] width 121 height 28
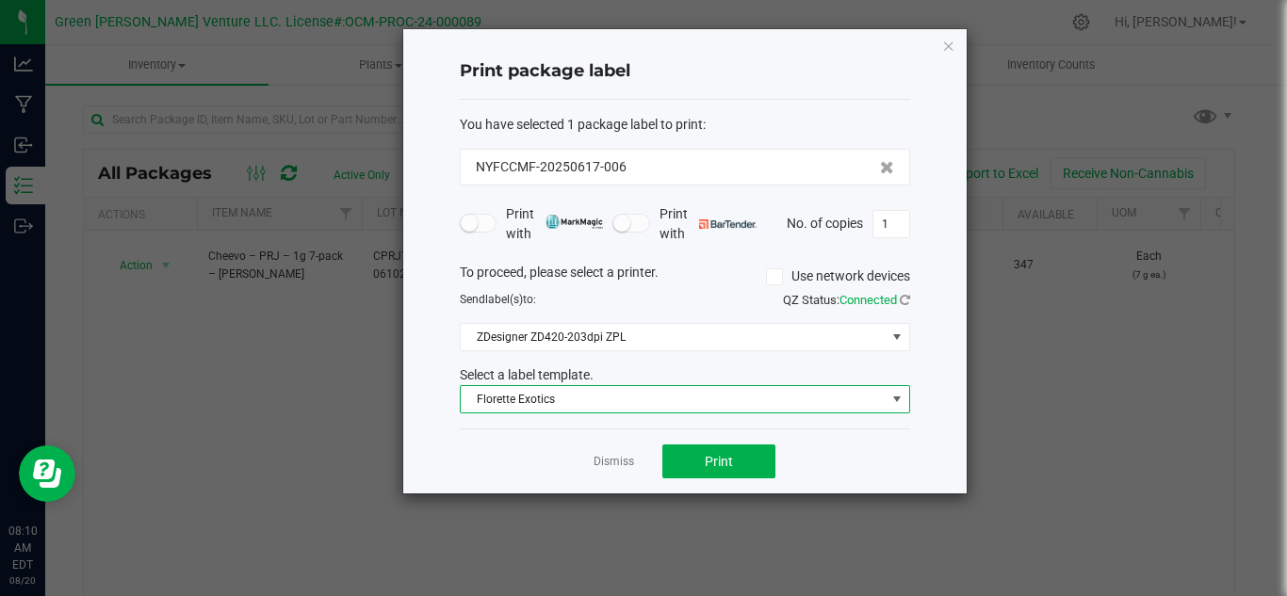
click at [532, 394] on span "Florette Exotics" at bounding box center [673, 399] width 425 height 26
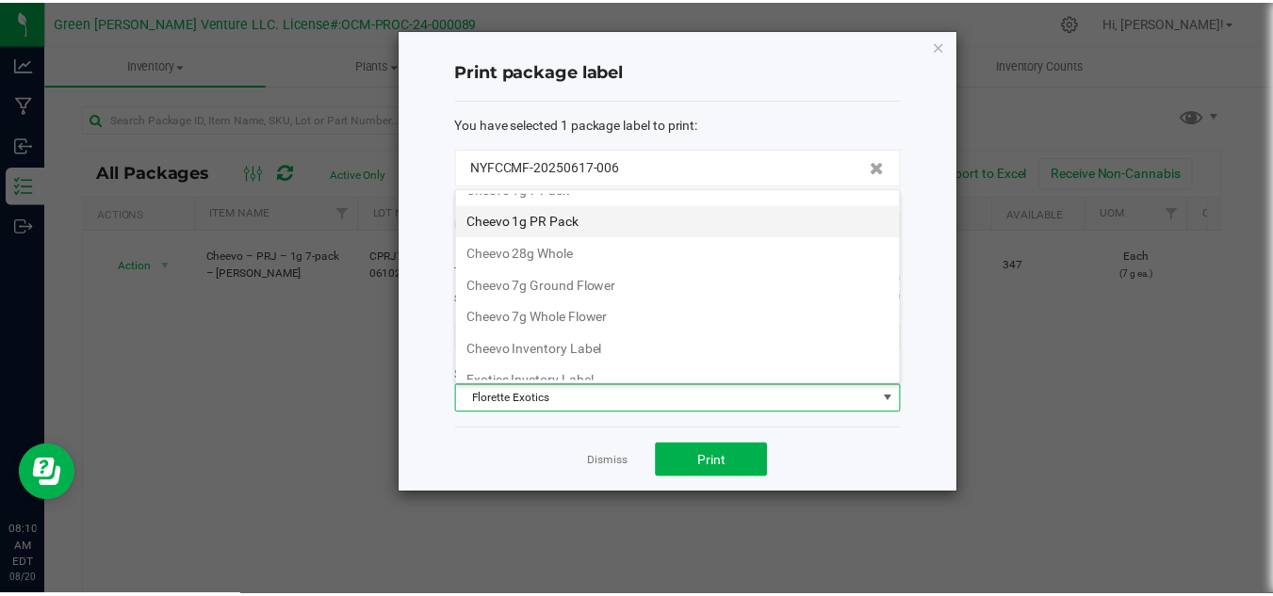
scroll to position [8, 0]
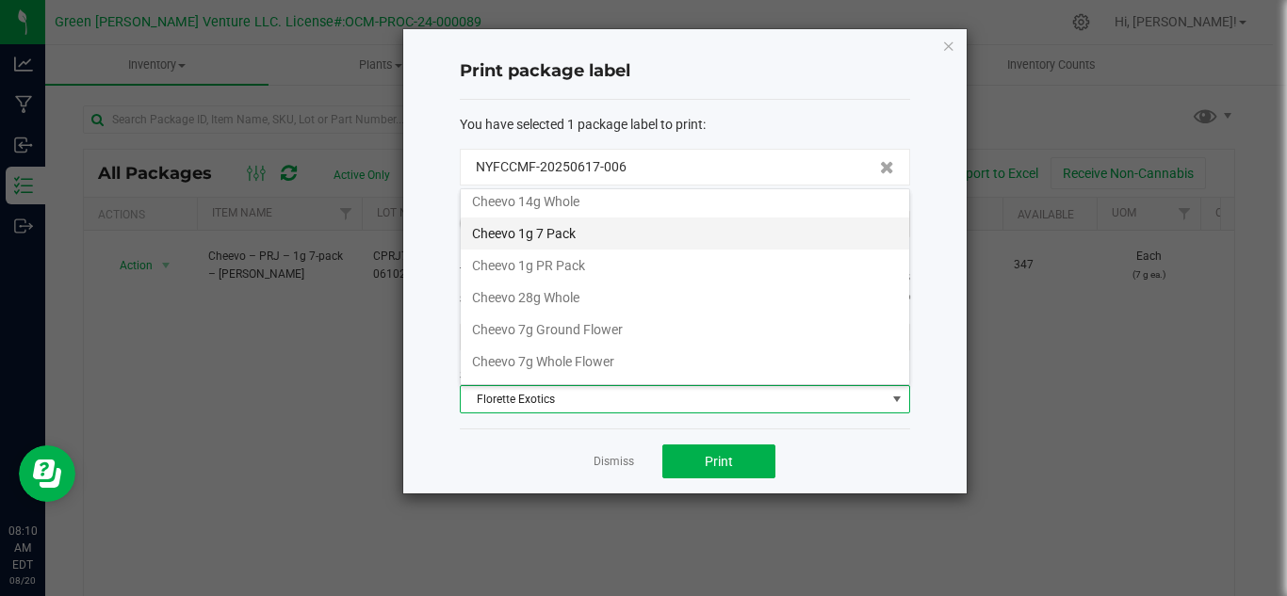
click at [573, 242] on li "Cheevo 1g 7 Pack" at bounding box center [685, 234] width 448 height 32
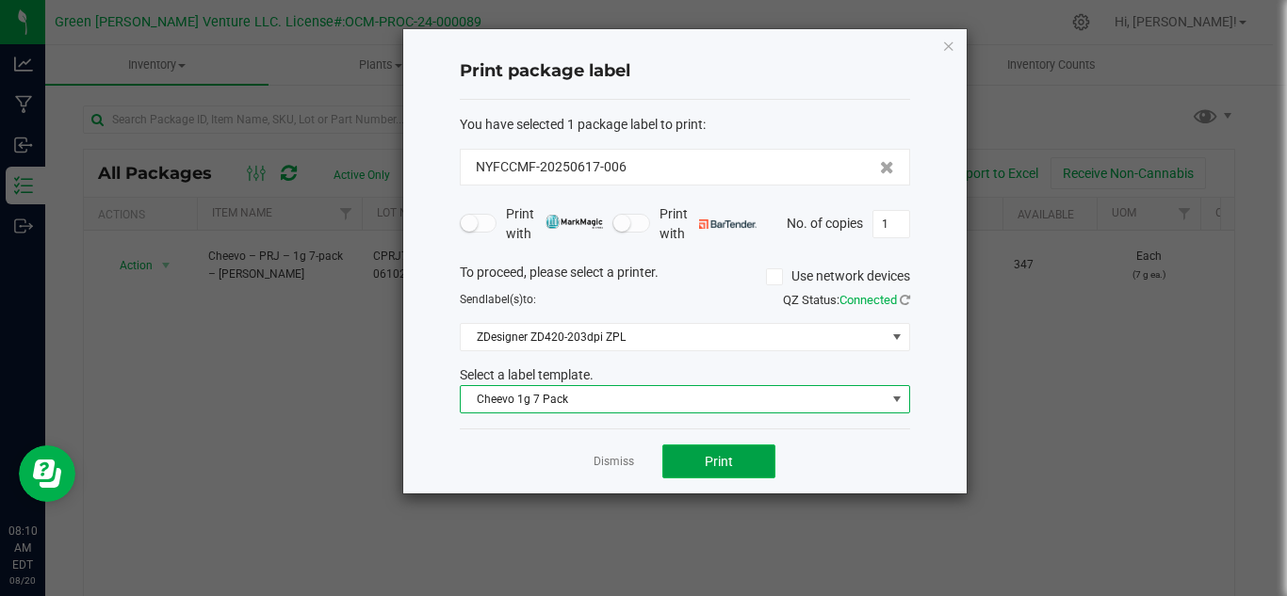
click at [693, 473] on button "Print" at bounding box center [718, 462] width 113 height 34
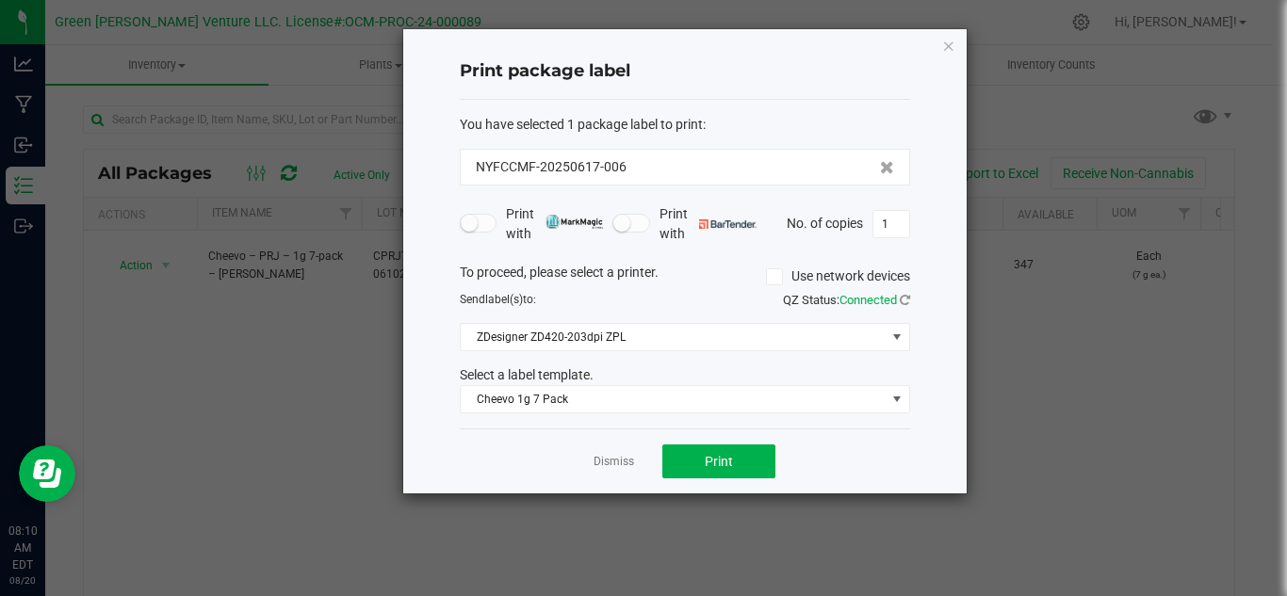
click at [611, 454] on link "Dismiss" at bounding box center [614, 462] width 41 height 16
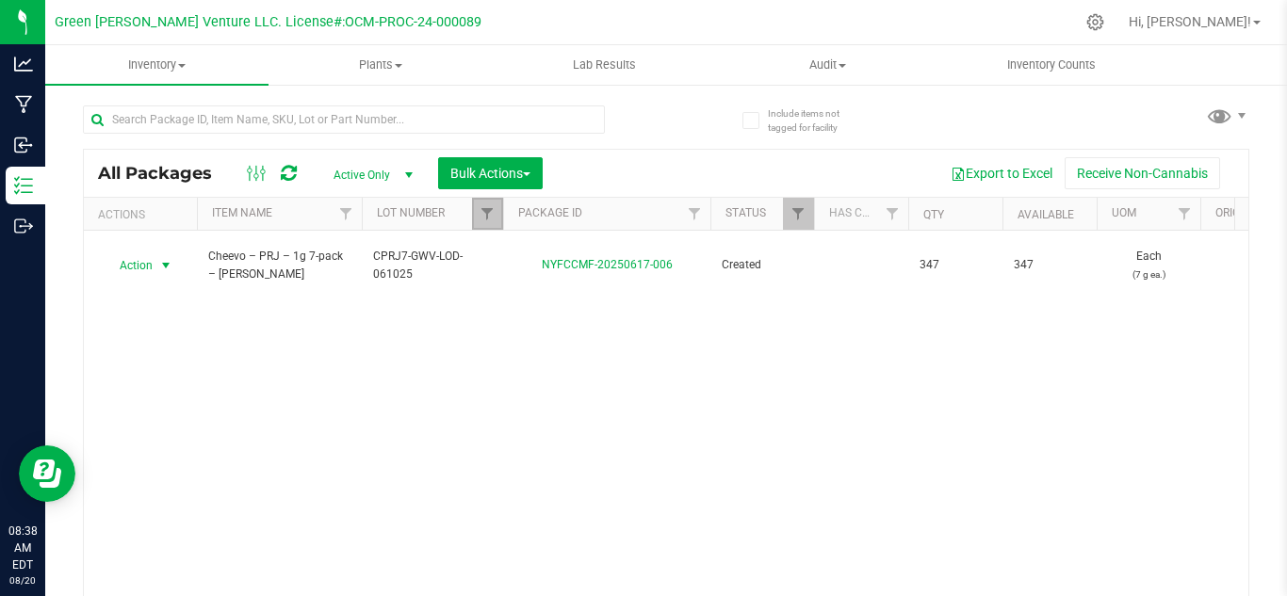
click at [479, 205] on link "Filter" at bounding box center [487, 214] width 31 height 32
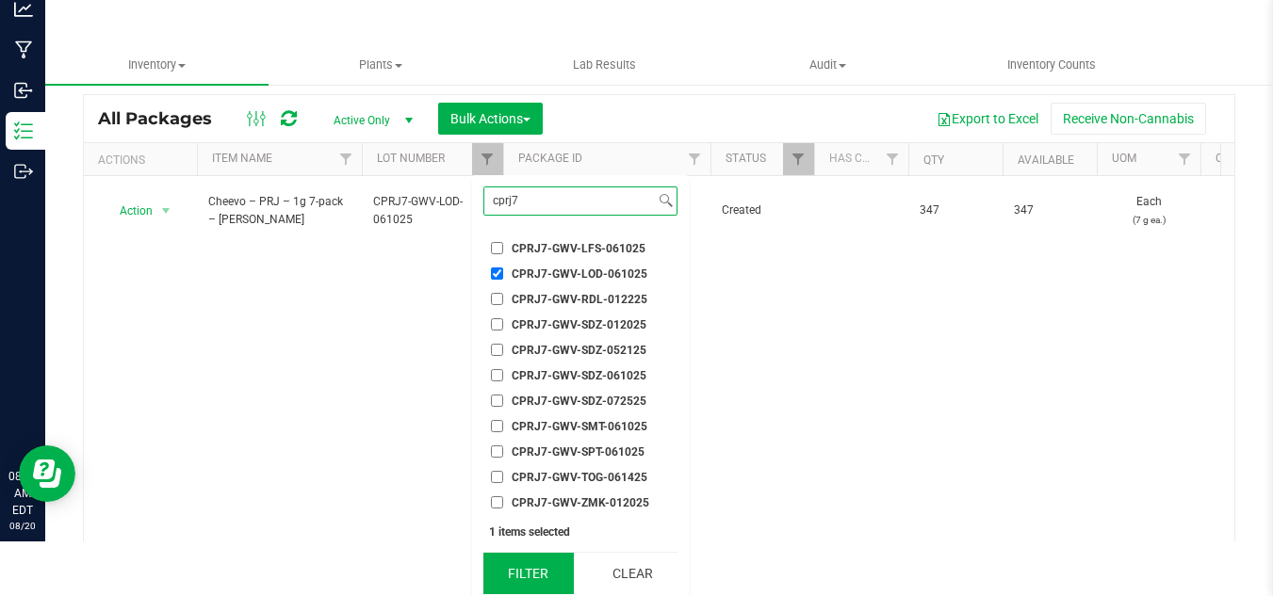
scroll to position [58, 0]
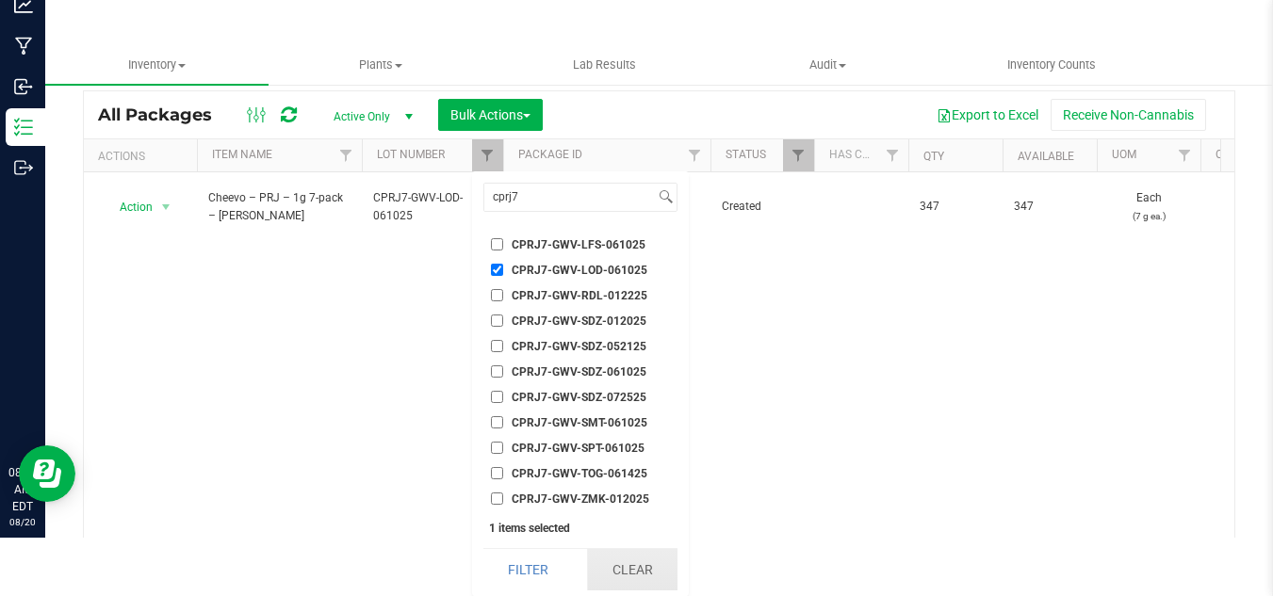
click at [643, 568] on button "Clear" at bounding box center [632, 569] width 90 height 41
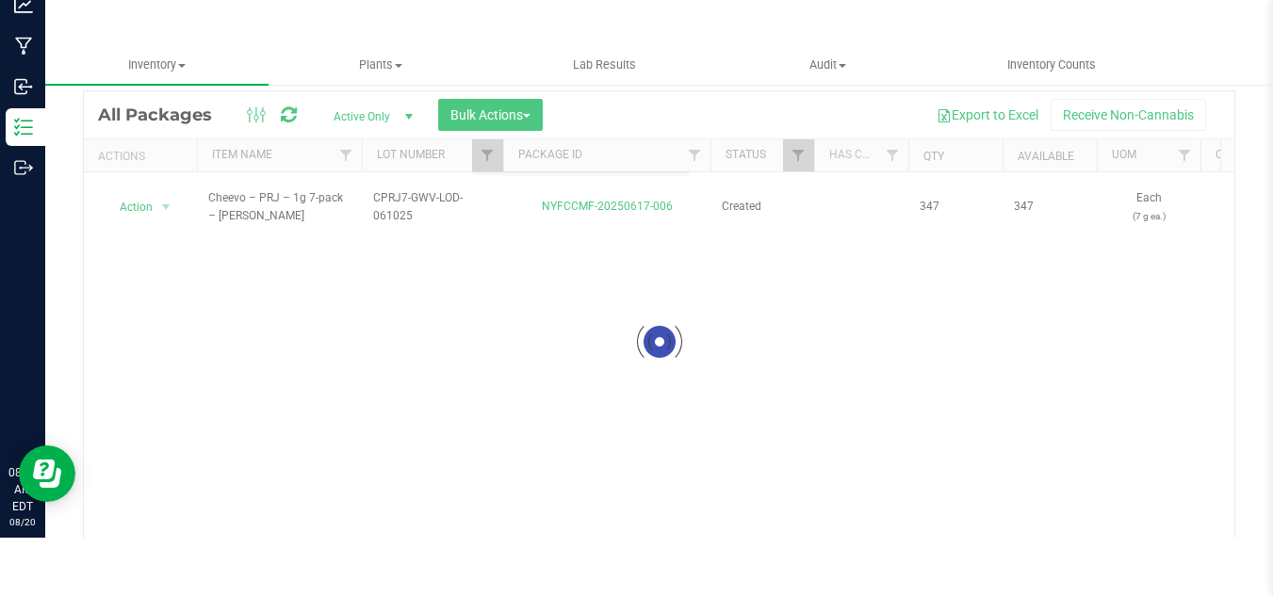
scroll to position [2052, 0]
checkbox input "false"
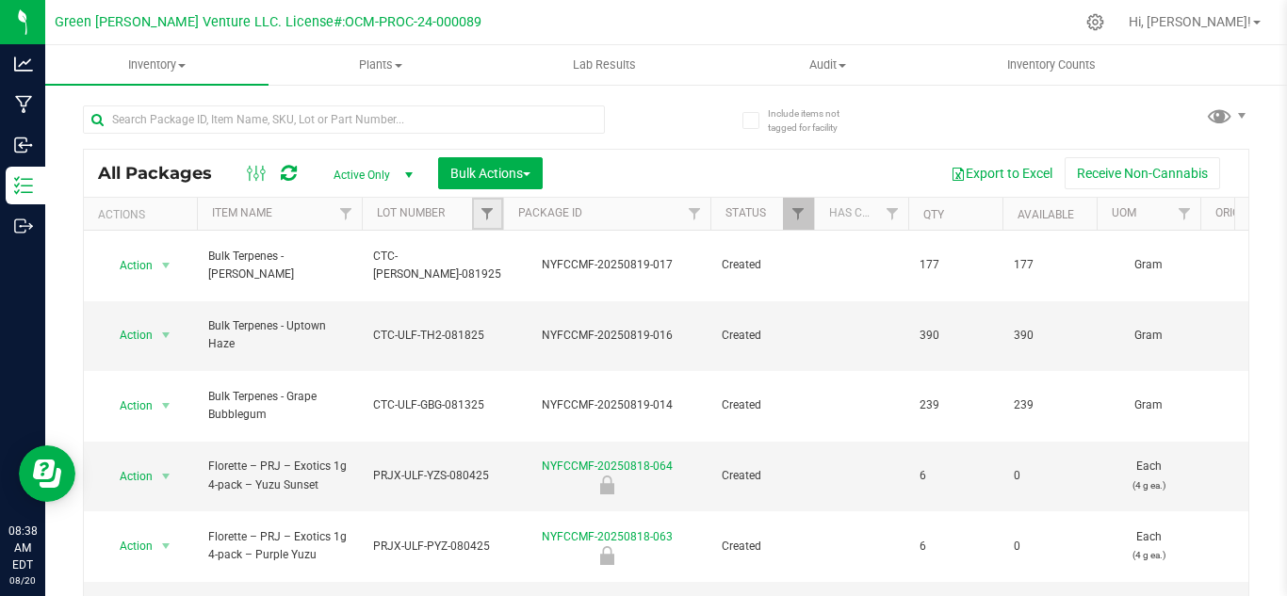
click at [477, 216] on link "Filter" at bounding box center [487, 214] width 31 height 32
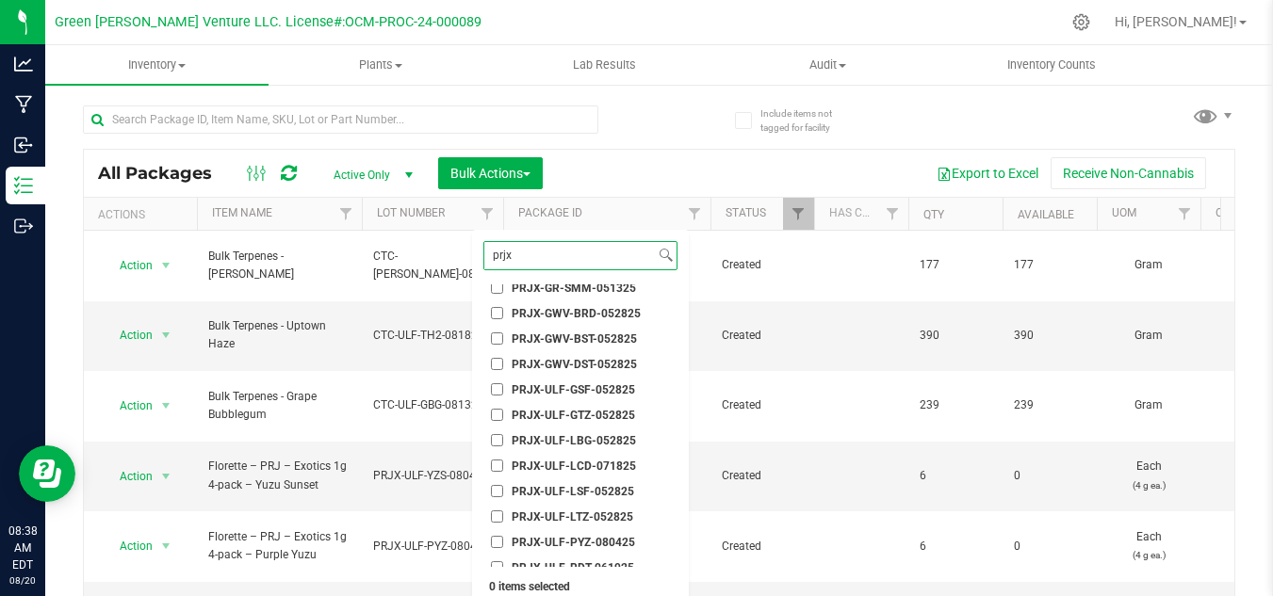
scroll to position [373, 0]
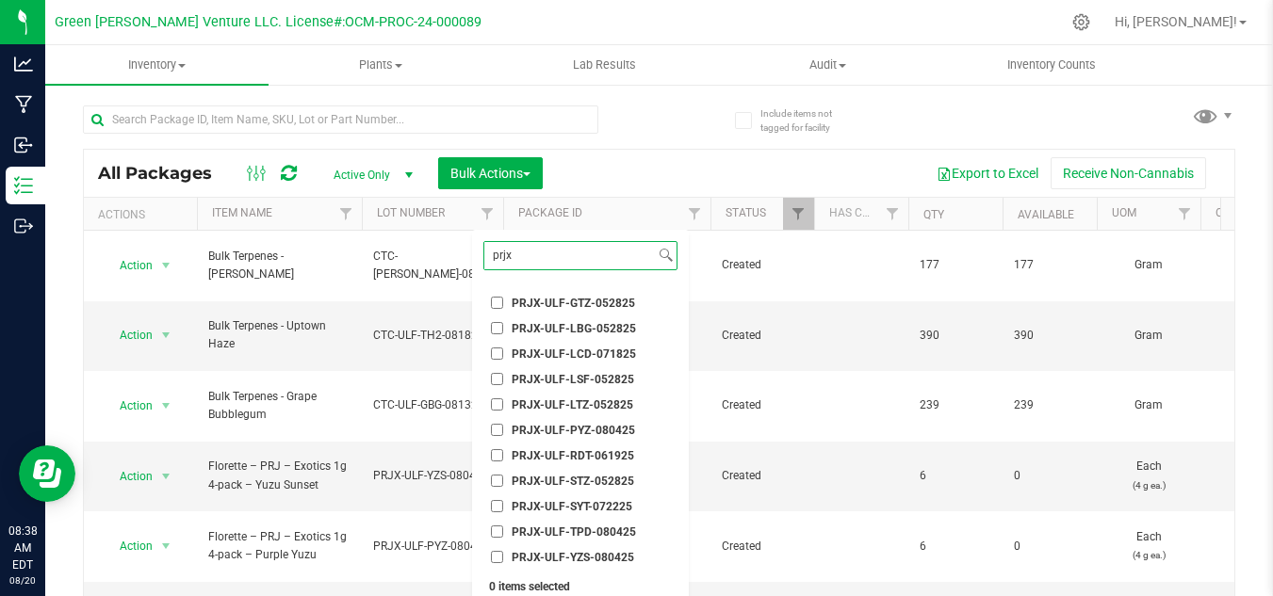
type input "prjx"
click at [589, 508] on span "PRJX-ULF-SYT-072225" at bounding box center [572, 506] width 121 height 11
click at [503, 508] on input "PRJX-ULF-SYT-072225" at bounding box center [497, 506] width 12 height 12
checkbox input "true"
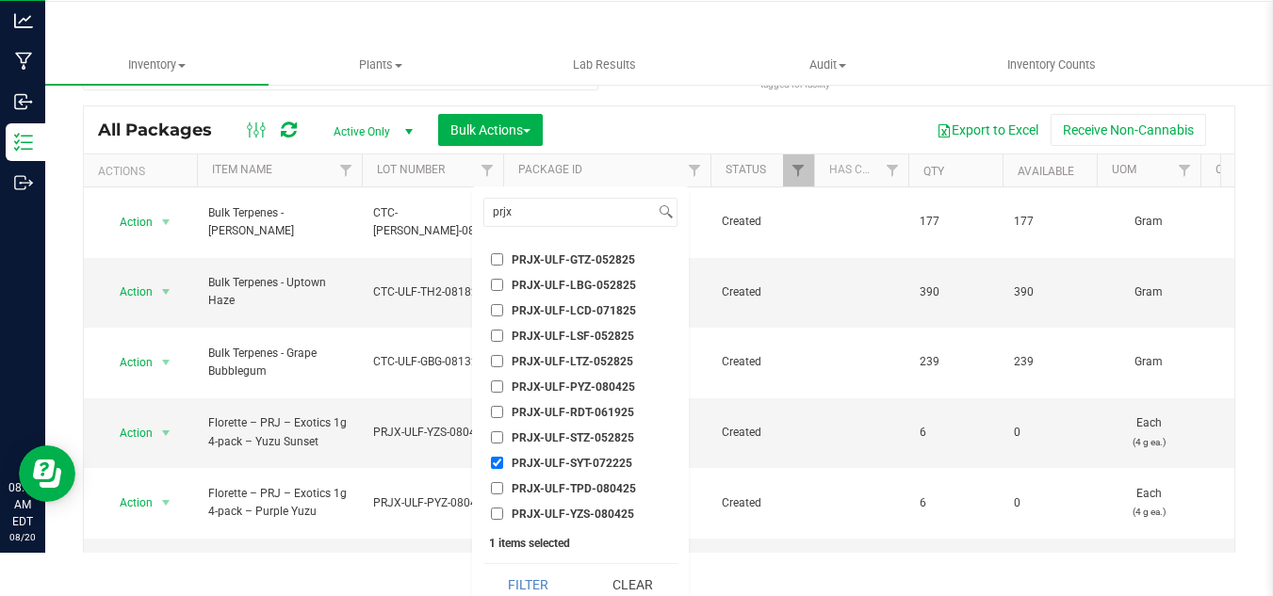
scroll to position [58, 0]
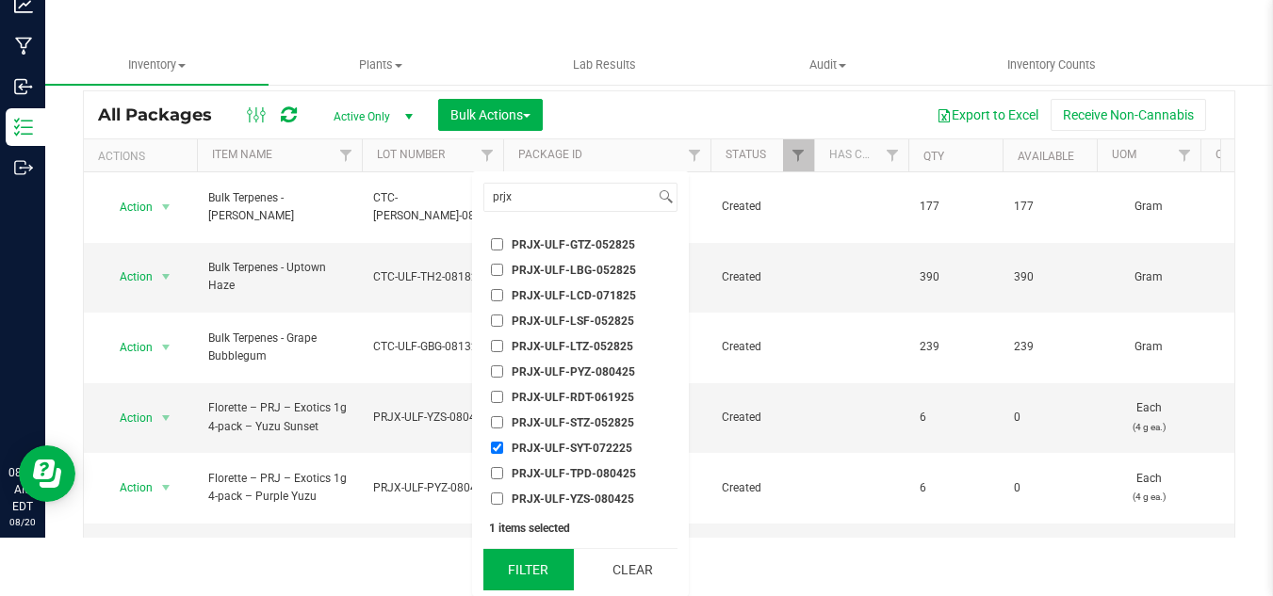
click at [540, 559] on button "Filter" at bounding box center [528, 569] width 90 height 41
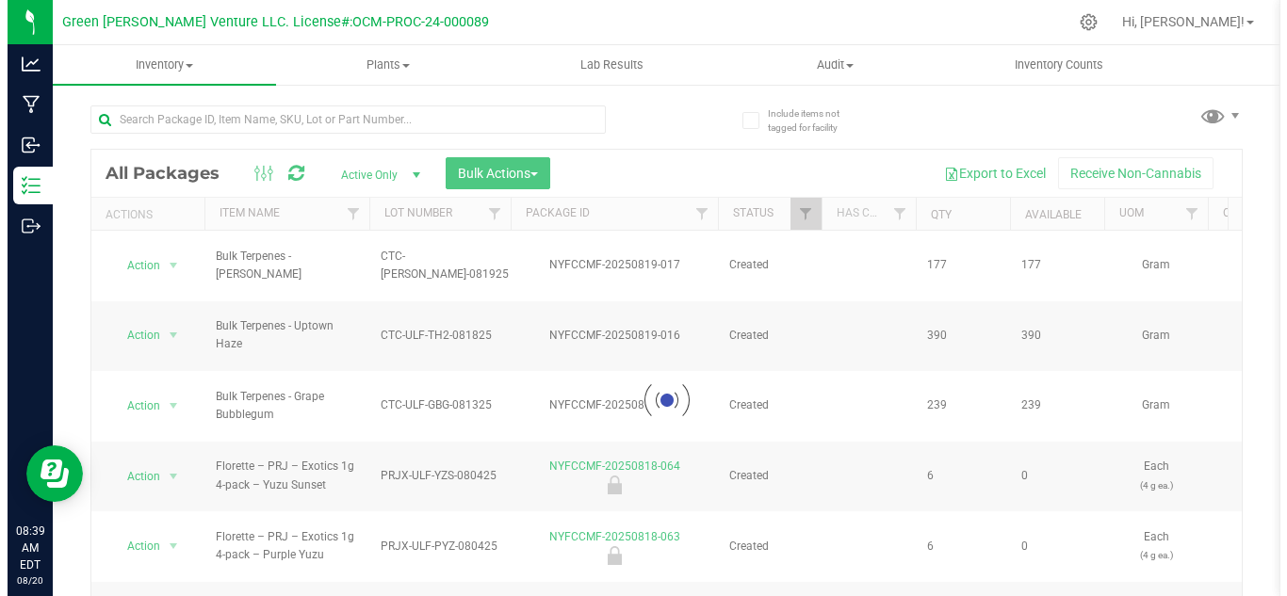
scroll to position [0, 0]
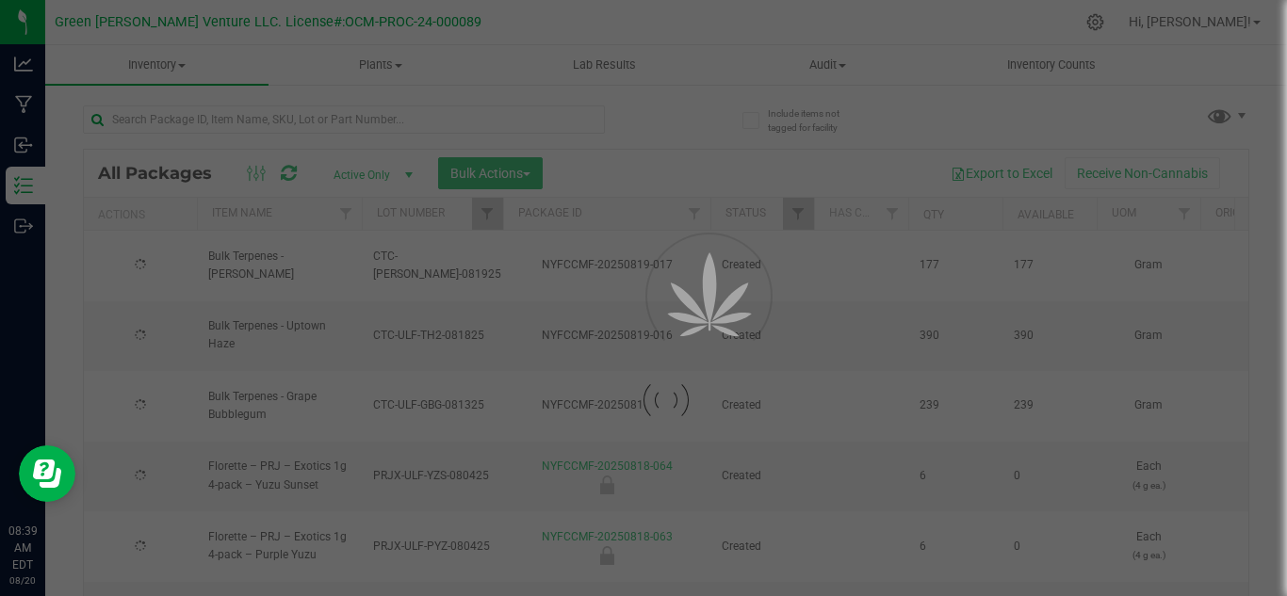
type input "[DATE]"
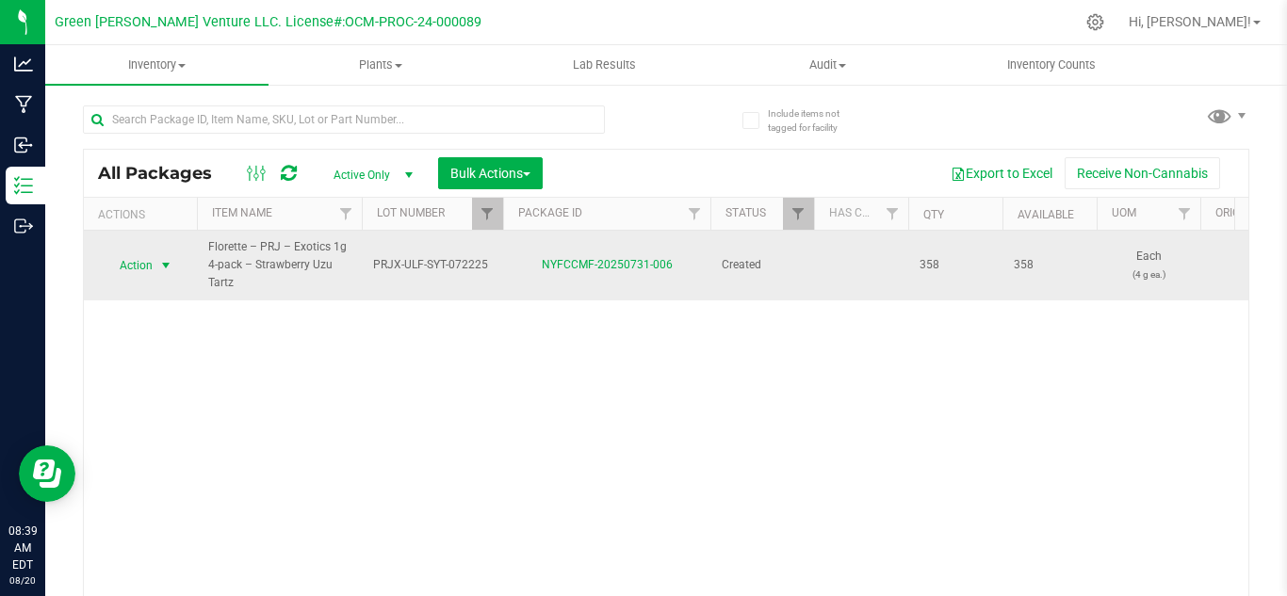
click at [151, 264] on span "Action" at bounding box center [128, 266] width 51 height 26
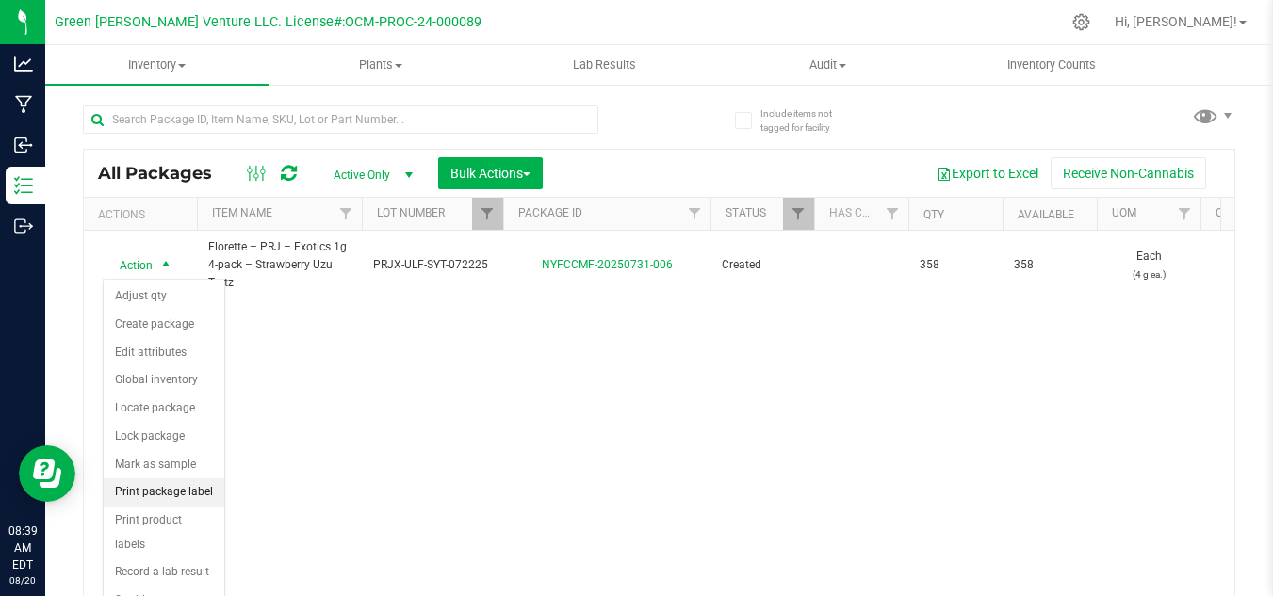
click at [166, 486] on li "Print package label" at bounding box center [164, 493] width 121 height 28
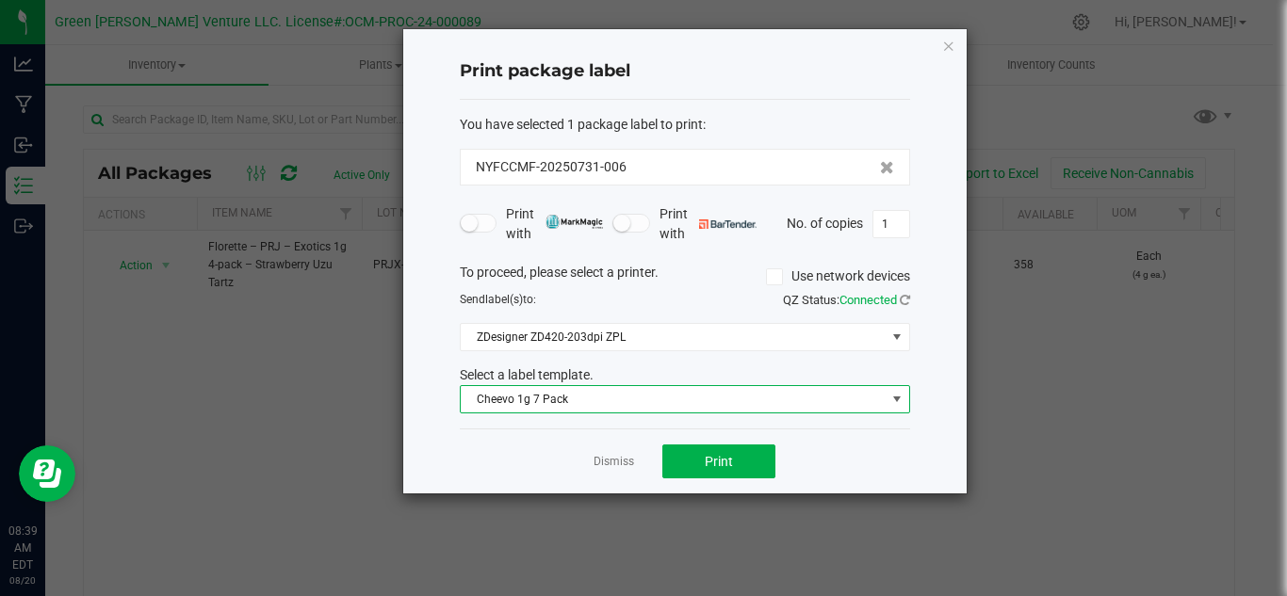
click at [572, 401] on span "Cheevo 1g 7 Pack" at bounding box center [673, 399] width 425 height 26
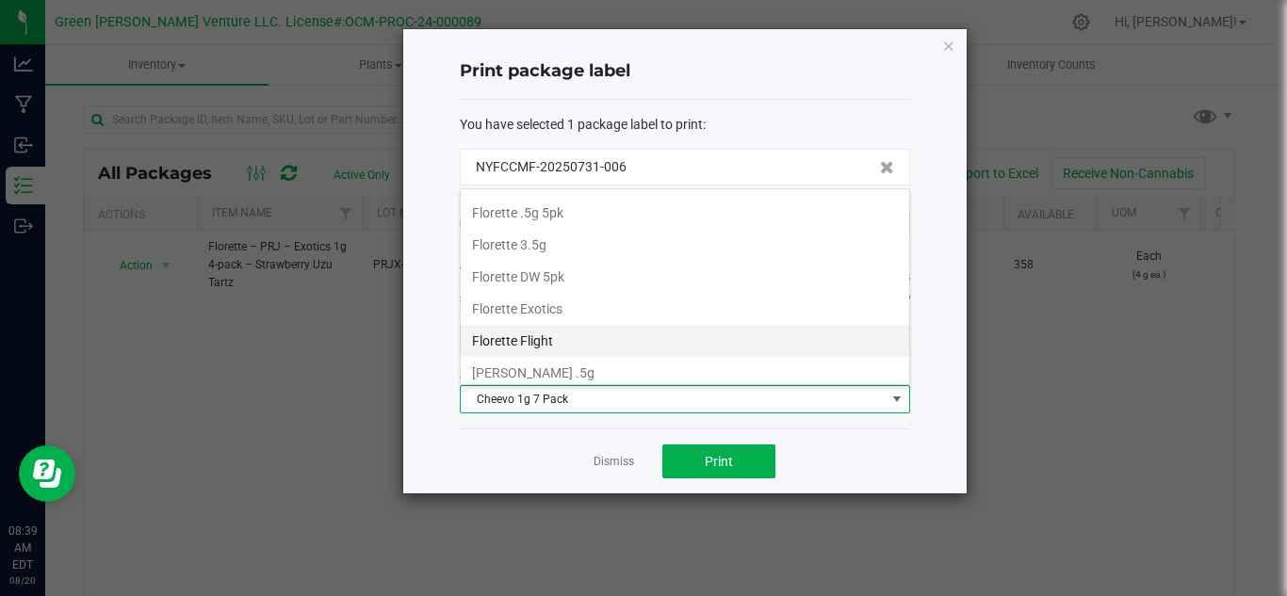
scroll to position [283, 0]
click at [570, 280] on li "Florette Exotics" at bounding box center [685, 279] width 448 height 32
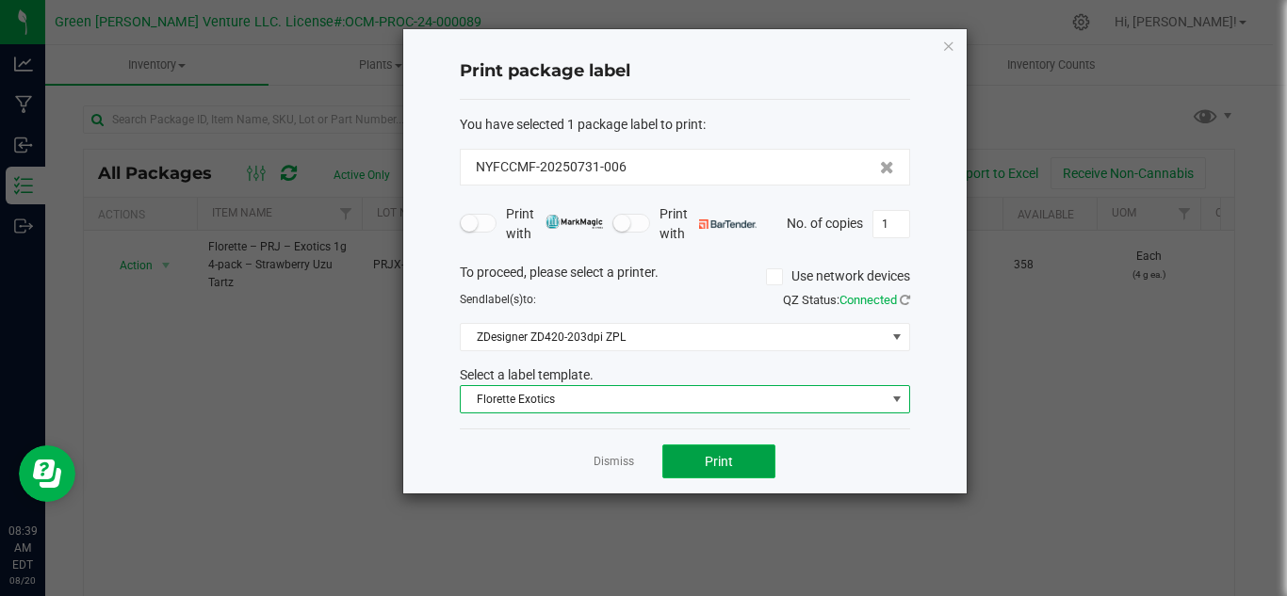
click at [696, 469] on button "Print" at bounding box center [718, 462] width 113 height 34
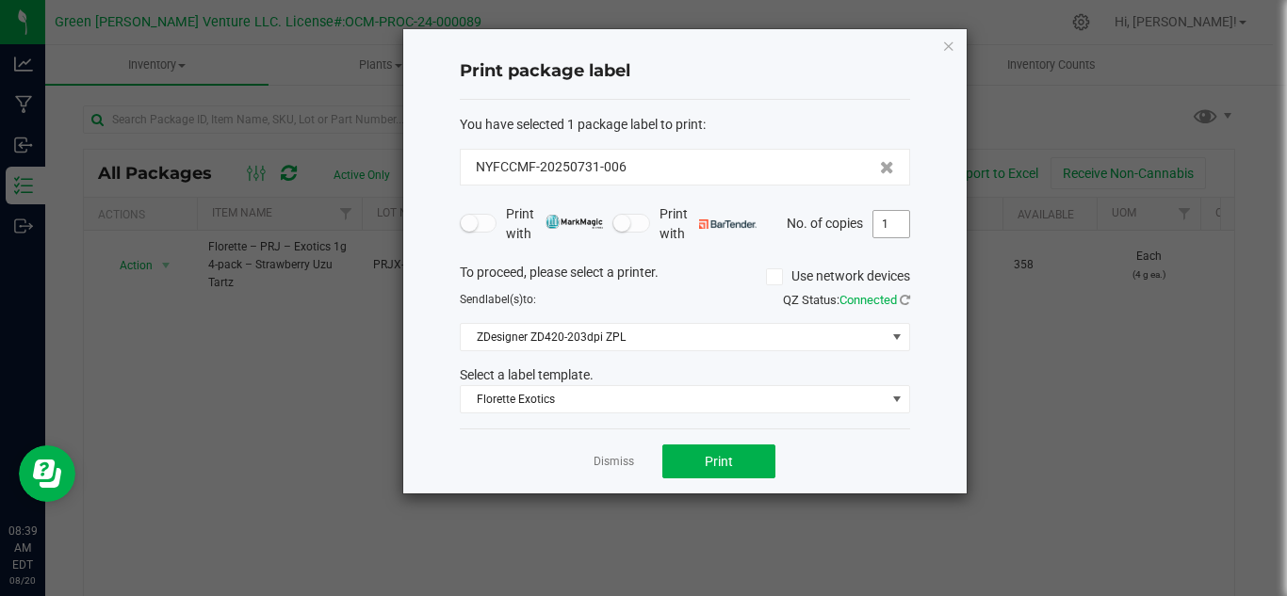
click at [895, 220] on input "1" at bounding box center [891, 224] width 36 height 26
type input "149"
click at [725, 471] on button "Print" at bounding box center [718, 462] width 113 height 34
